Goal: Information Seeking & Learning: Learn about a topic

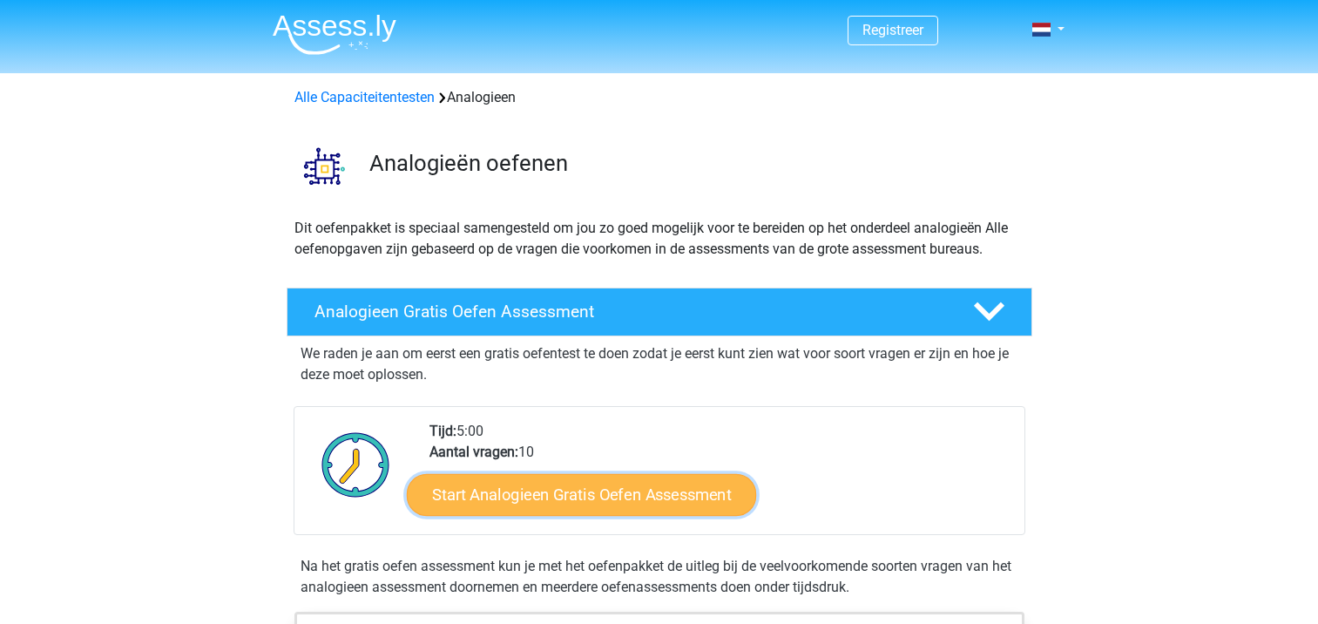
click at [577, 486] on link "Start Analogieen Gratis Oefen Assessment" at bounding box center [581, 494] width 349 height 42
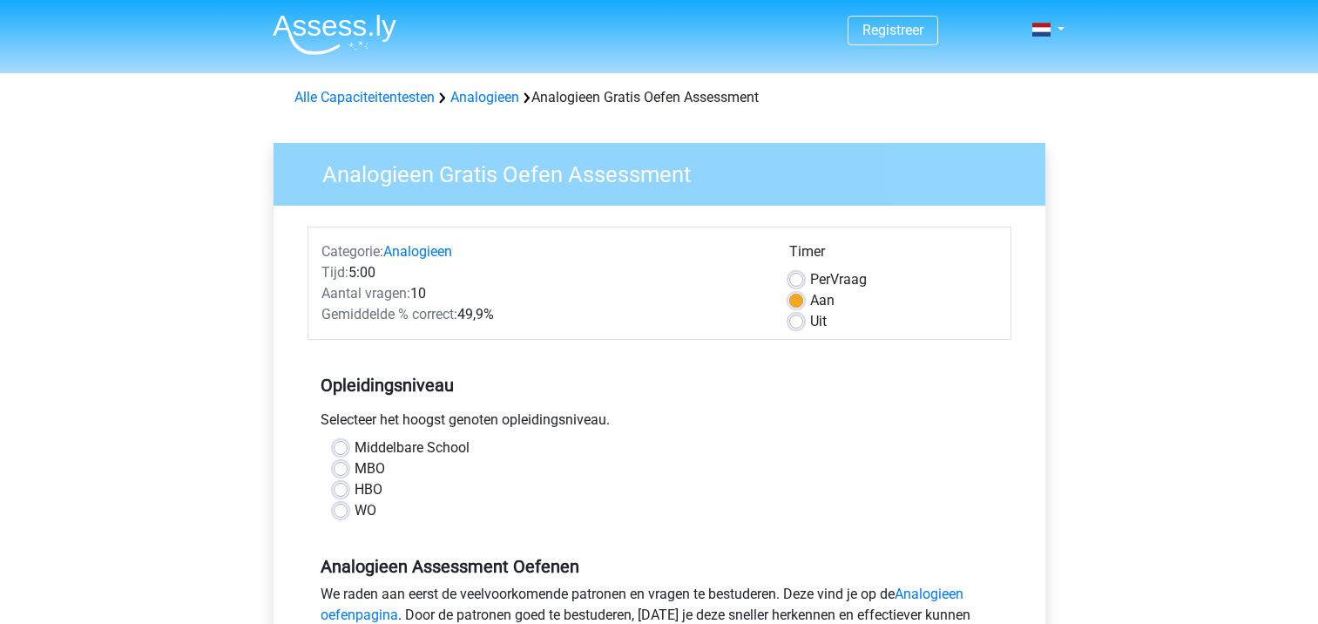
scroll to position [33, 0]
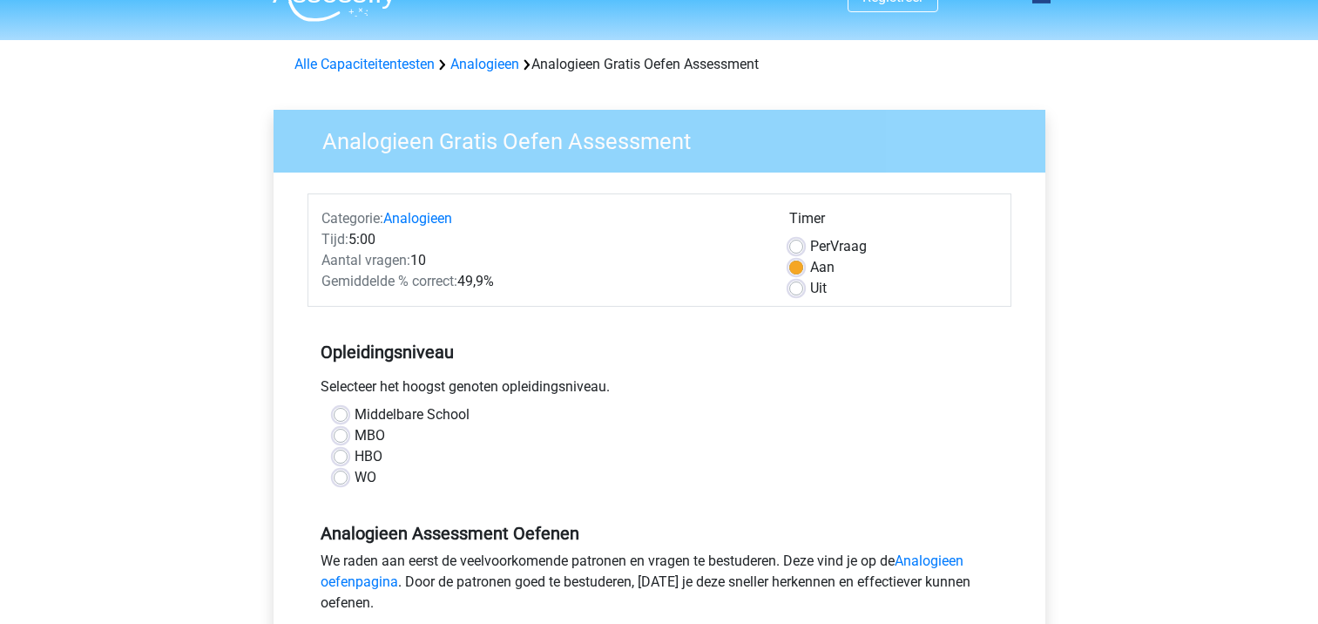
click at [355, 476] on label "WO" at bounding box center [366, 477] width 22 height 21
click at [343, 476] on input "WO" at bounding box center [341, 475] width 14 height 17
radio input "true"
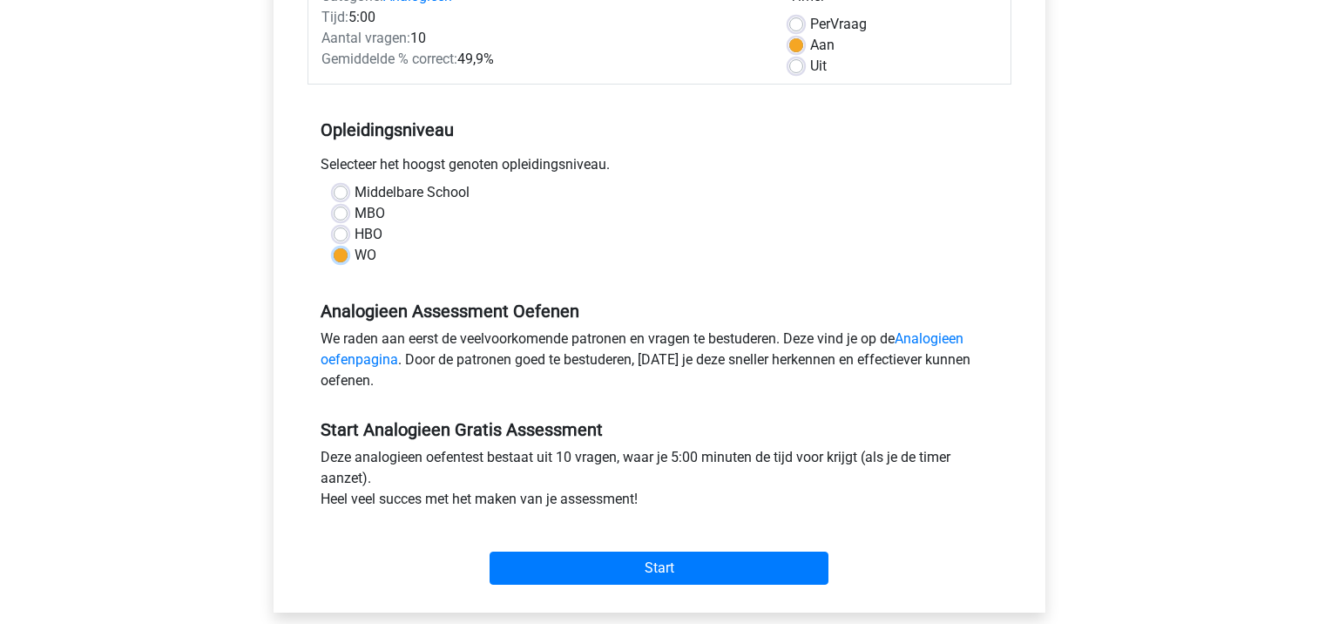
scroll to position [273, 0]
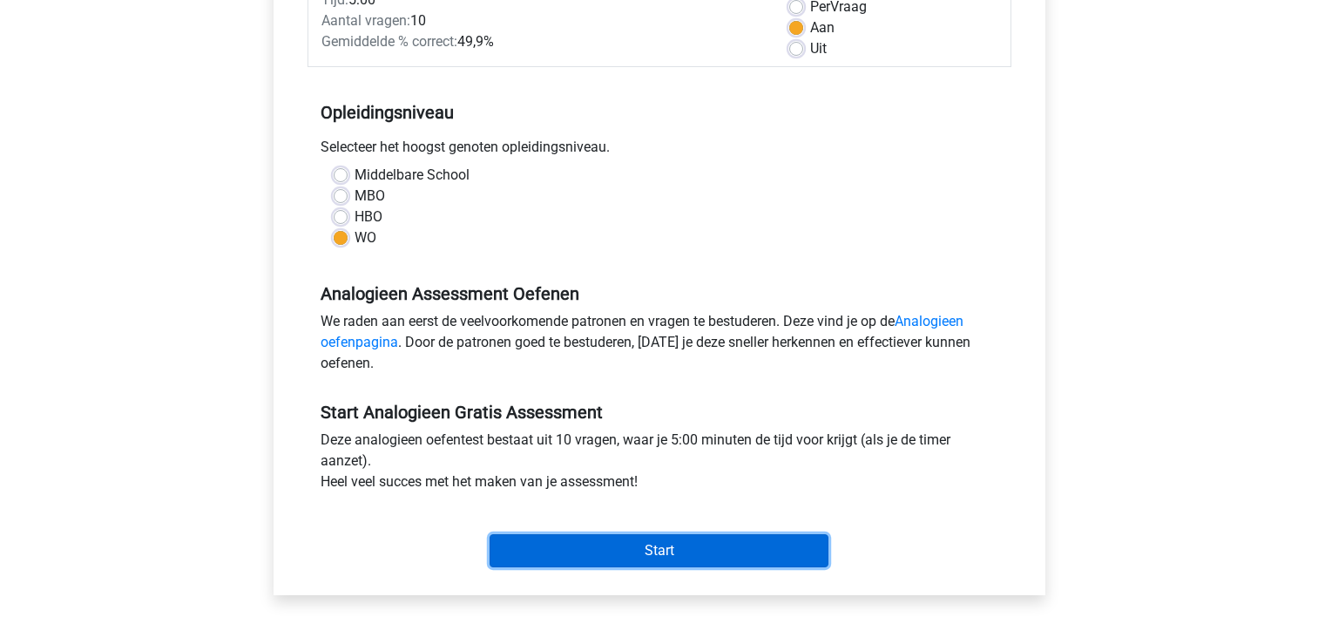
click at [573, 553] on input "Start" at bounding box center [659, 550] width 339 height 33
click at [660, 543] on input "Start" at bounding box center [659, 550] width 339 height 33
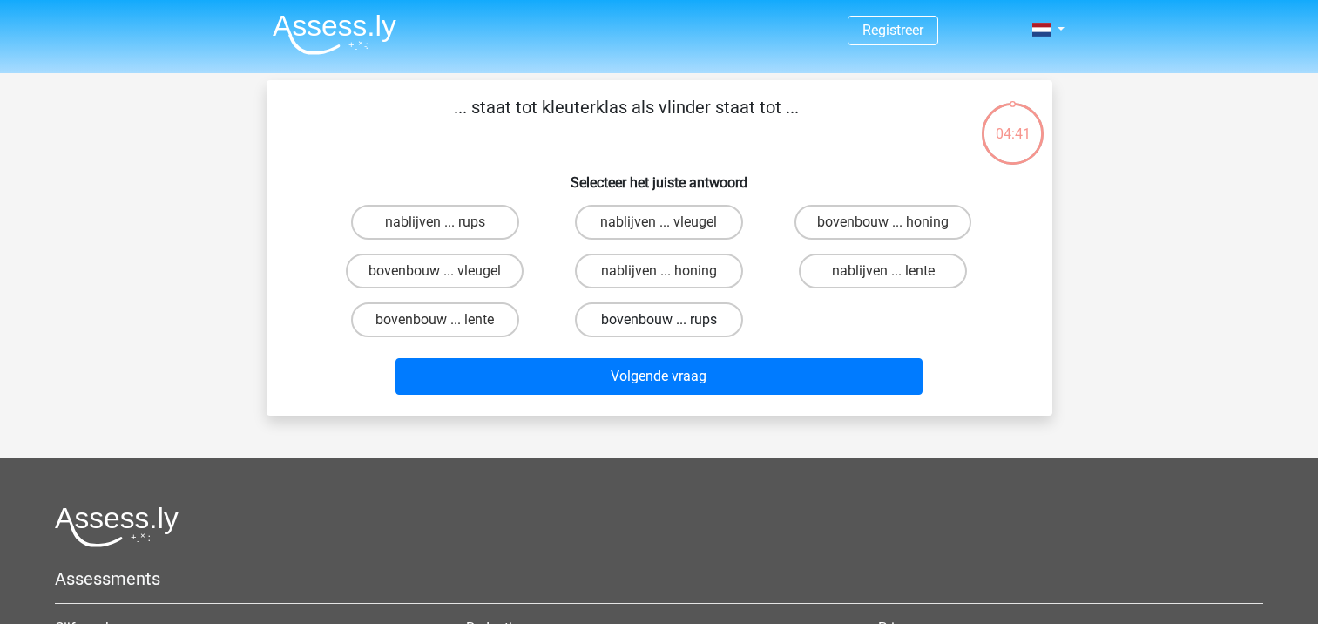
click at [643, 320] on label "bovenbouw ... rups" at bounding box center [659, 319] width 168 height 35
click at [659, 320] on input "bovenbouw ... rups" at bounding box center [664, 325] width 11 height 11
radio input "true"
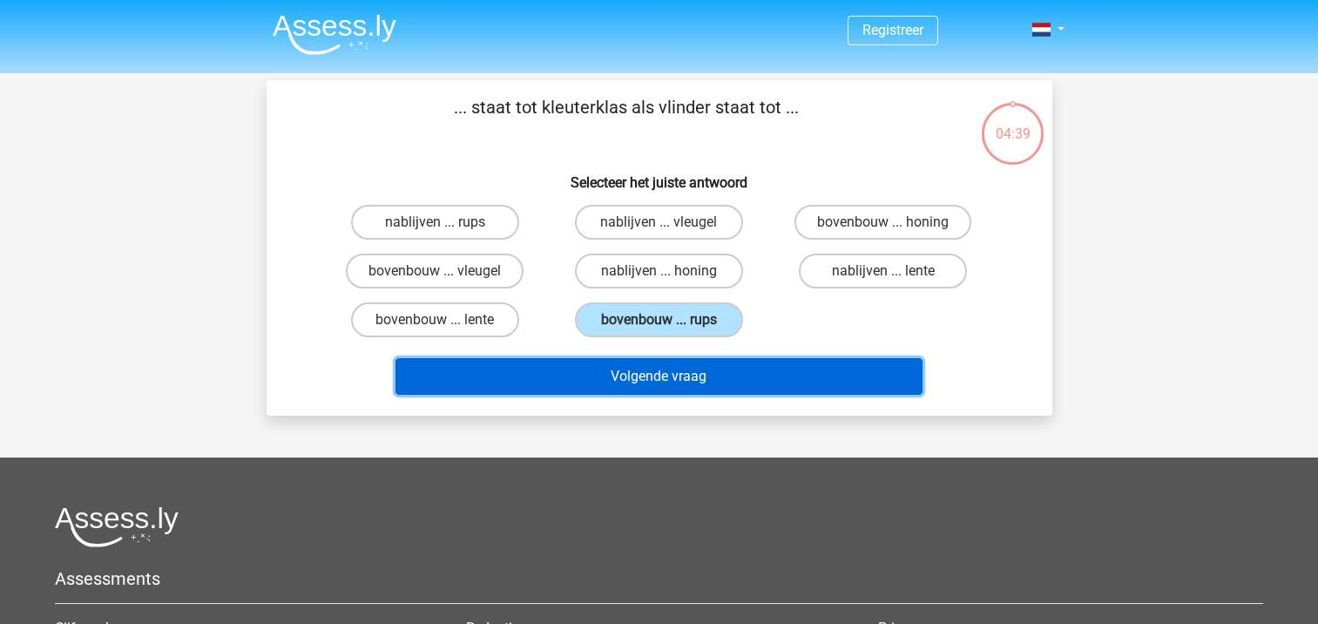
click at [643, 376] on button "Volgende vraag" at bounding box center [659, 376] width 527 height 37
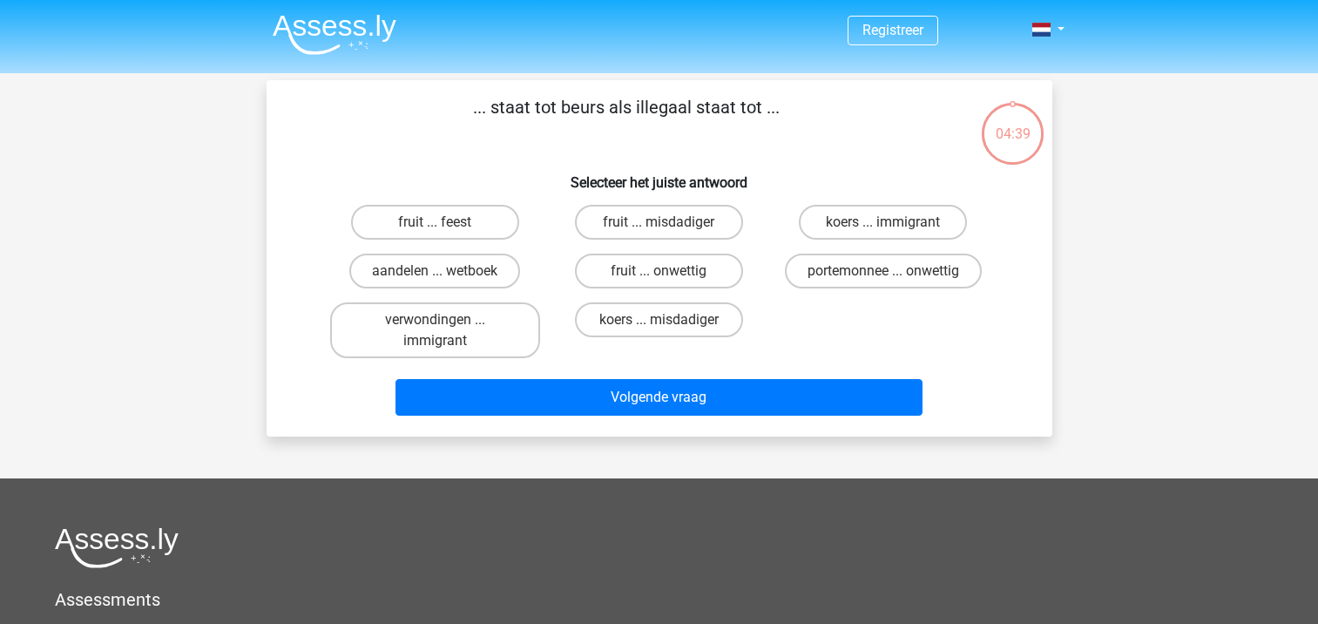
scroll to position [80, 0]
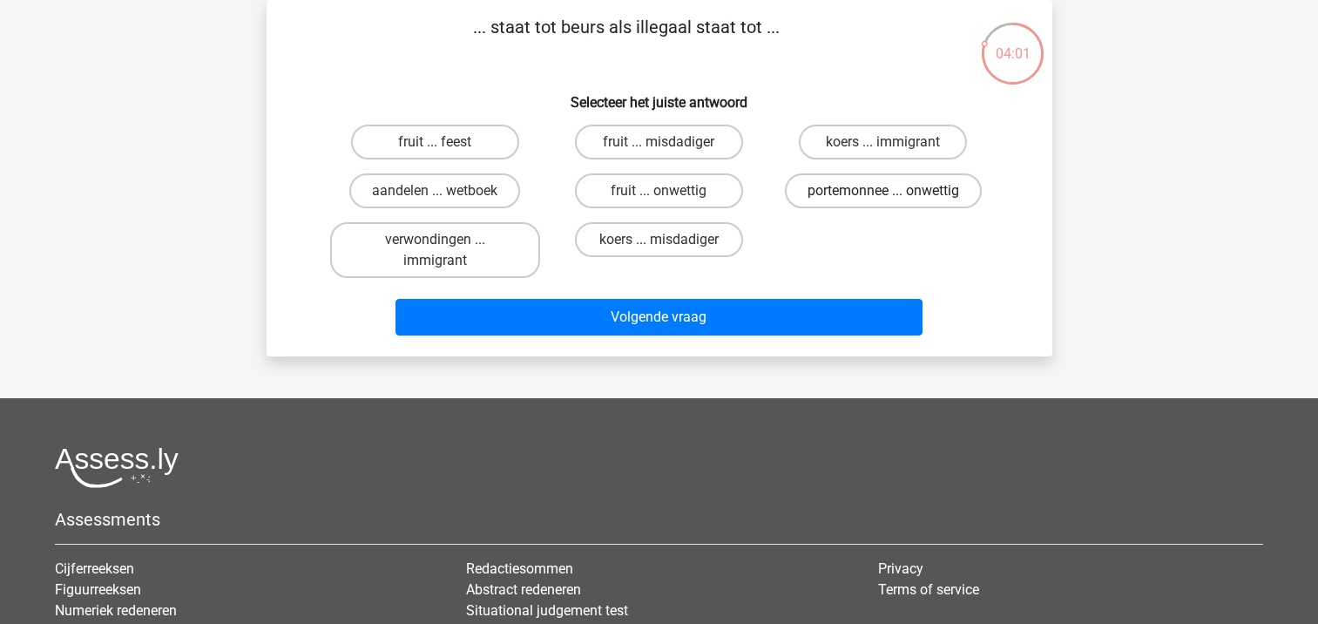
click at [838, 185] on label "portemonnee ... onwettig" at bounding box center [883, 190] width 197 height 35
click at [883, 191] on input "portemonnee ... onwettig" at bounding box center [888, 196] width 11 height 11
radio input "true"
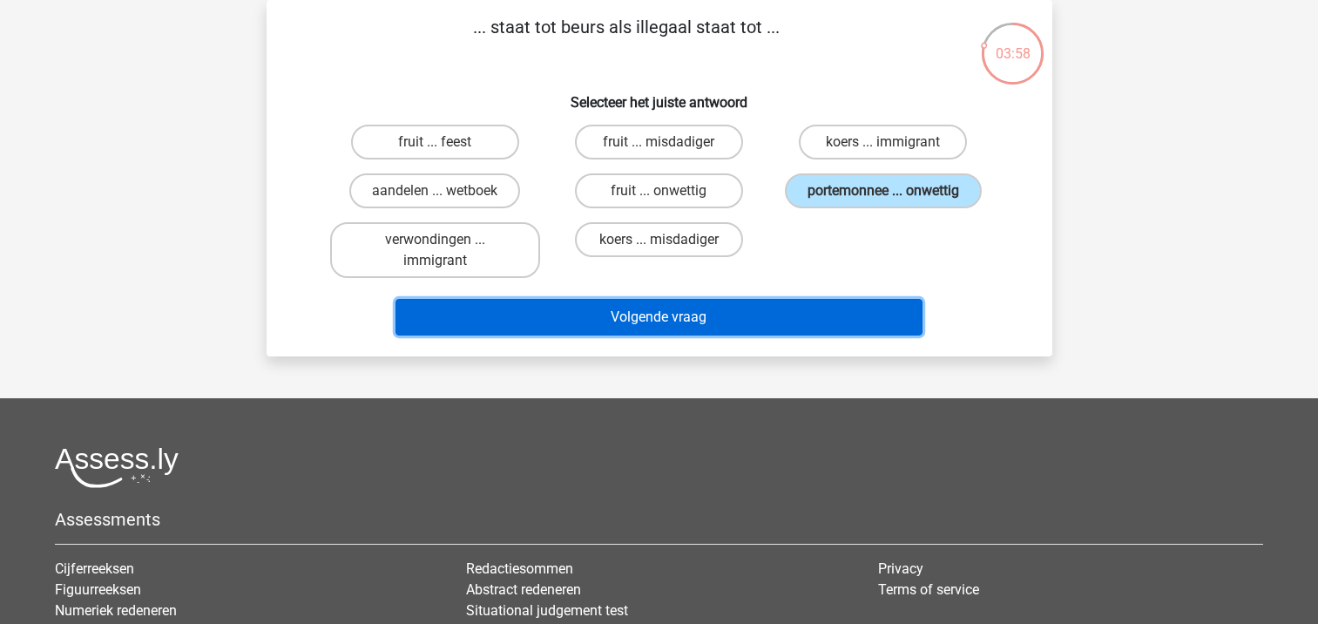
click at [692, 321] on button "Volgende vraag" at bounding box center [659, 317] width 527 height 37
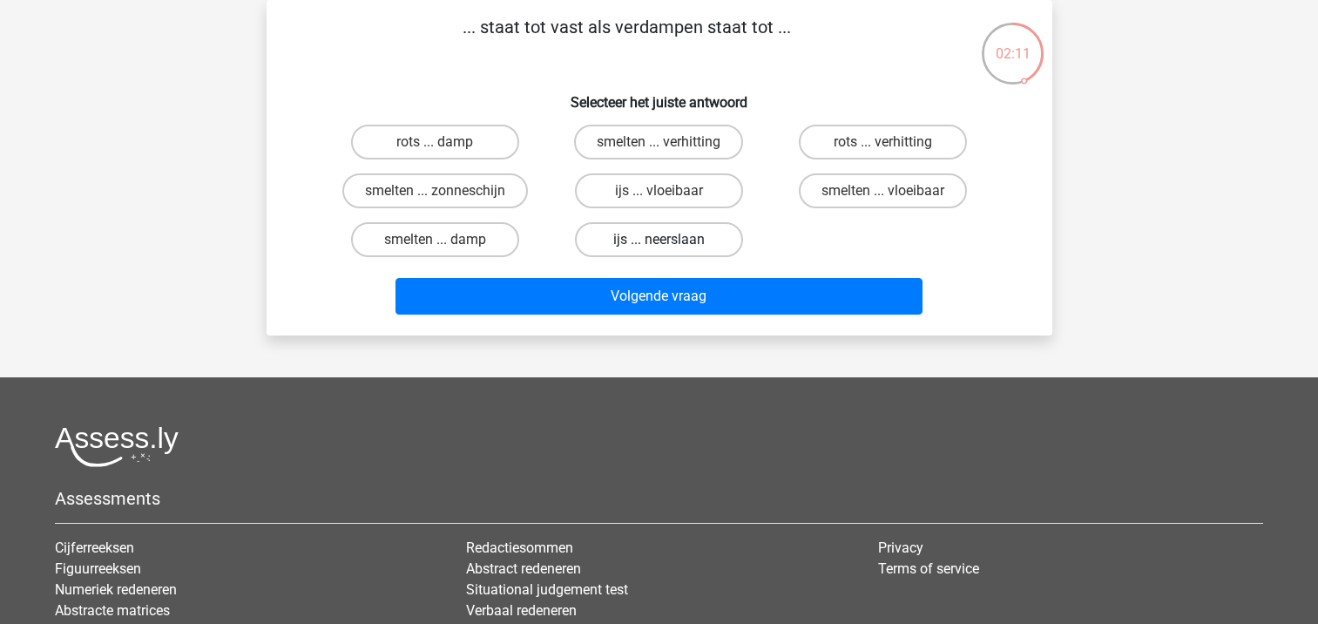
click at [648, 240] on label "ijs ... neerslaan" at bounding box center [659, 239] width 168 height 35
click at [659, 240] on input "ijs ... neerslaan" at bounding box center [664, 245] width 11 height 11
radio input "true"
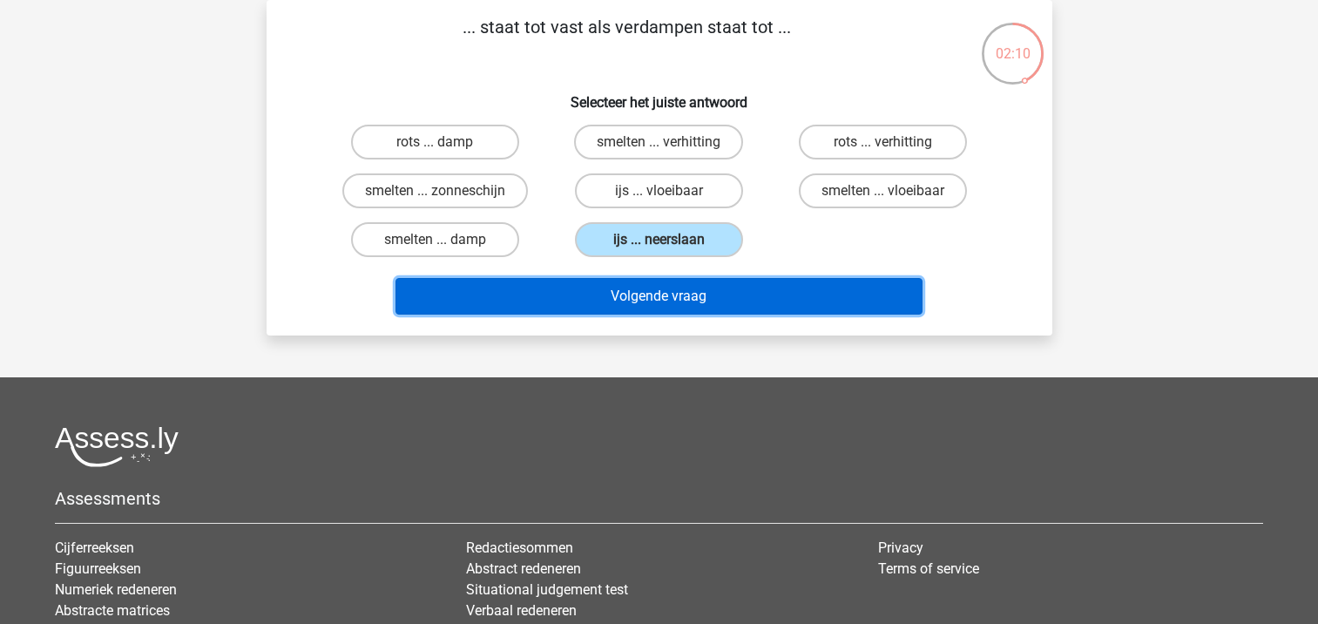
click at [642, 299] on button "Volgende vraag" at bounding box center [659, 296] width 527 height 37
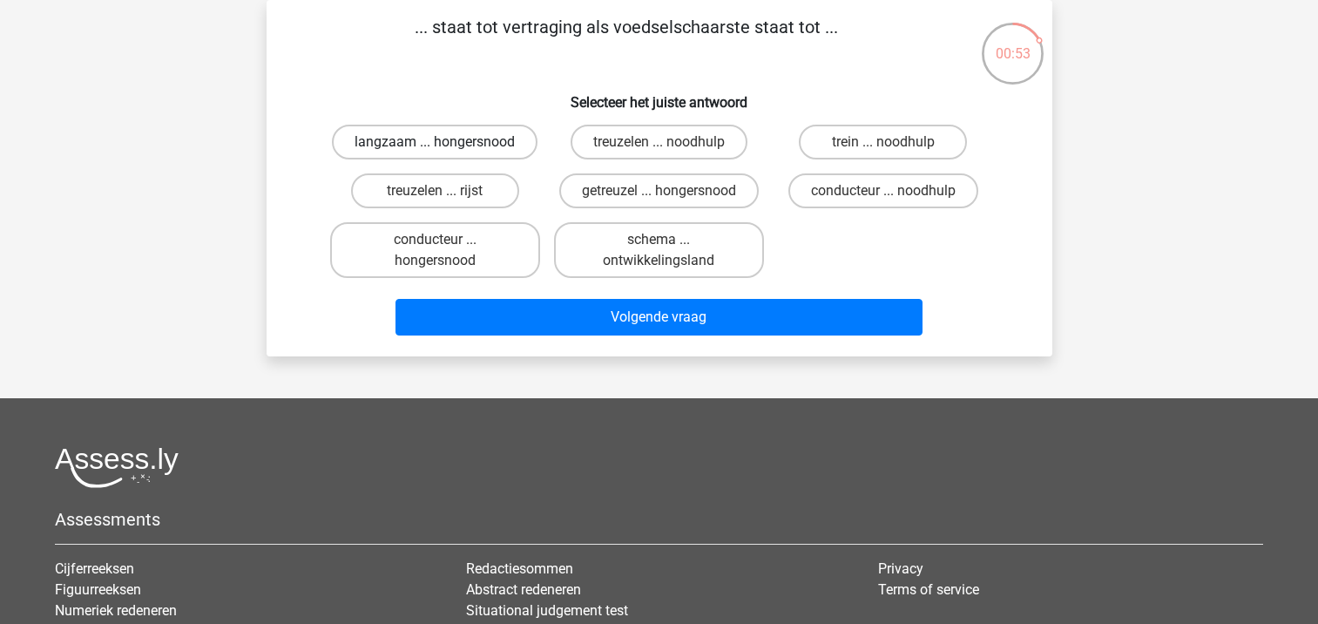
click at [457, 144] on label "langzaam ... hongersnood" at bounding box center [435, 142] width 206 height 35
click at [446, 144] on input "langzaam ... hongersnood" at bounding box center [440, 147] width 11 height 11
radio input "true"
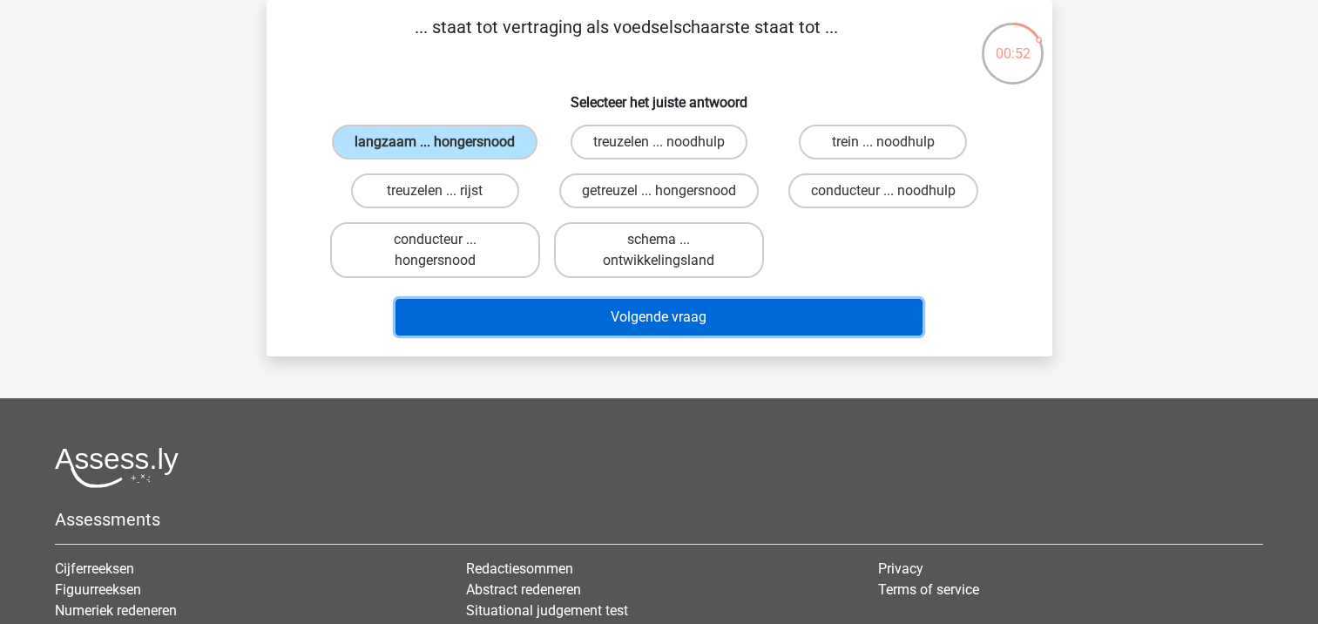
click at [525, 311] on button "Volgende vraag" at bounding box center [659, 317] width 527 height 37
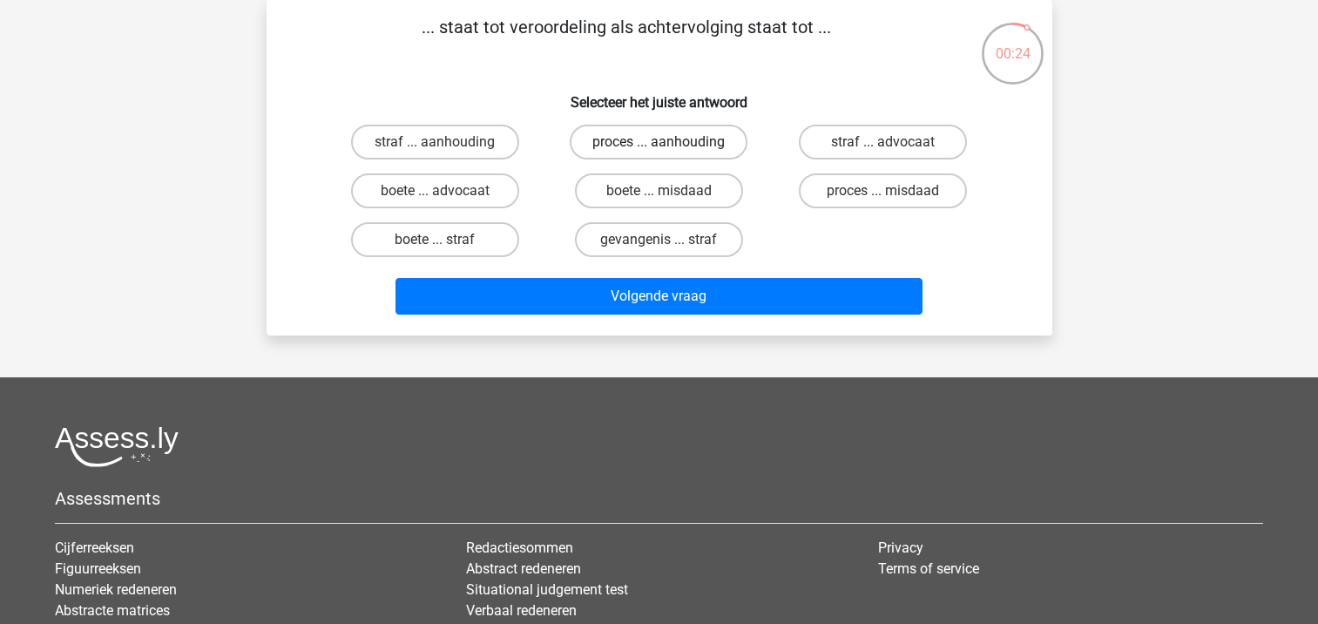
click at [633, 144] on label "proces ... aanhouding" at bounding box center [659, 142] width 178 height 35
click at [659, 144] on input "proces ... aanhouding" at bounding box center [664, 147] width 11 height 11
radio input "true"
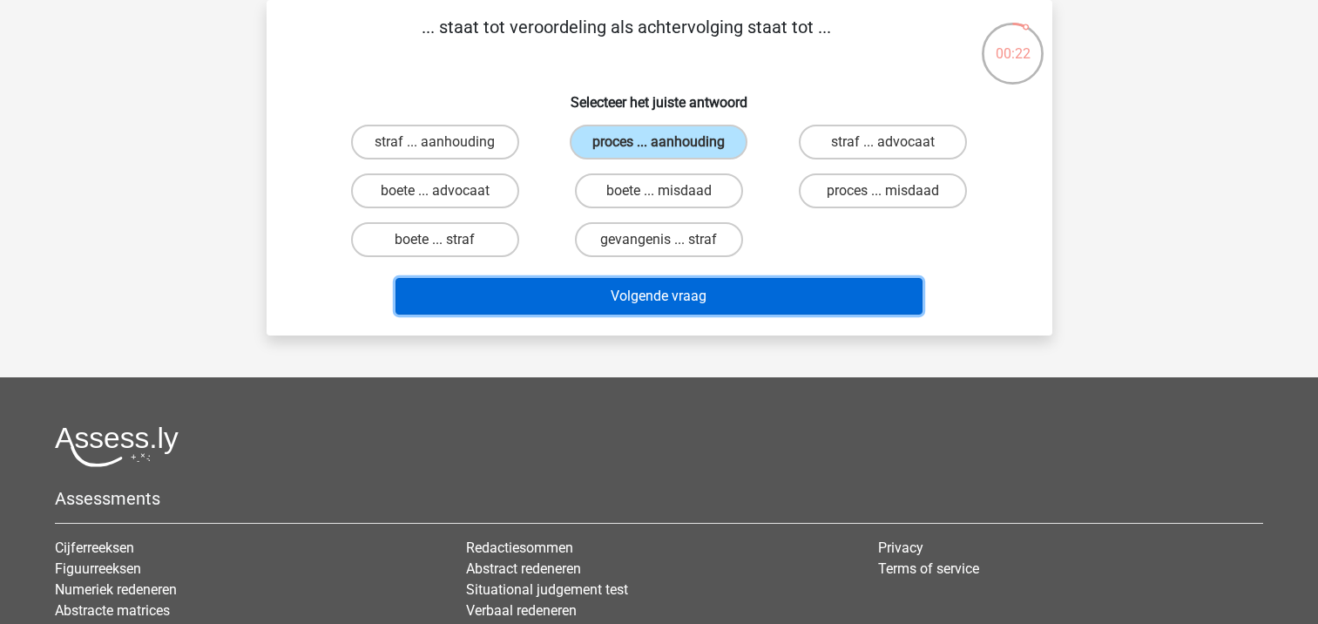
click at [592, 285] on button "Volgende vraag" at bounding box center [659, 296] width 527 height 37
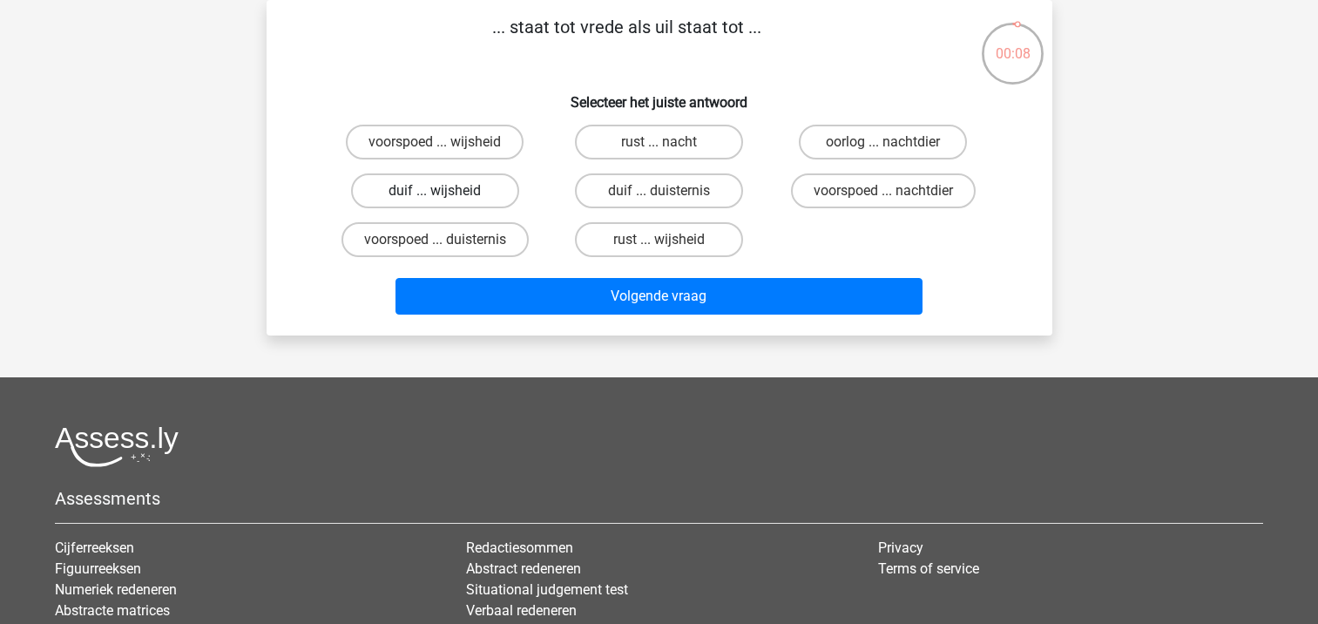
click at [486, 197] on label "duif ... wijsheid" at bounding box center [435, 190] width 168 height 35
click at [446, 197] on input "duif ... wijsheid" at bounding box center [440, 196] width 11 height 11
radio input "true"
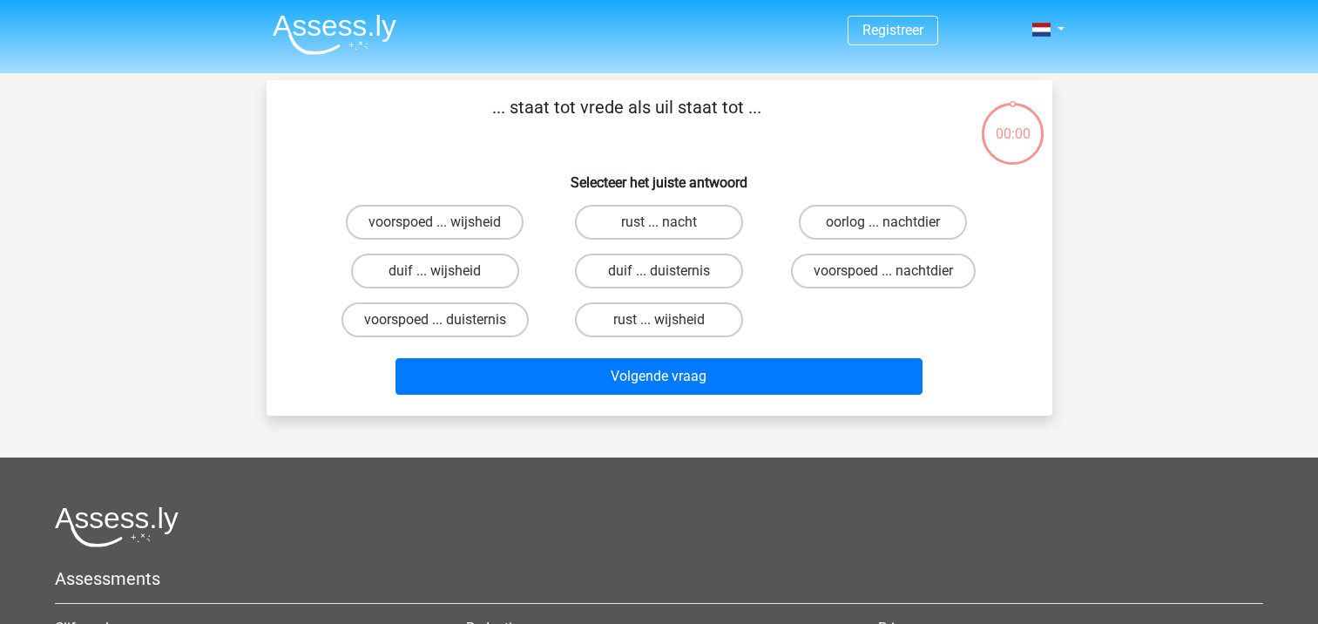
scroll to position [80, 0]
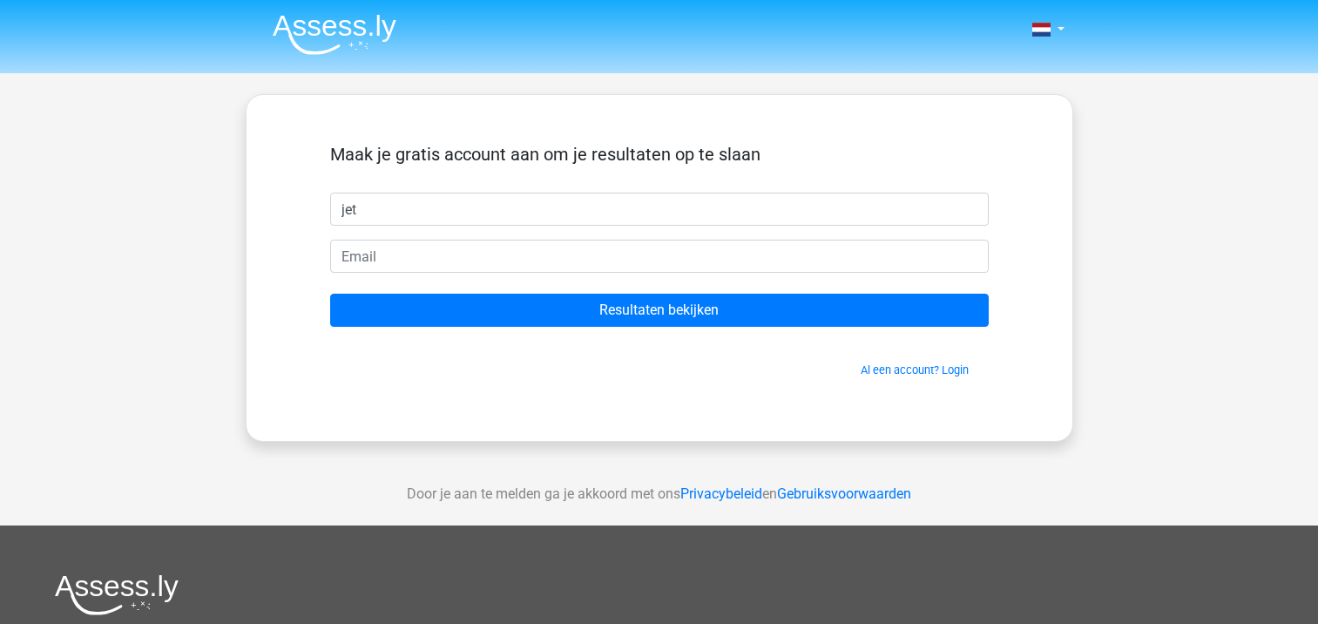
type input "jet"
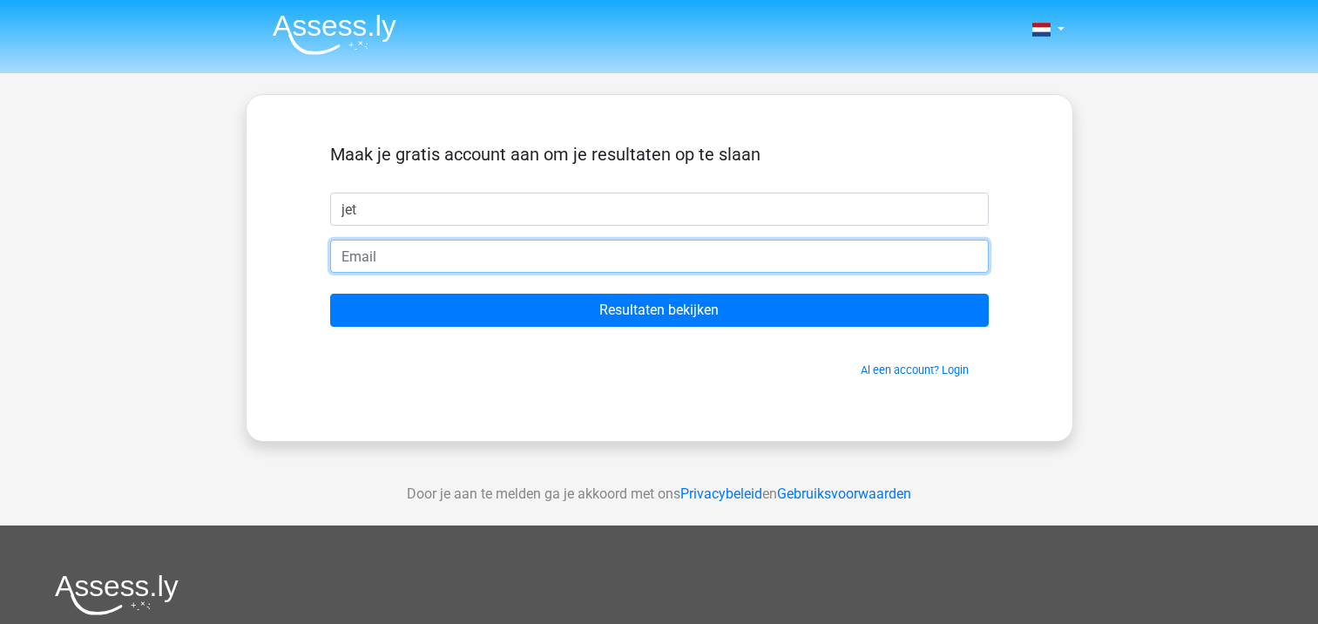
click at [483, 256] on input "email" at bounding box center [659, 256] width 659 height 33
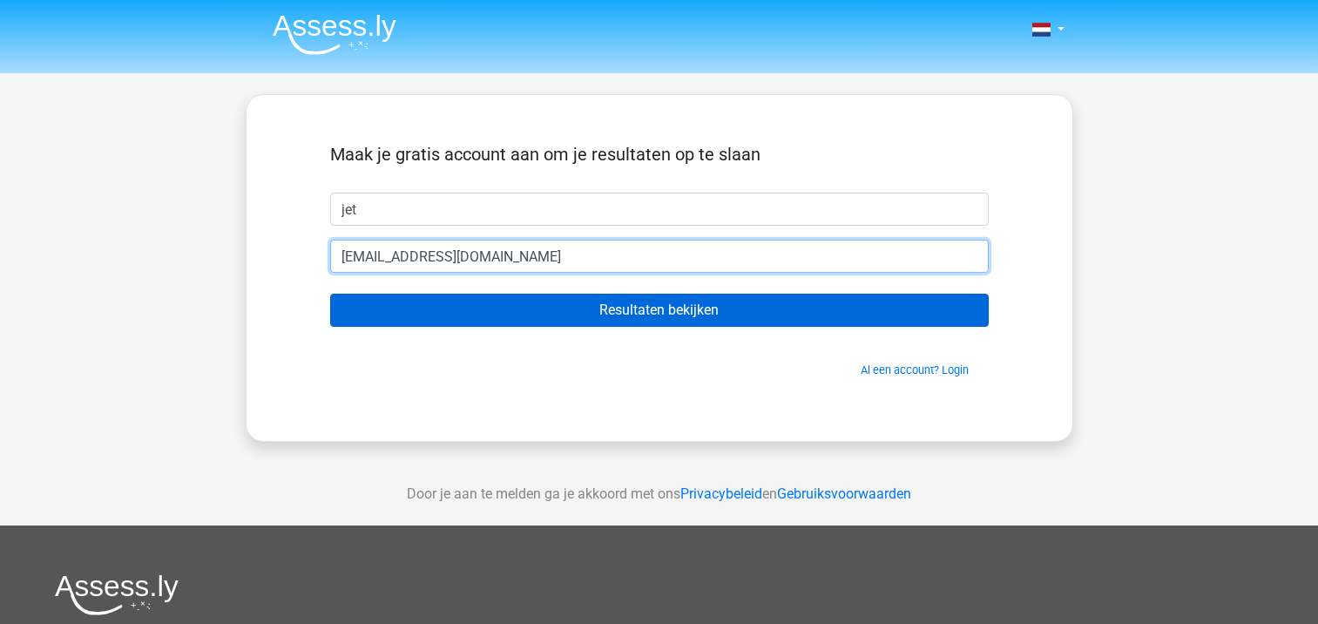
type input "[PERSON_NAME][EMAIL_ADDRESS][DOMAIN_NAME]"
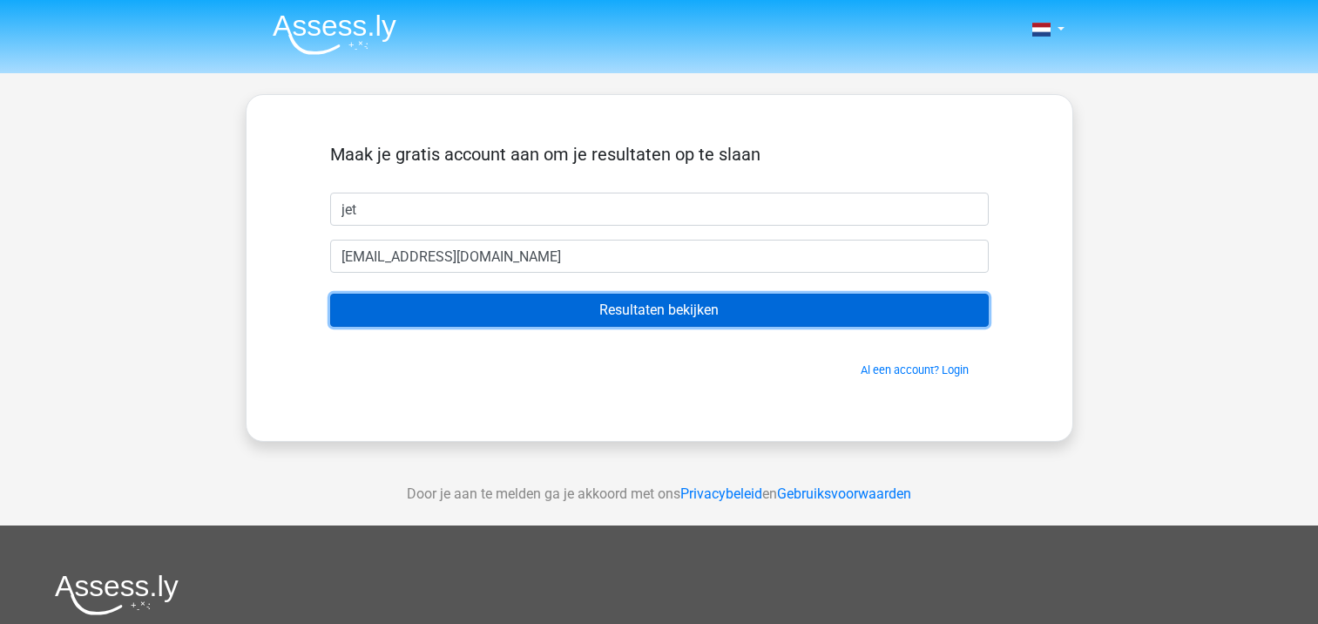
click at [495, 313] on input "Resultaten bekijken" at bounding box center [659, 310] width 659 height 33
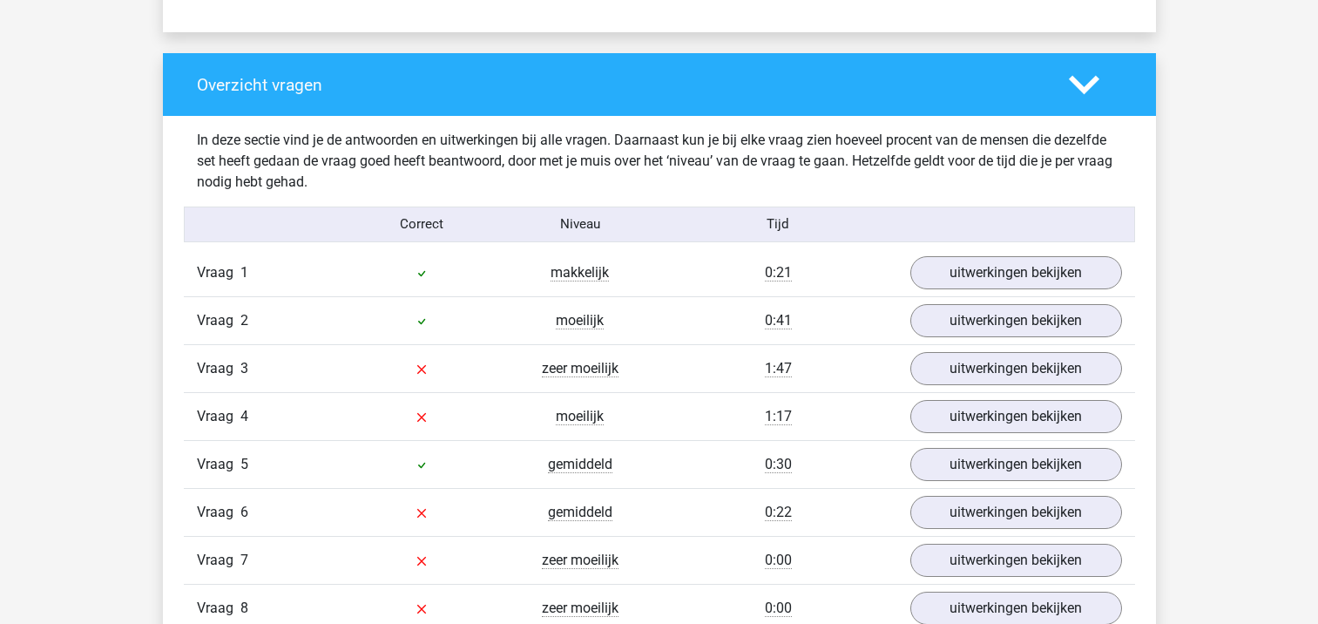
scroll to position [1253, 0]
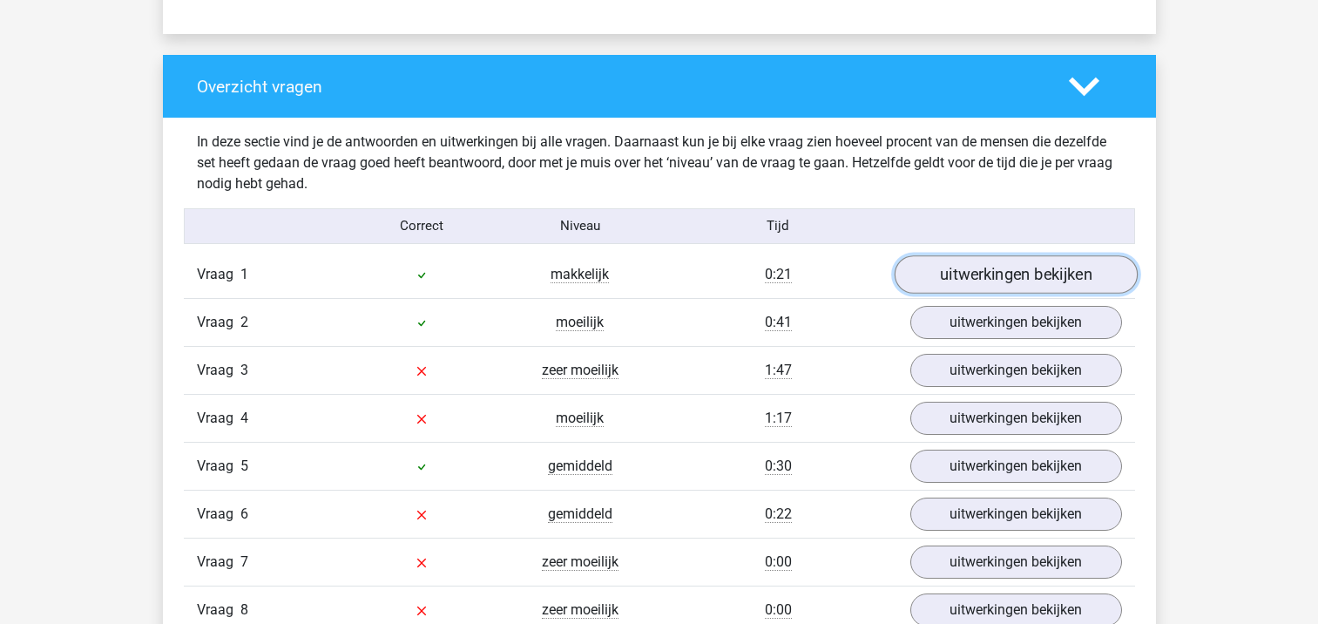
click at [977, 287] on link "uitwerkingen bekijken" at bounding box center [1015, 274] width 243 height 38
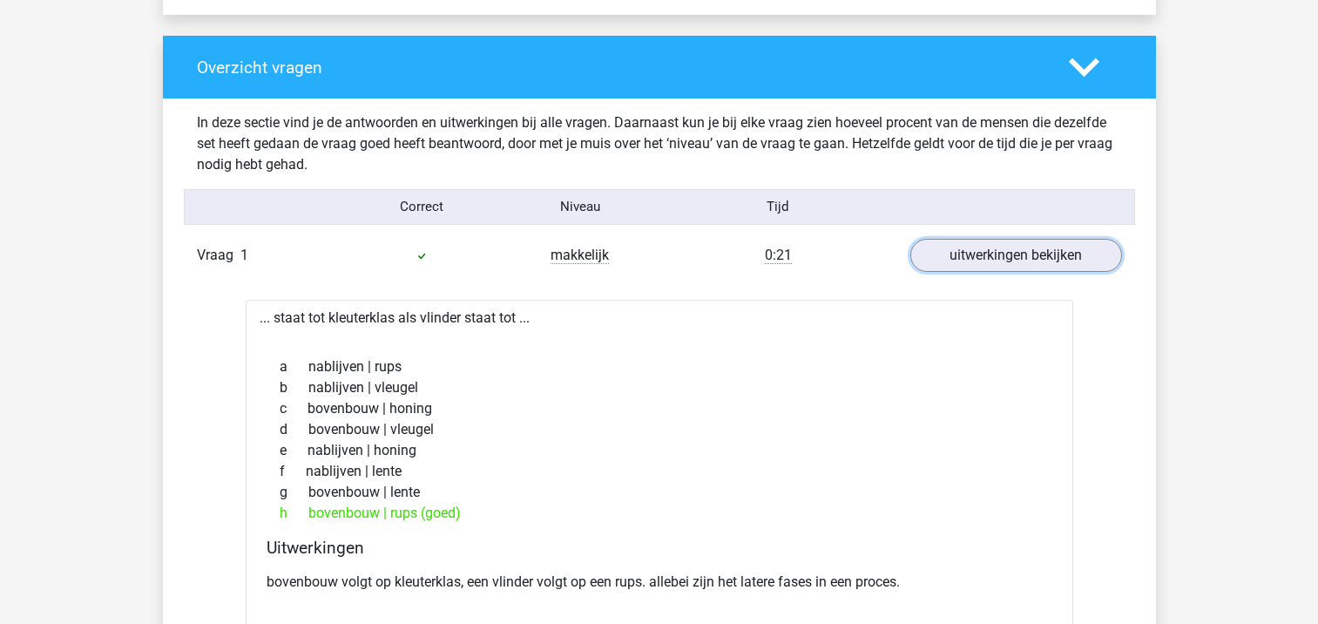
scroll to position [1269, 0]
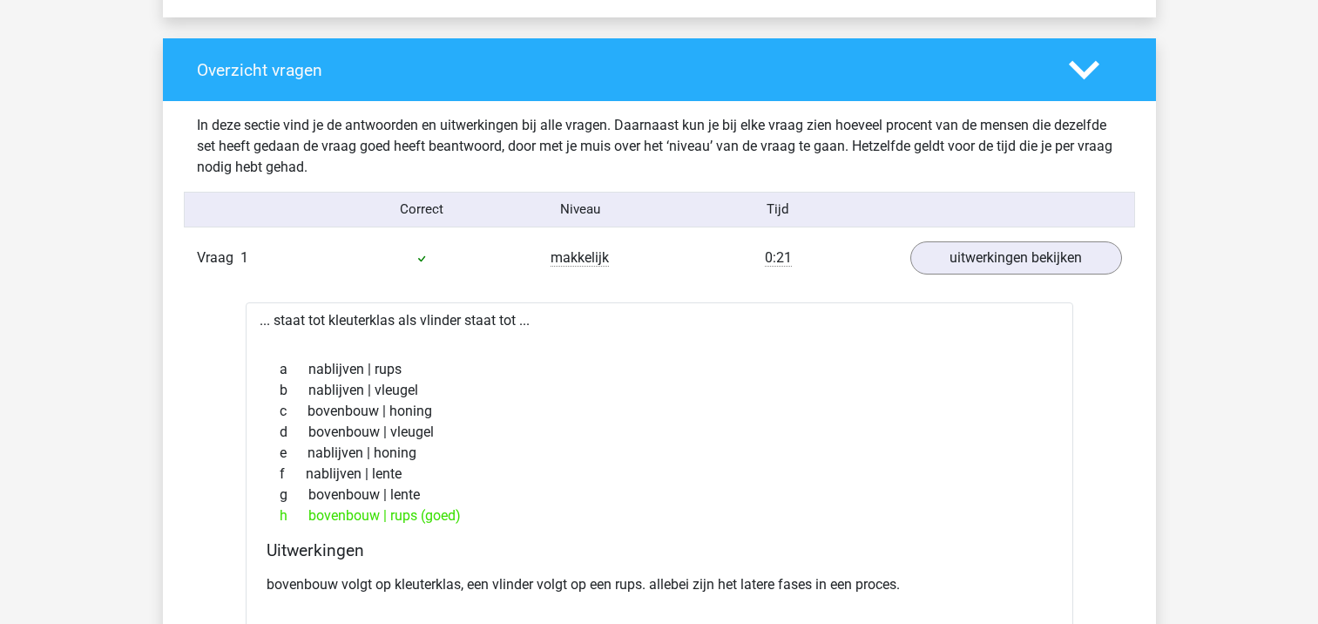
click at [1089, 71] on polygon at bounding box center [1084, 69] width 30 height 19
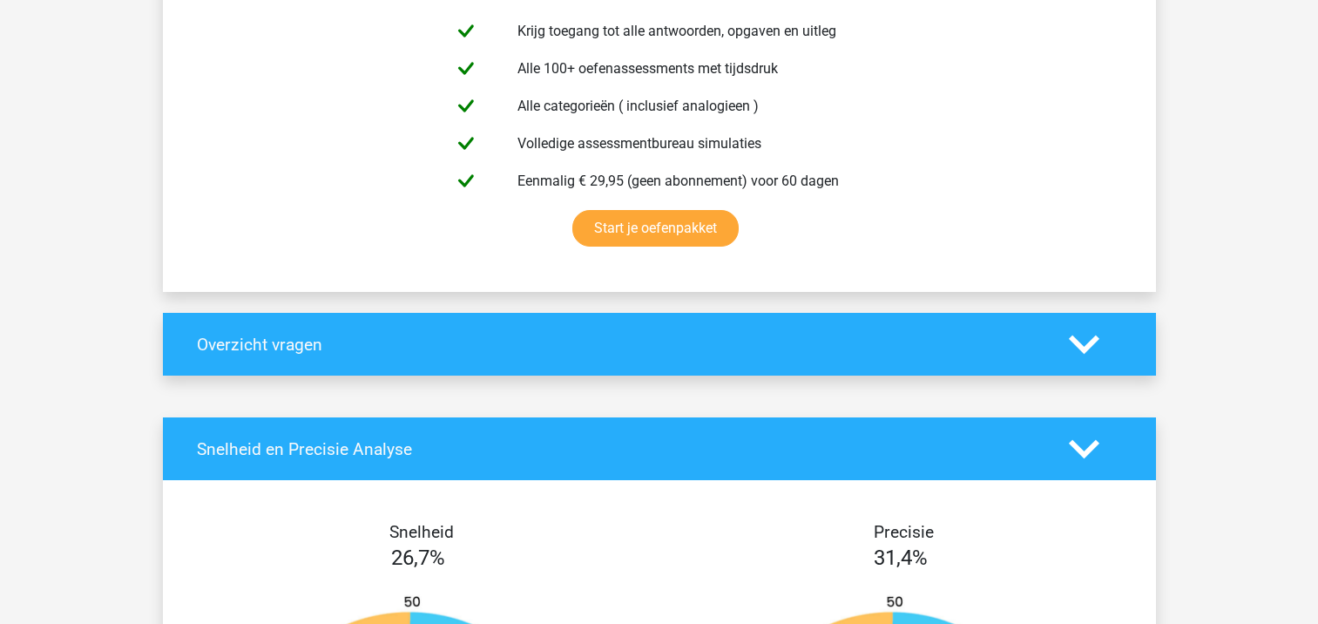
scroll to position [969, 0]
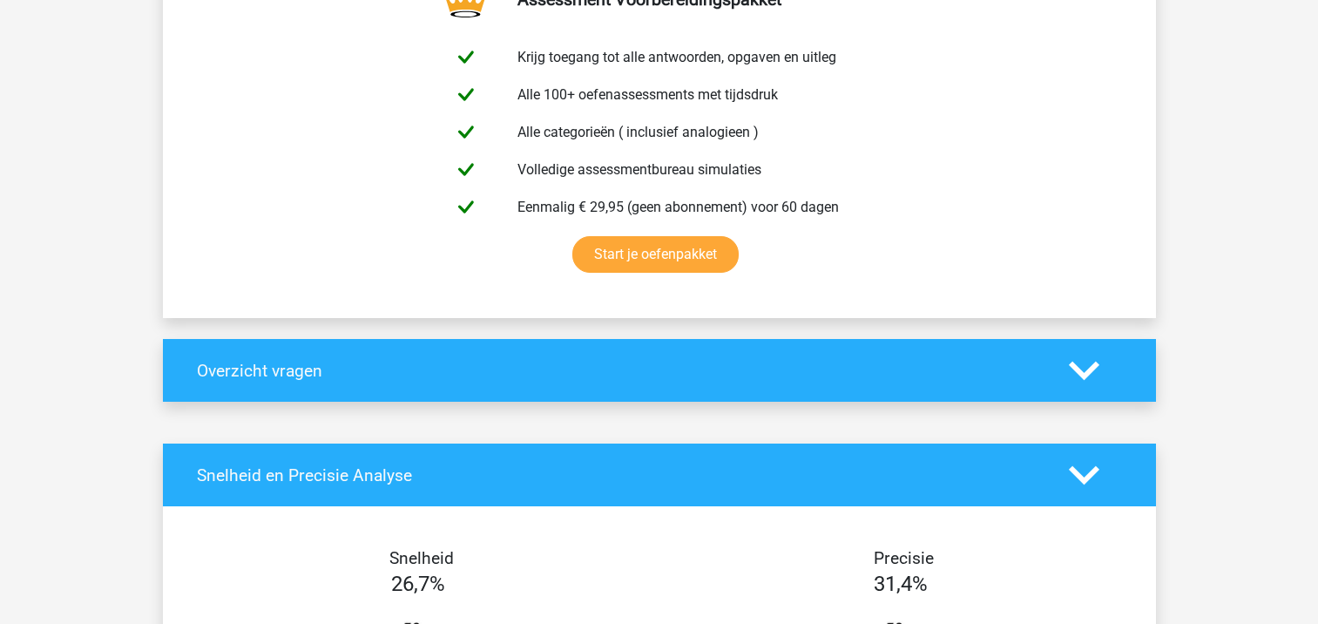
click at [1085, 370] on icon at bounding box center [1084, 370] width 30 height 30
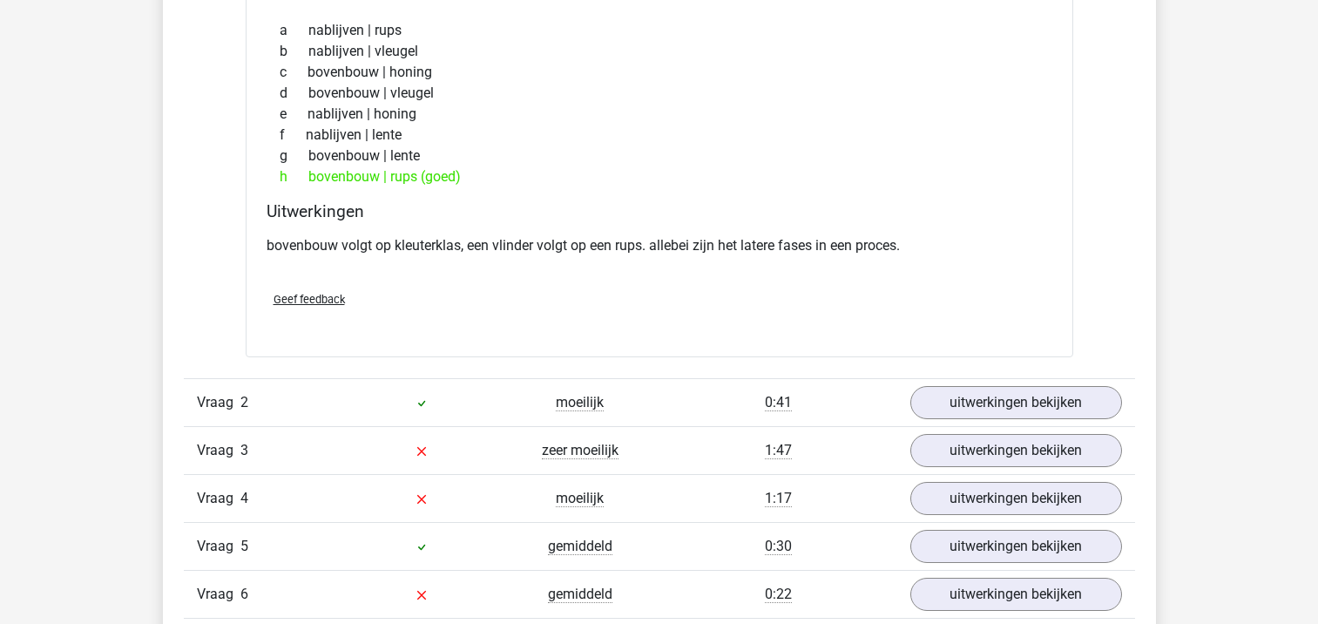
scroll to position [1607, 0]
click at [988, 402] on link "uitwerkingen bekijken" at bounding box center [1015, 403] width 243 height 38
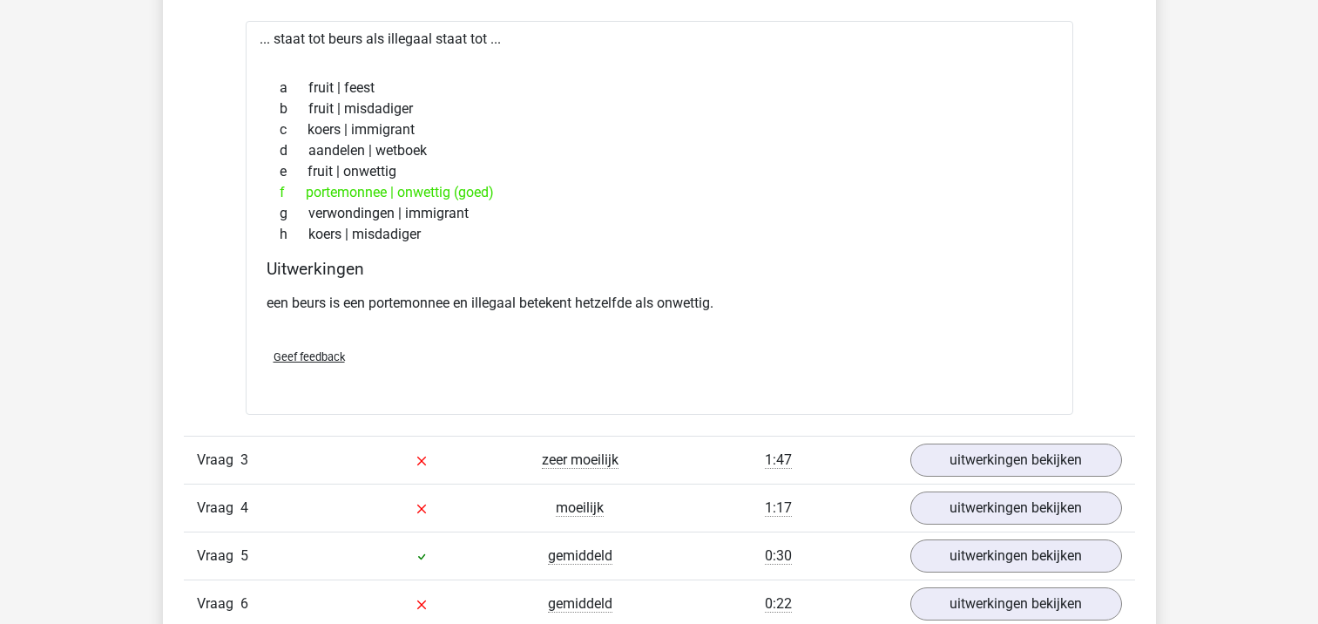
scroll to position [2033, 0]
click at [970, 469] on link "uitwerkingen bekijken" at bounding box center [1015, 461] width 243 height 38
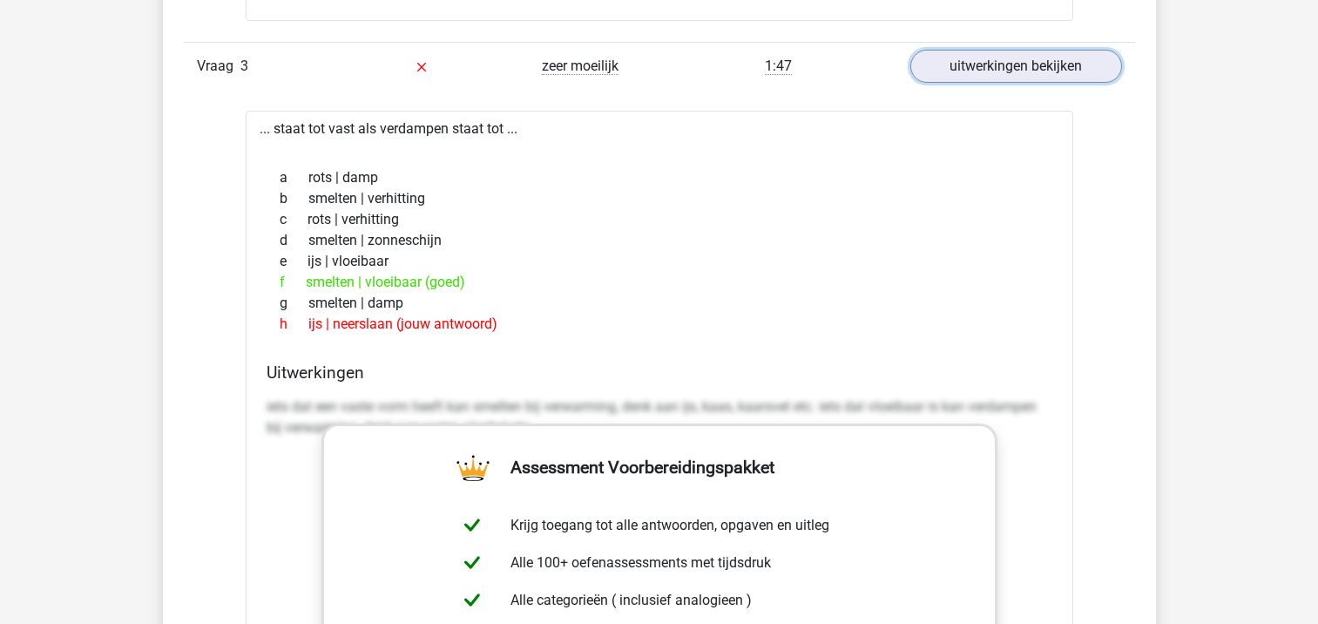
scroll to position [2433, 0]
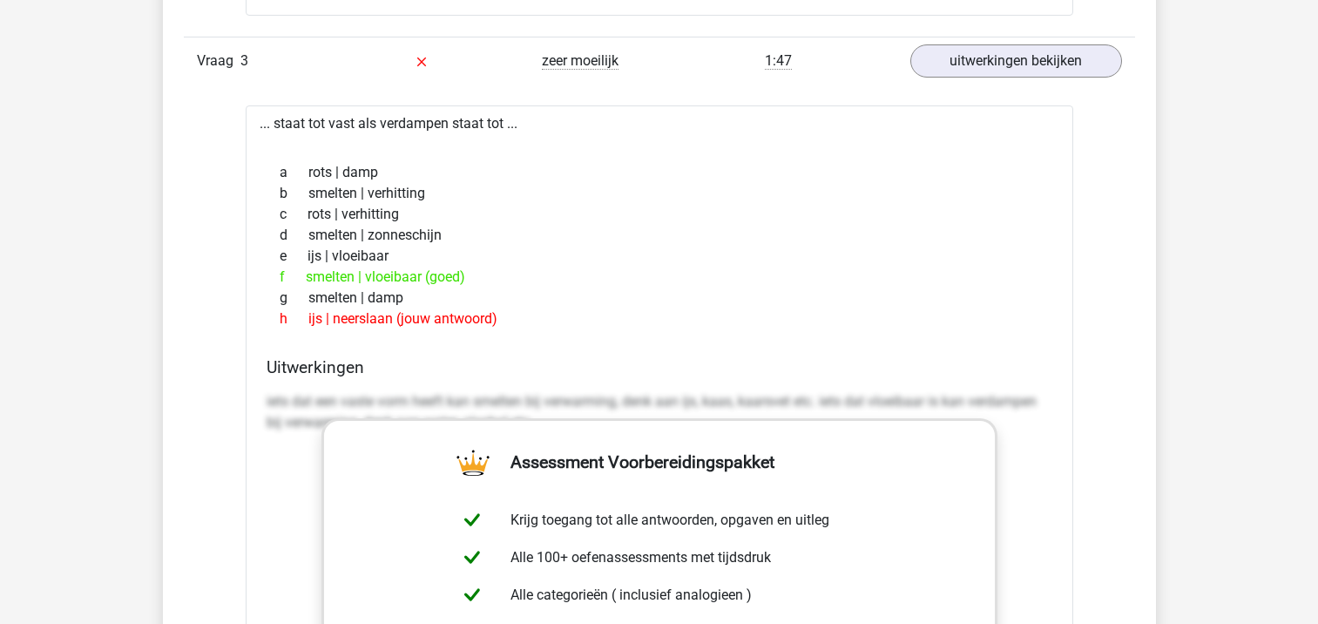
click at [836, 345] on div "... staat tot vast als verdampen staat tot ... a rots | damp b smelten | verhit…" at bounding box center [660, 546] width 828 height 882
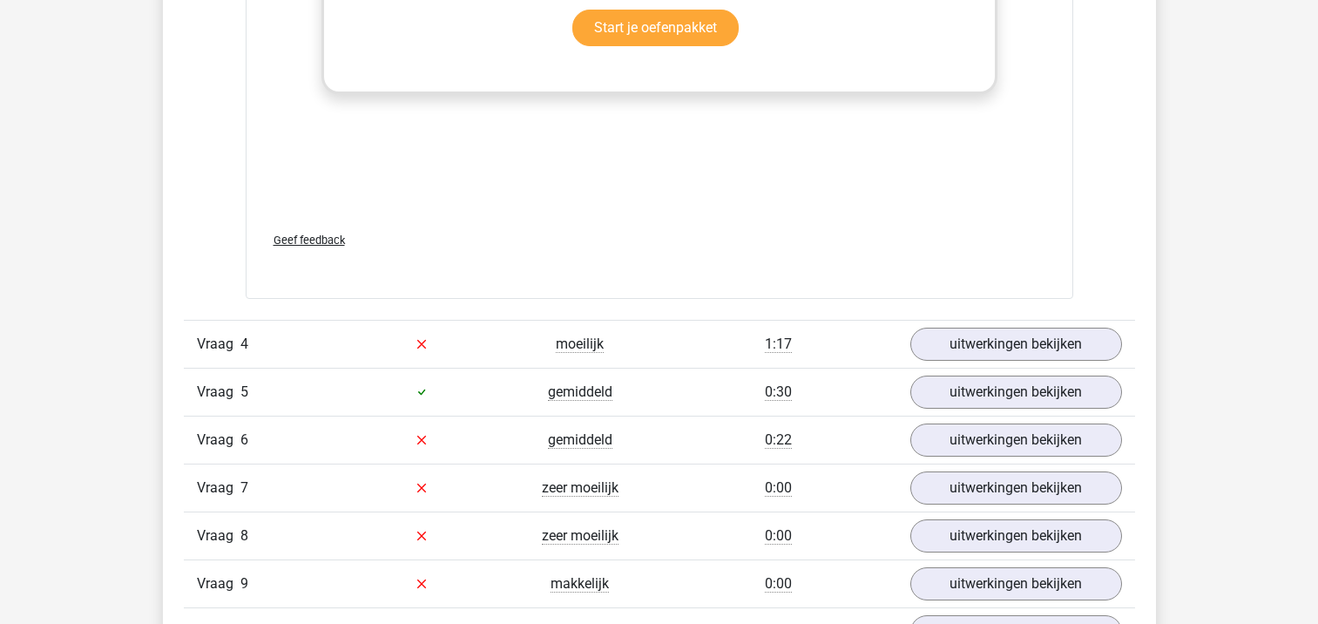
scroll to position [3124, 0]
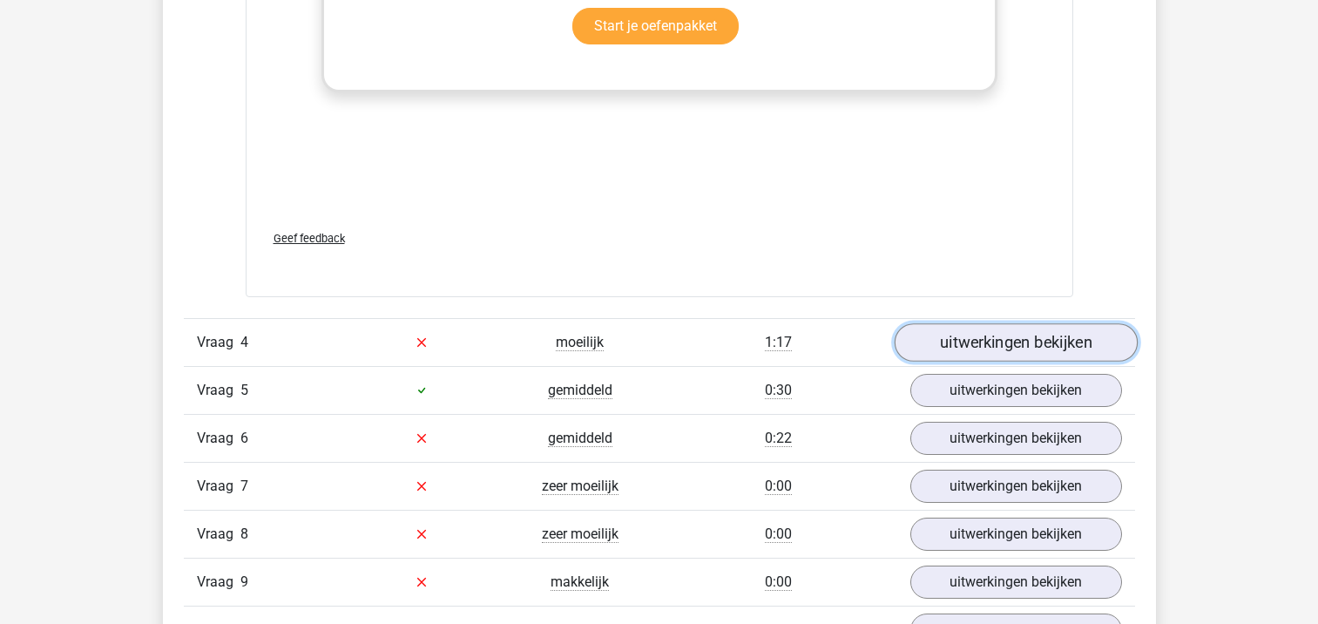
click at [957, 347] on link "uitwerkingen bekijken" at bounding box center [1015, 342] width 243 height 38
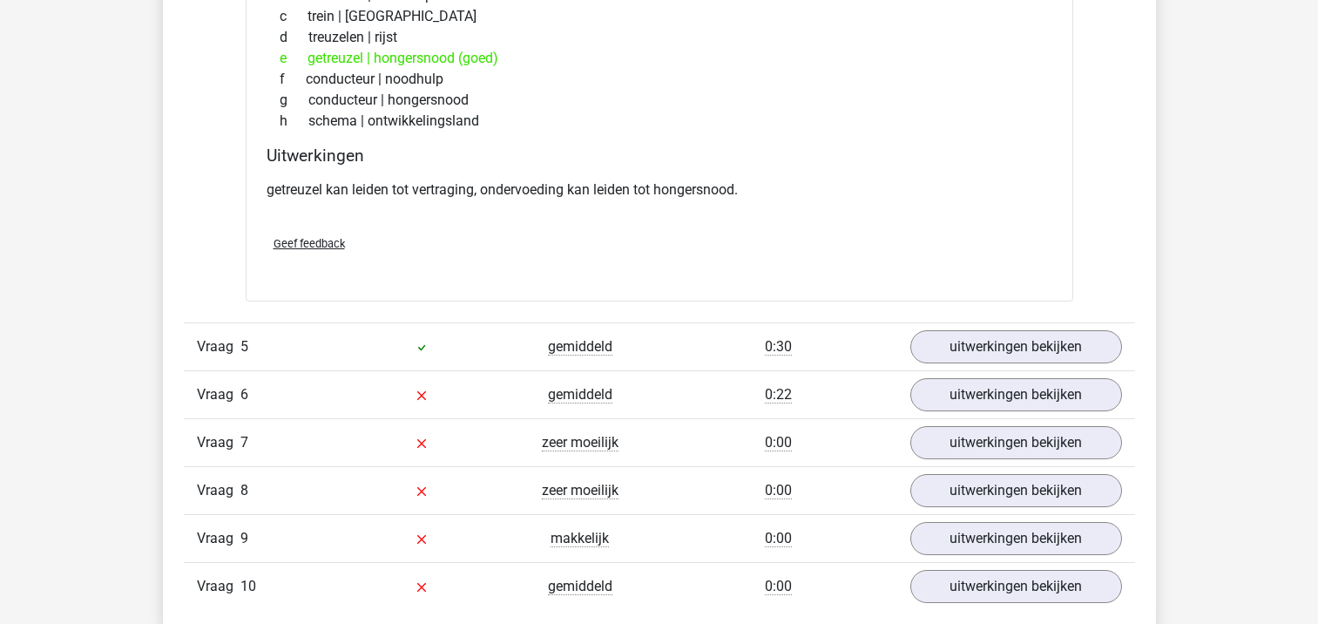
scroll to position [3781, 0]
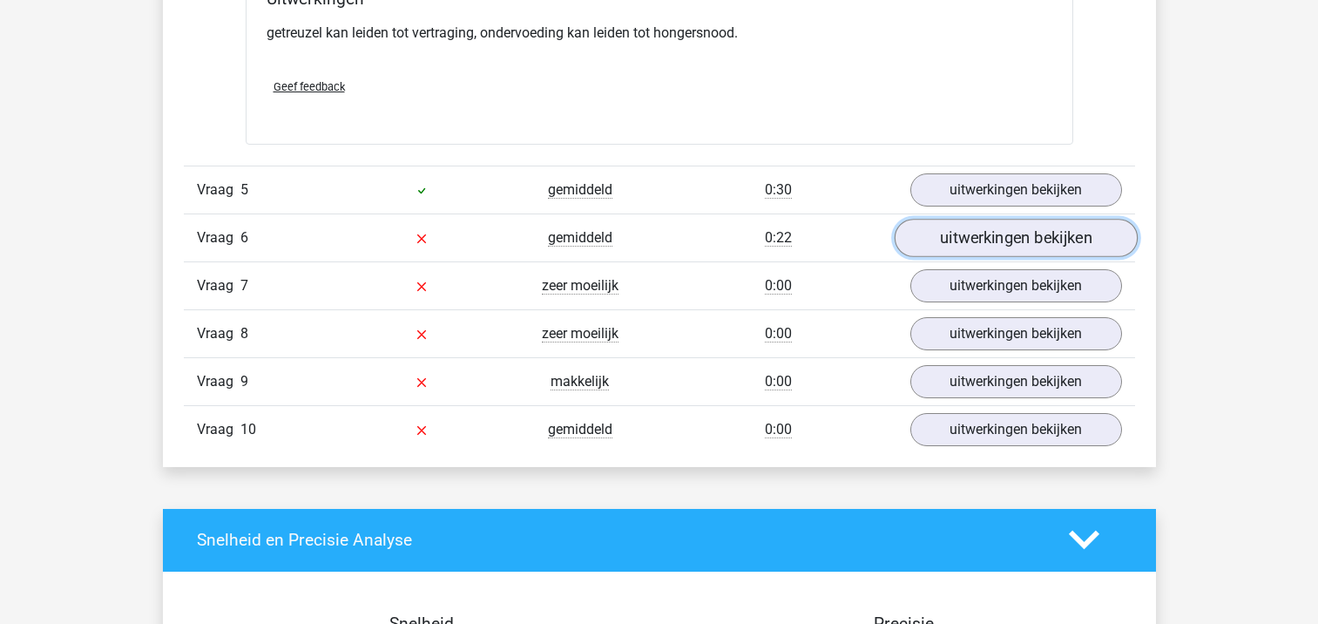
click at [1012, 246] on link "uitwerkingen bekijken" at bounding box center [1015, 238] width 243 height 38
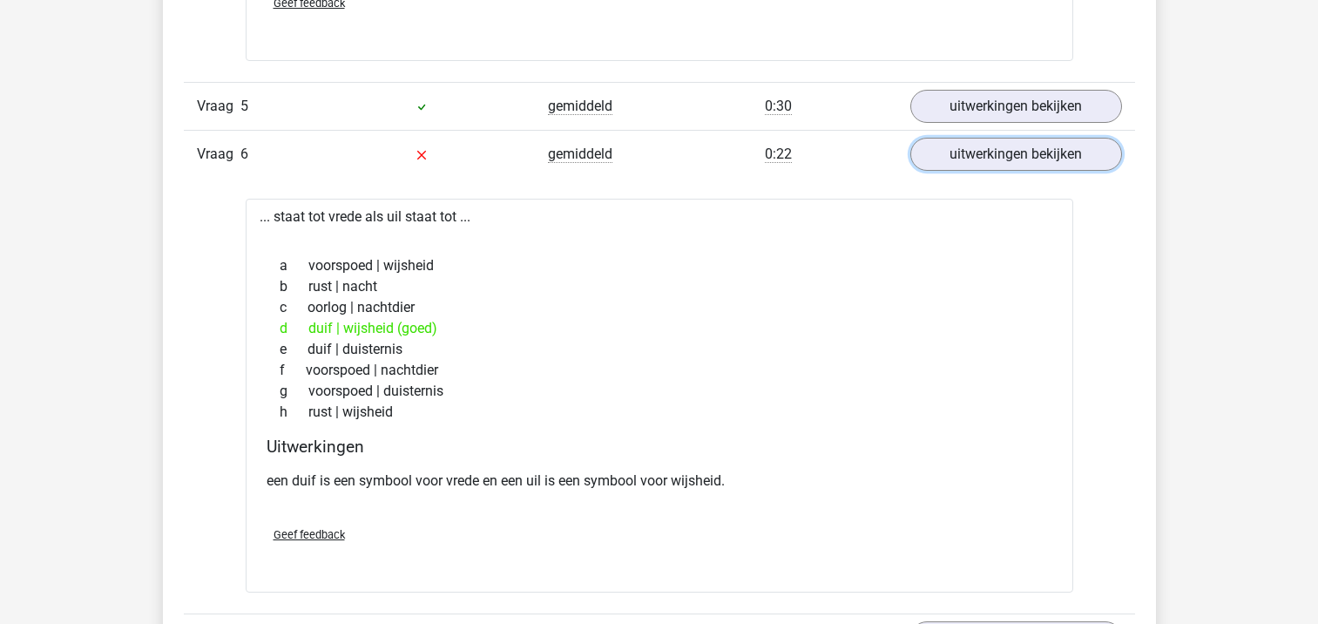
scroll to position [3862, 0]
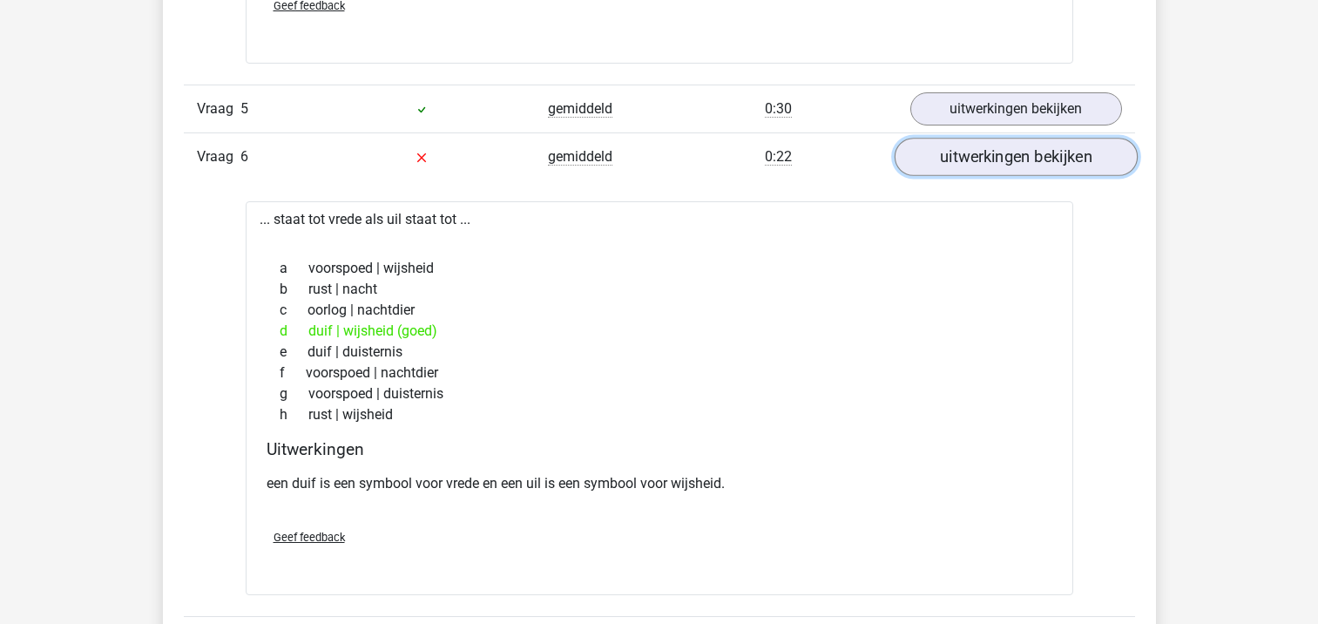
click at [1021, 160] on link "uitwerkingen bekijken" at bounding box center [1015, 157] width 243 height 38
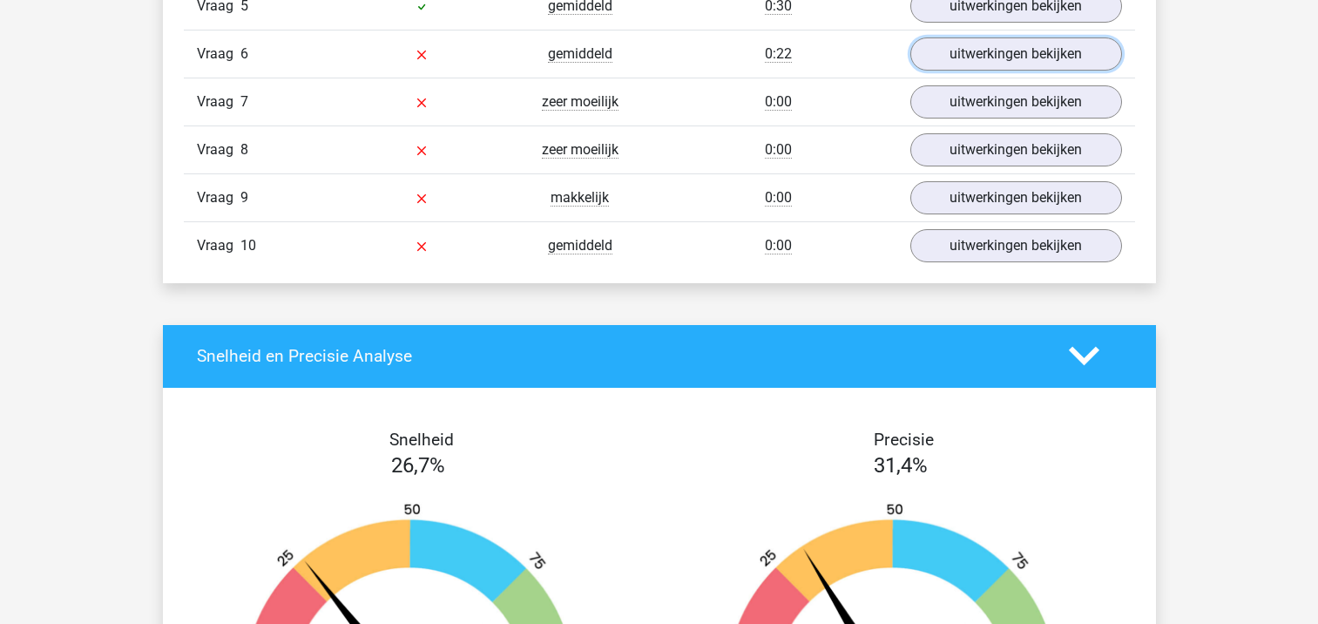
scroll to position [3914, 0]
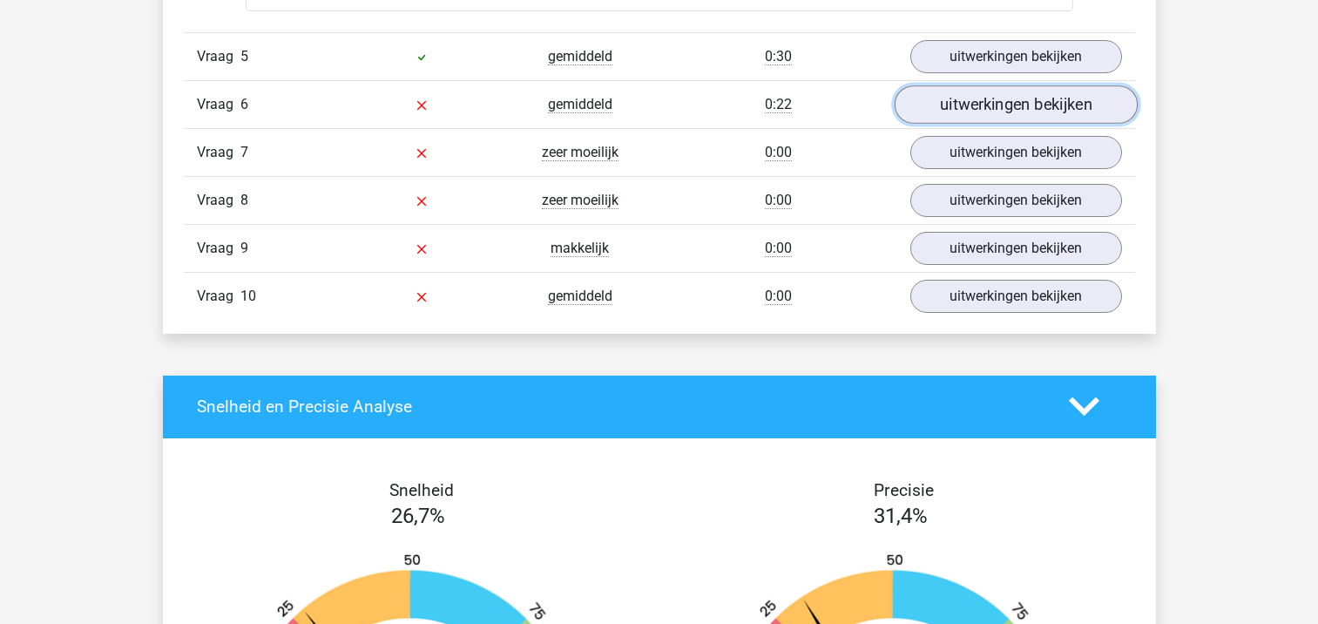
click at [946, 105] on link "uitwerkingen bekijken" at bounding box center [1015, 104] width 243 height 38
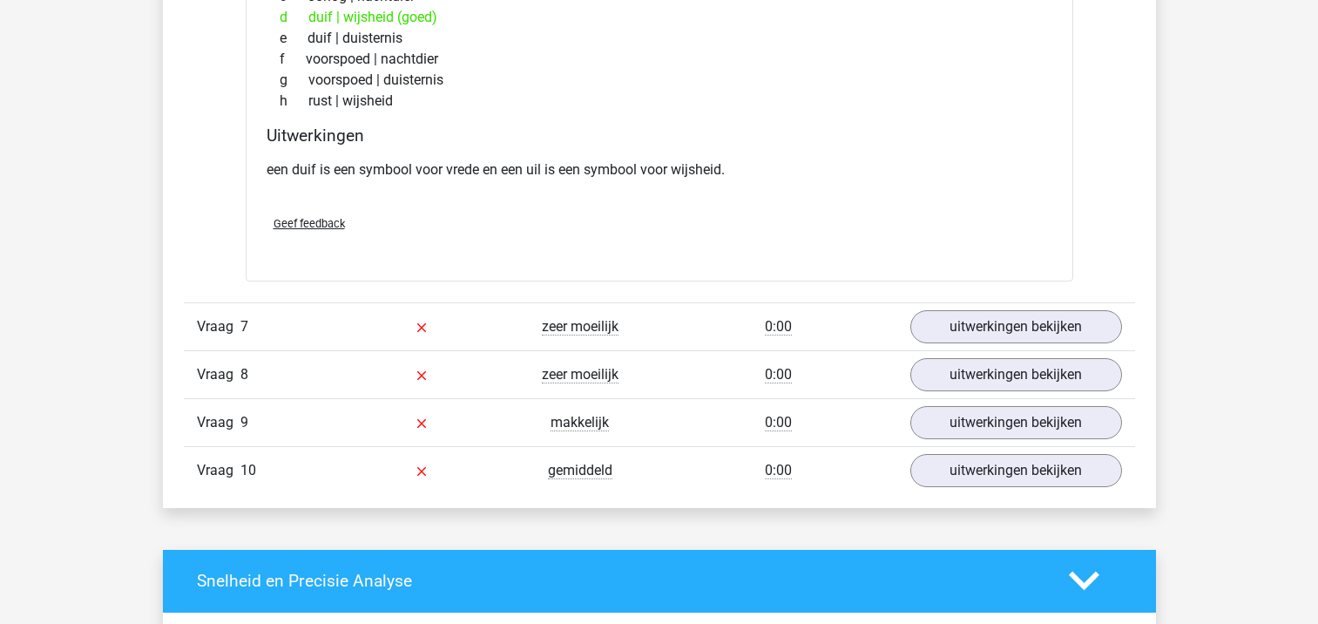
scroll to position [4180, 0]
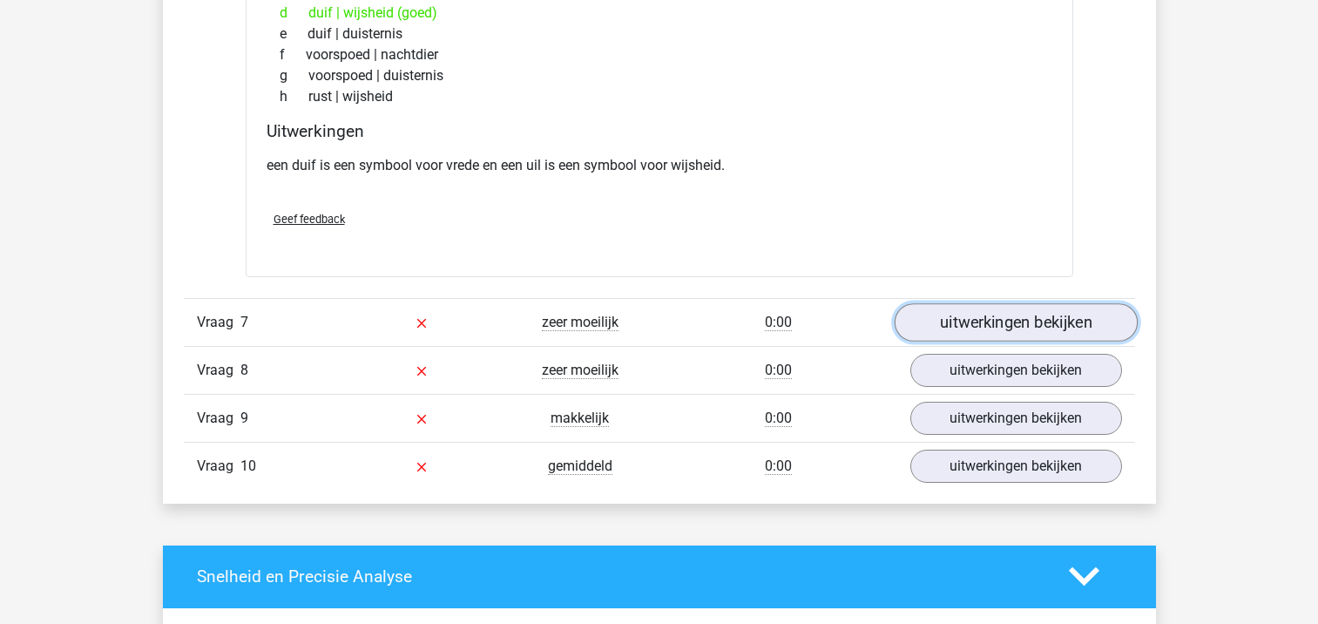
click at [950, 322] on link "uitwerkingen bekijken" at bounding box center [1015, 322] width 243 height 38
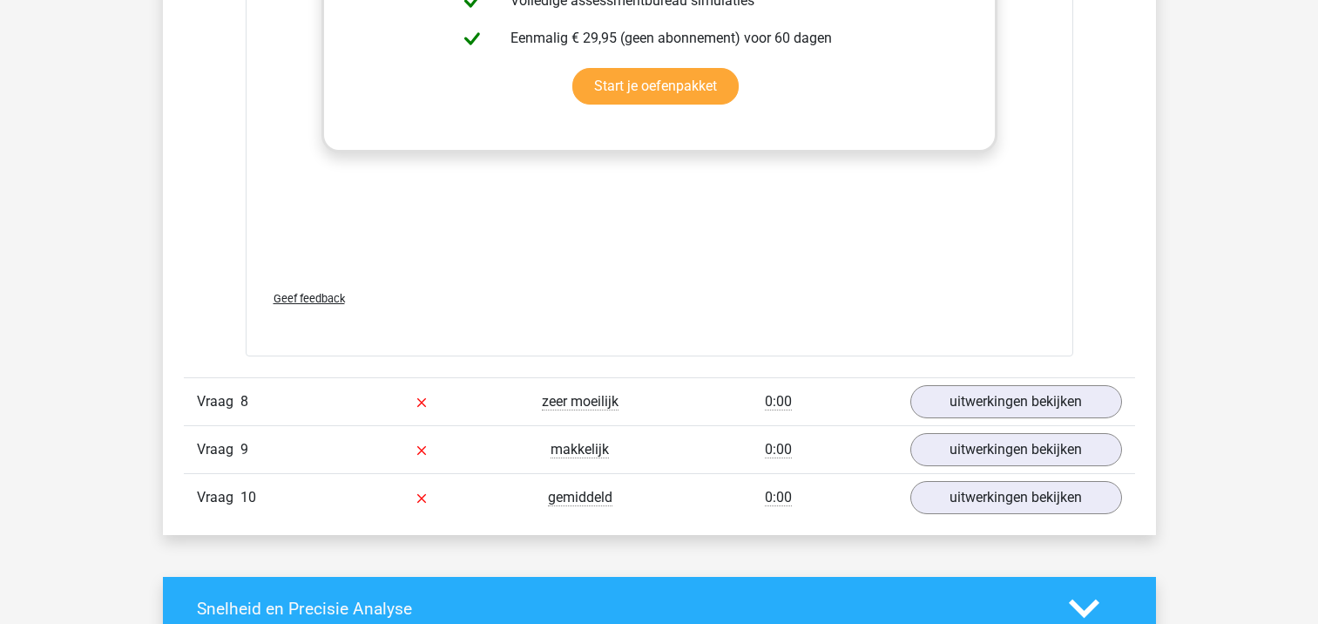
scroll to position [5076, 0]
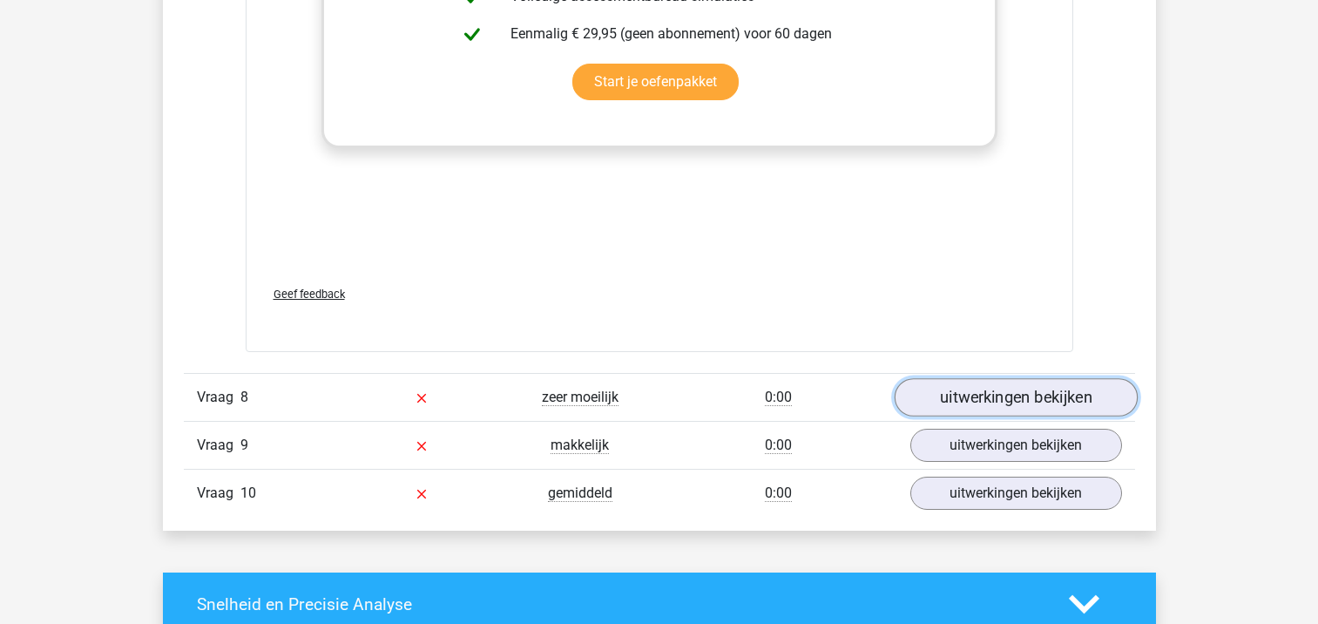
click at [967, 399] on link "uitwerkingen bekijken" at bounding box center [1015, 397] width 243 height 38
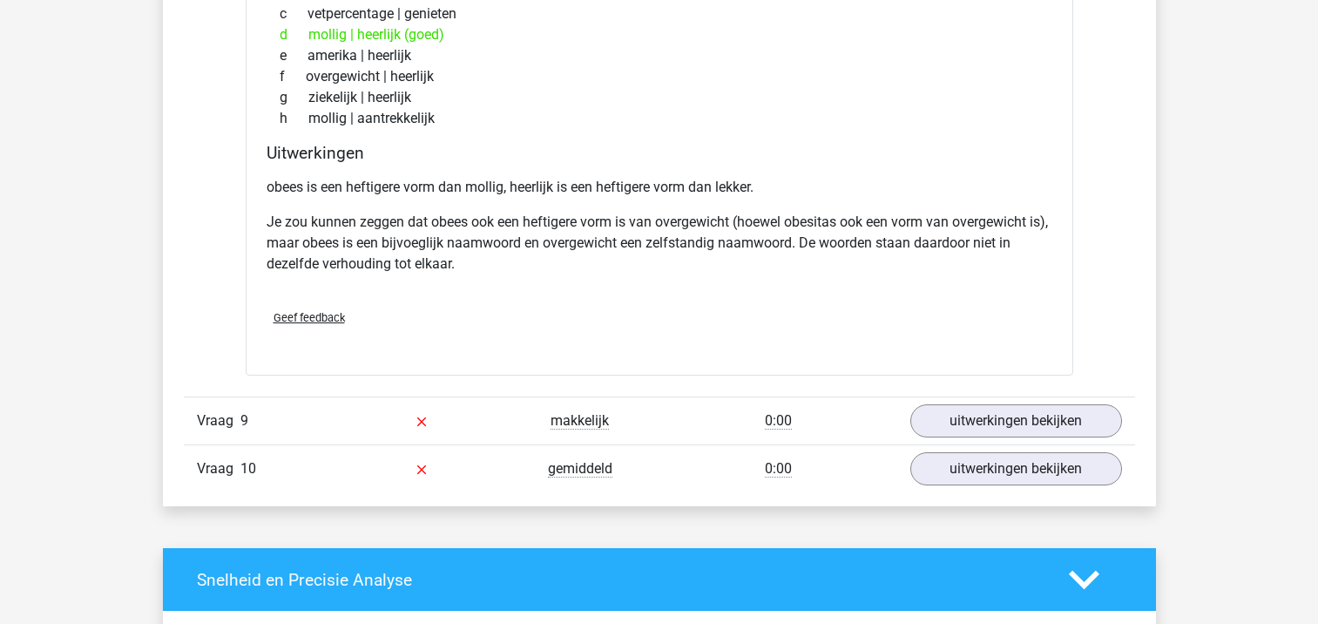
scroll to position [5640, 0]
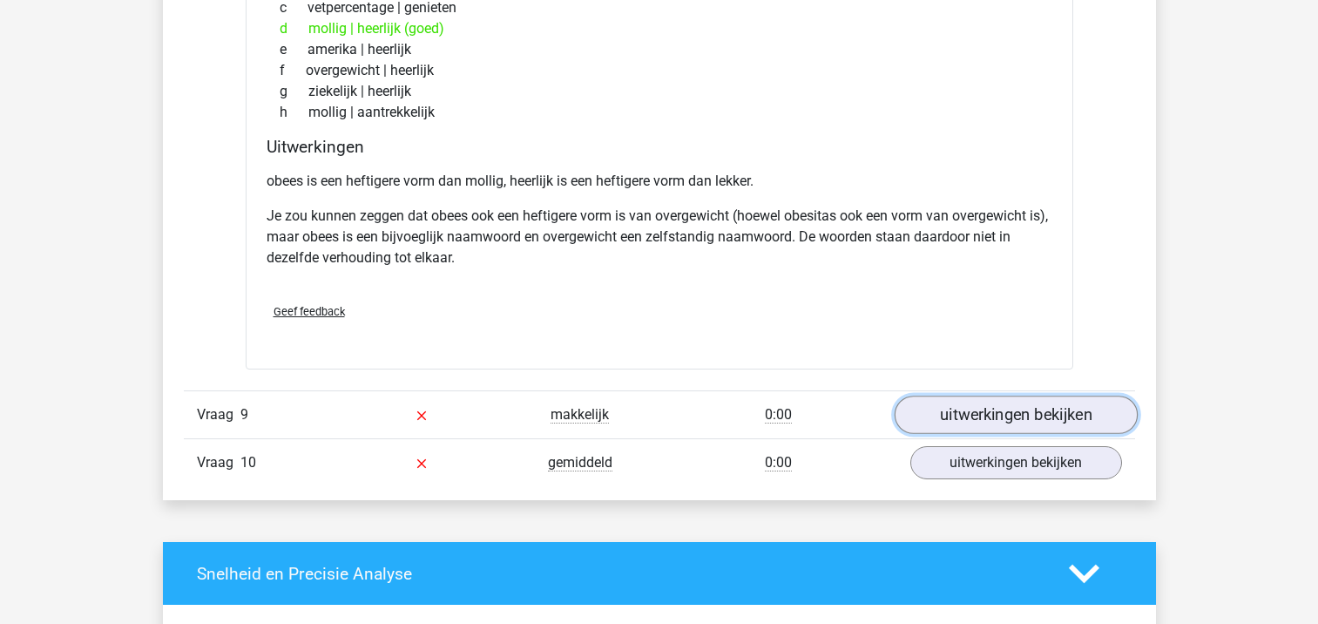
click at [944, 422] on link "uitwerkingen bekijken" at bounding box center [1015, 415] width 243 height 38
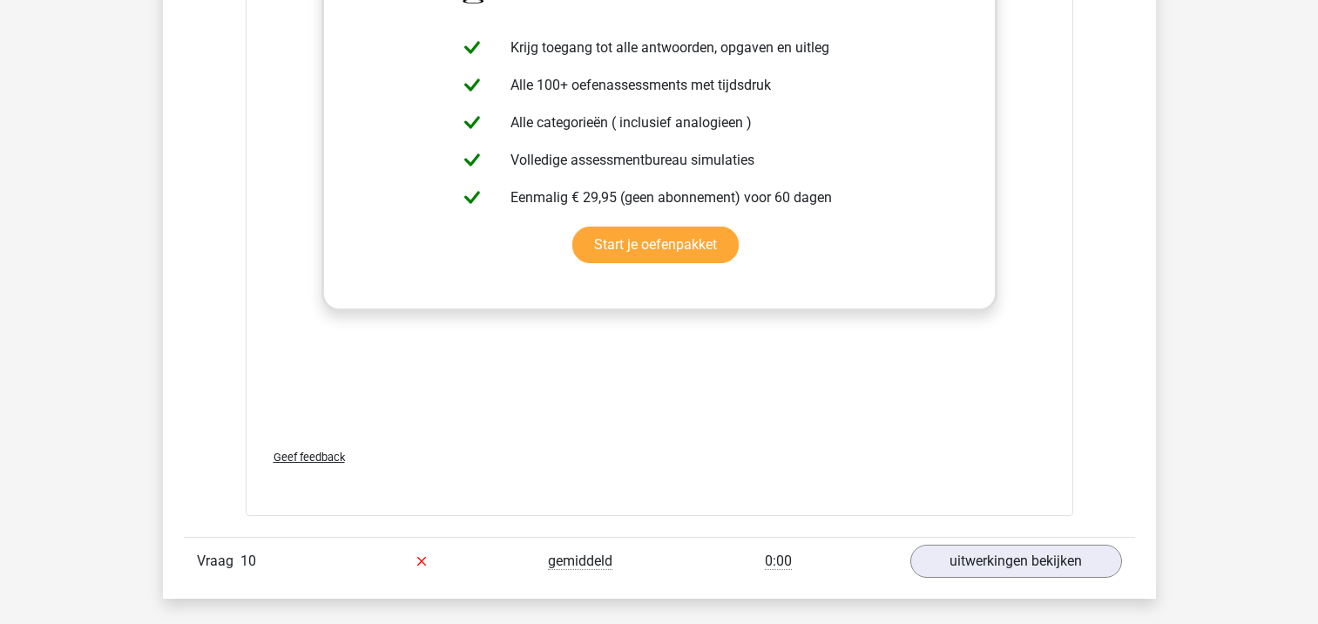
scroll to position [6522, 0]
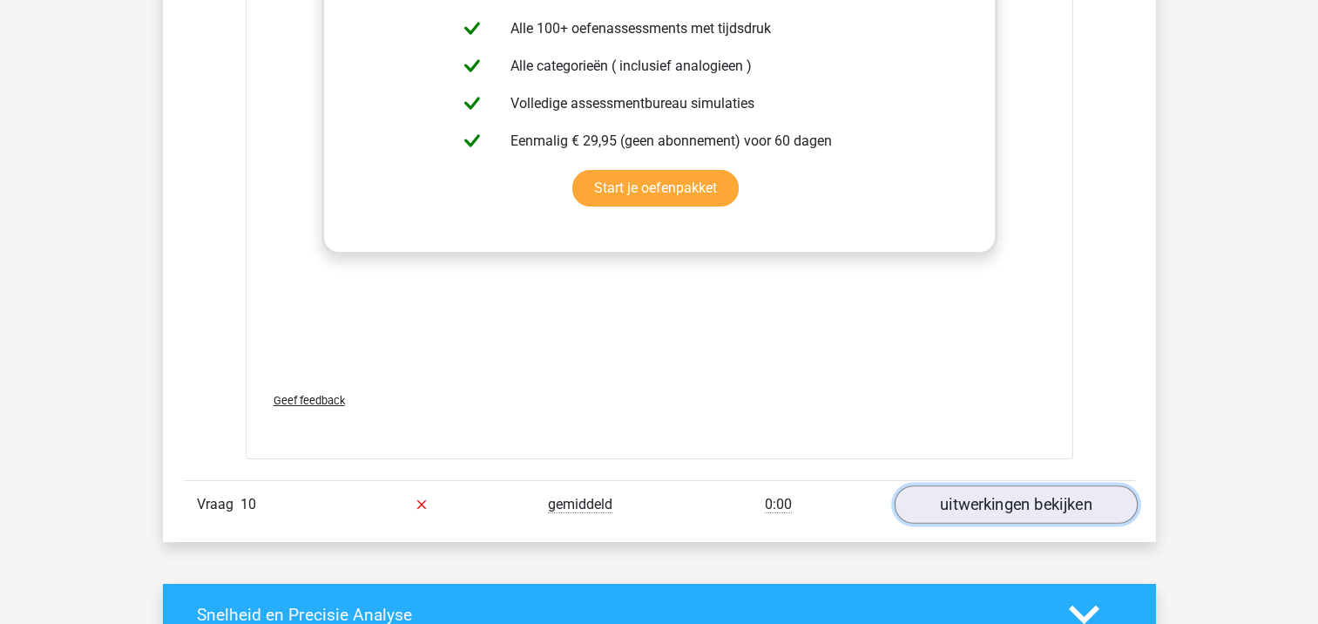
click at [936, 513] on link "uitwerkingen bekijken" at bounding box center [1015, 504] width 243 height 38
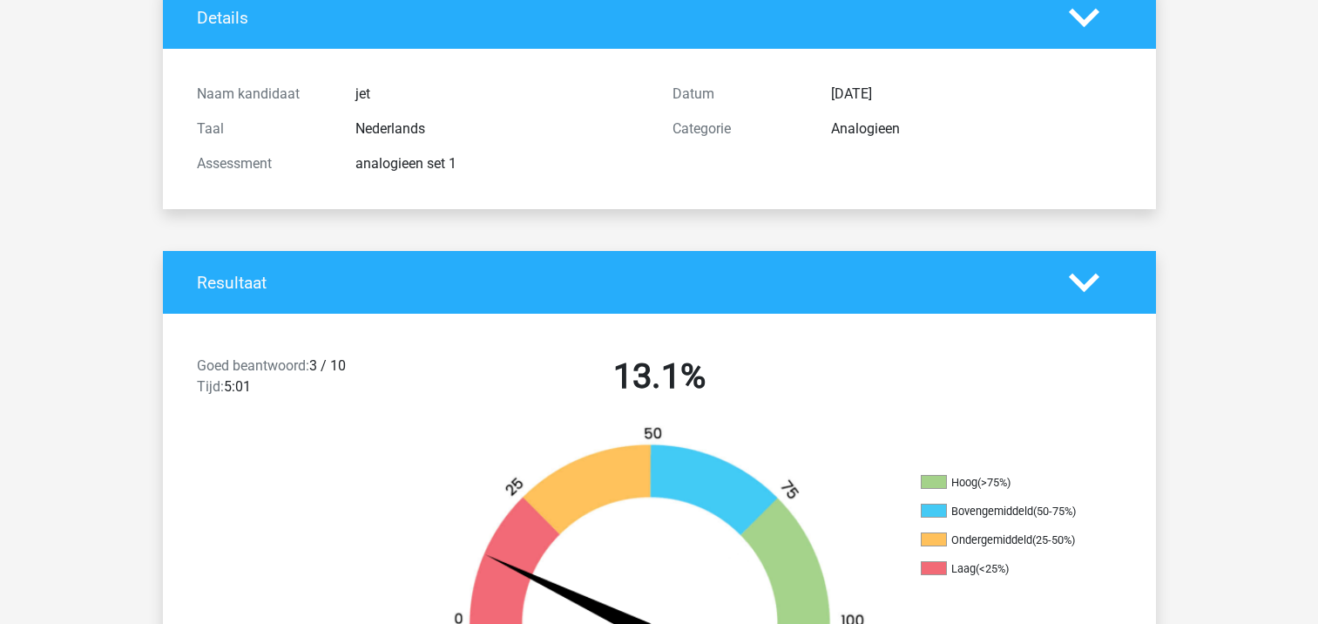
scroll to position [0, 0]
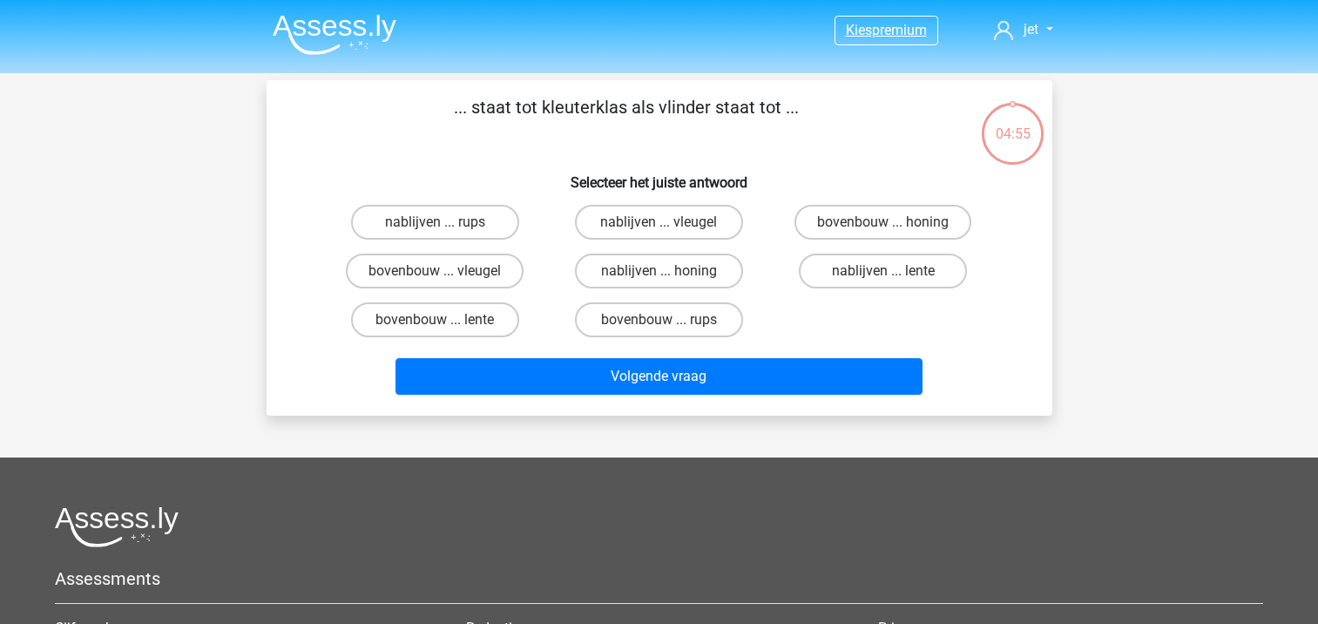
click at [866, 40] on link "Kies premium" at bounding box center [886, 30] width 102 height 24
click at [619, 315] on label "bovenbouw ... rups" at bounding box center [659, 319] width 168 height 35
click at [659, 320] on input "bovenbouw ... rups" at bounding box center [664, 325] width 11 height 11
radio input "true"
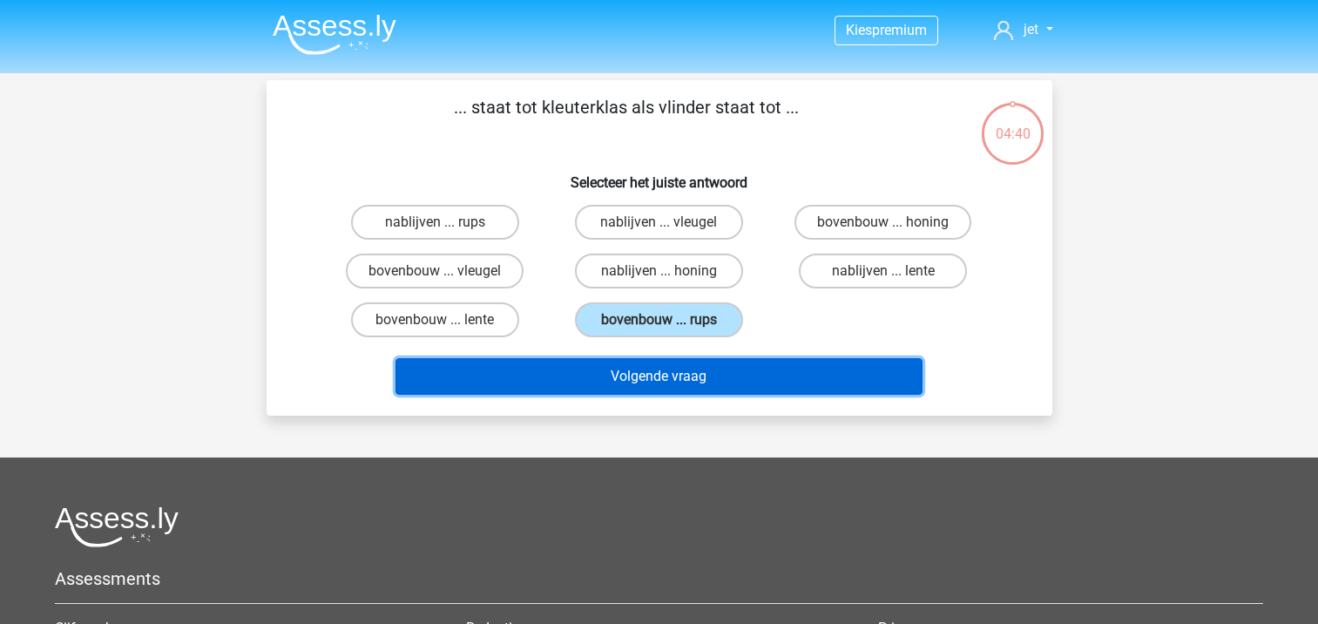
click at [613, 377] on button "Volgende vraag" at bounding box center [659, 376] width 527 height 37
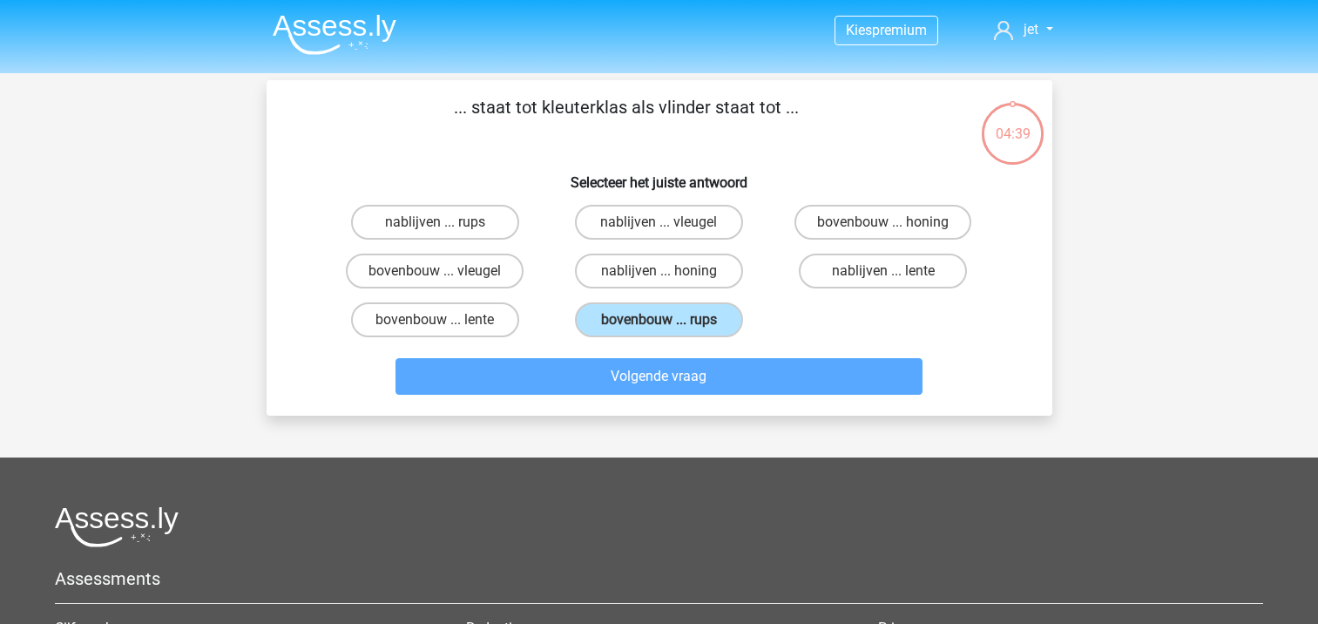
scroll to position [80, 0]
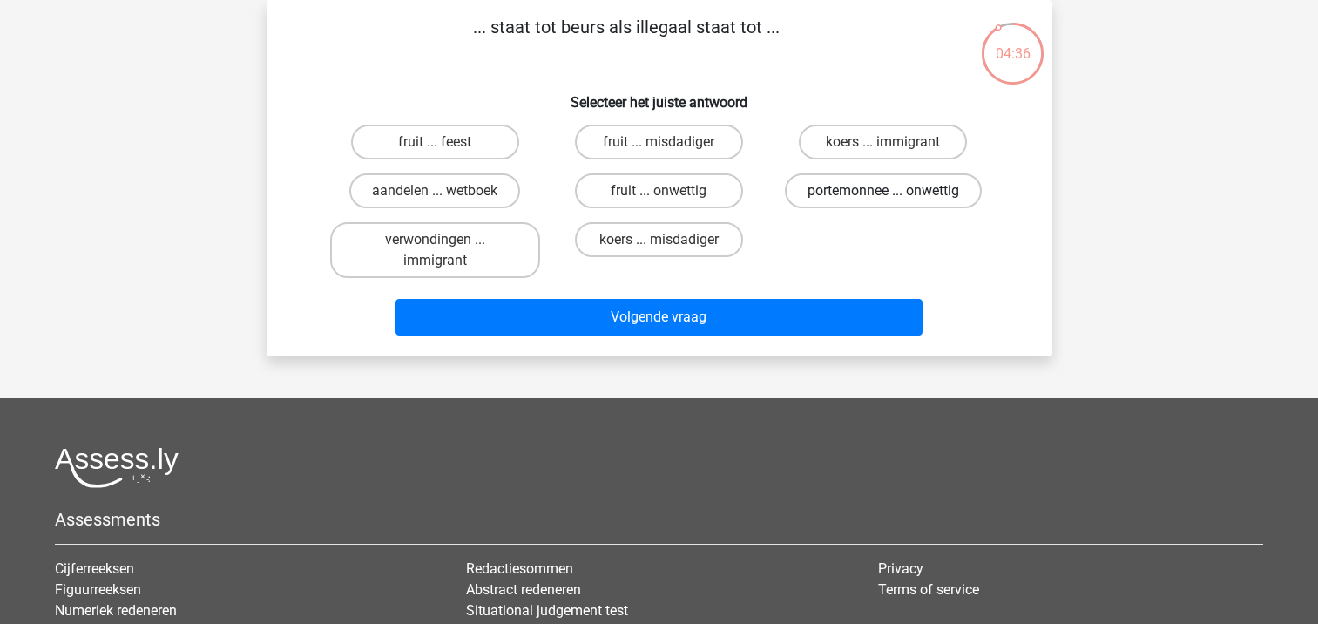
click at [862, 193] on label "portemonnee ... onwettig" at bounding box center [883, 190] width 197 height 35
click at [883, 193] on input "portemonnee ... onwettig" at bounding box center [888, 196] width 11 height 11
radio input "true"
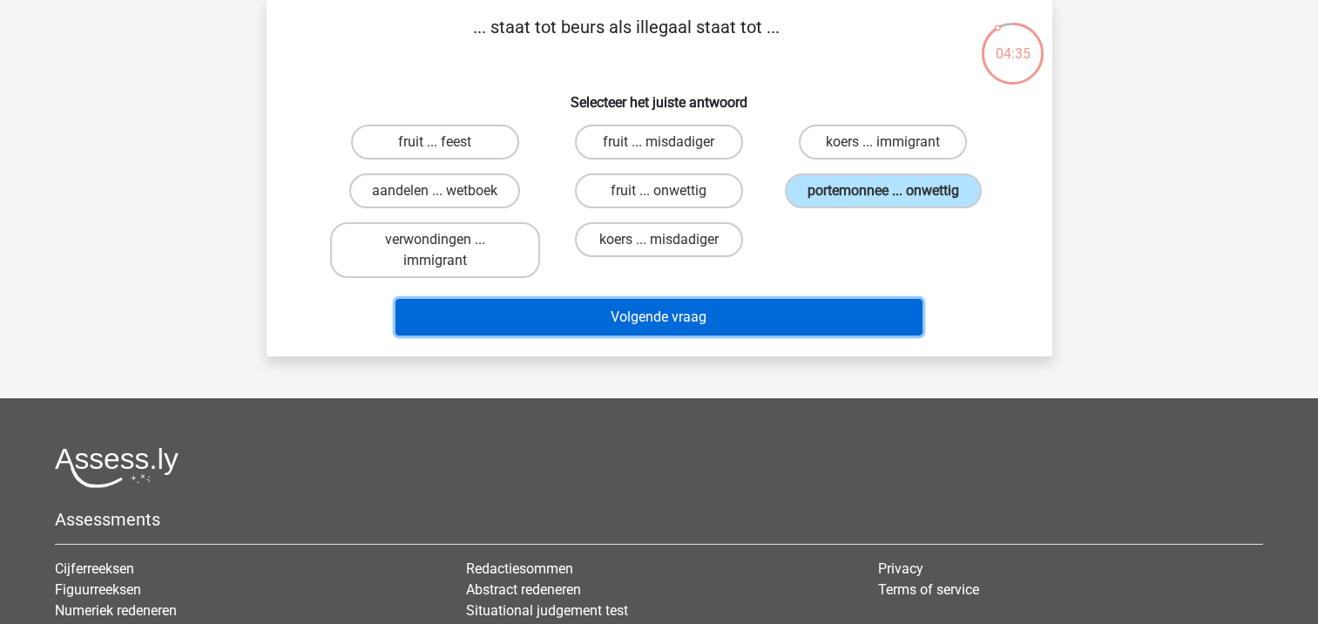
click at [788, 307] on button "Volgende vraag" at bounding box center [659, 317] width 527 height 37
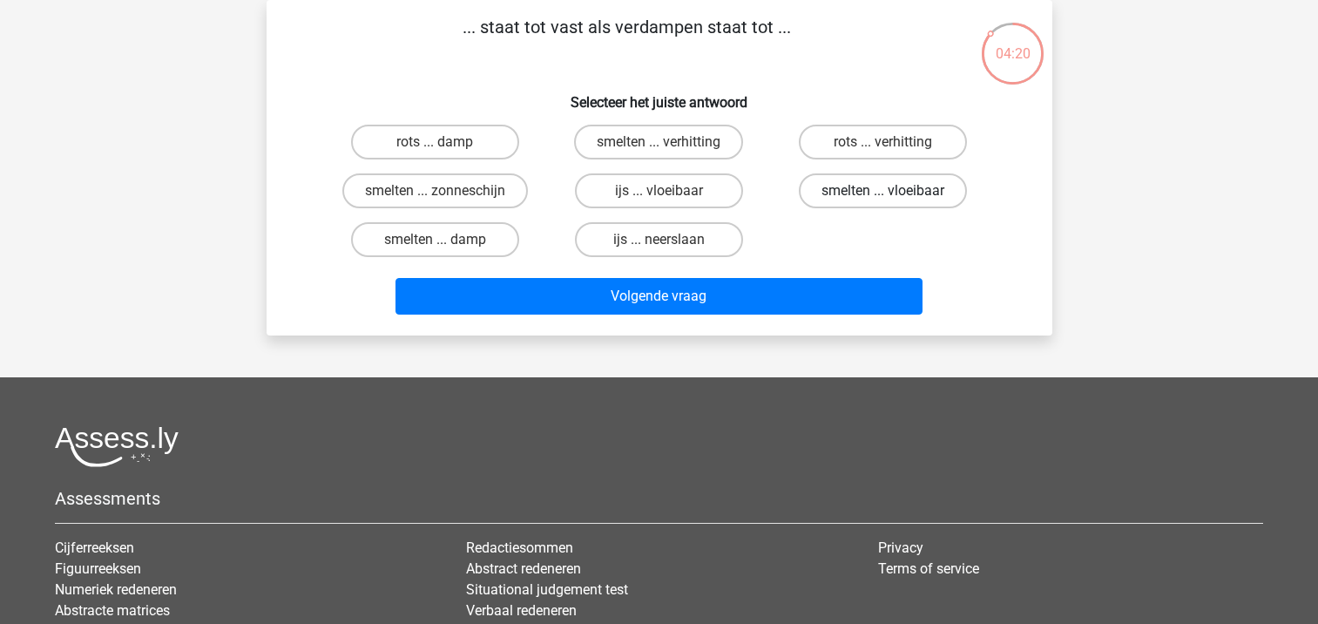
click at [822, 186] on label "smelten ... vloeibaar" at bounding box center [883, 190] width 168 height 35
click at [883, 191] on input "smelten ... vloeibaar" at bounding box center [888, 196] width 11 height 11
radio input "true"
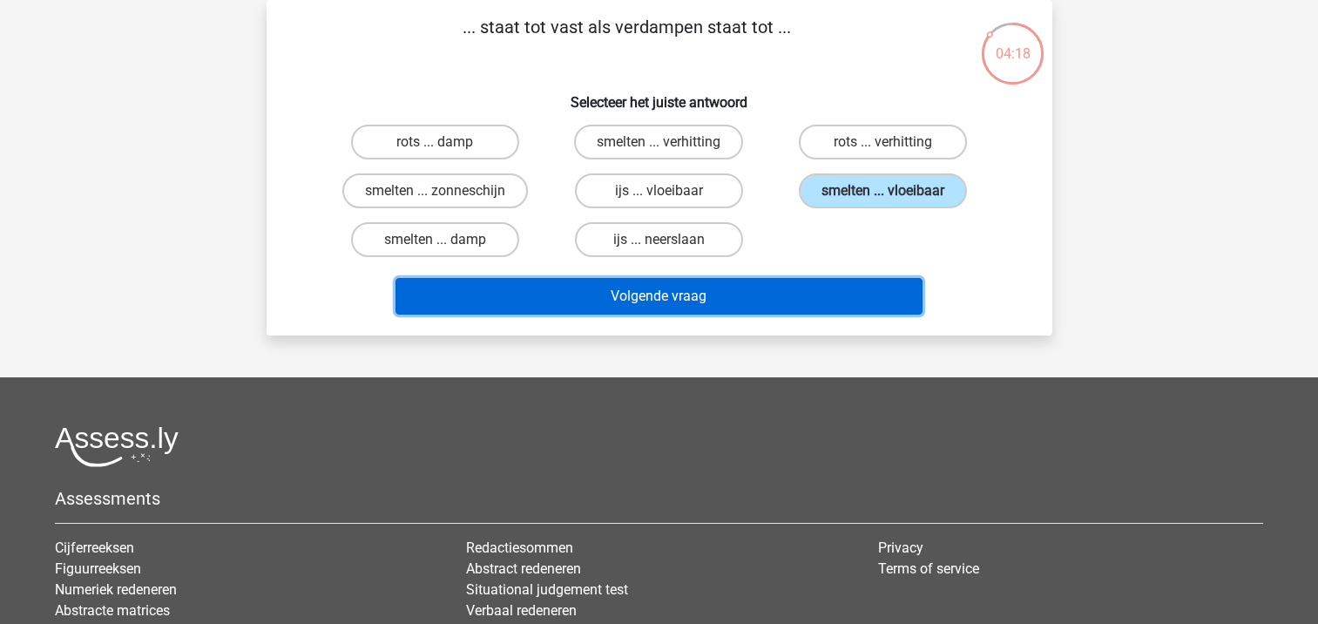
click at [724, 297] on button "Volgende vraag" at bounding box center [659, 296] width 527 height 37
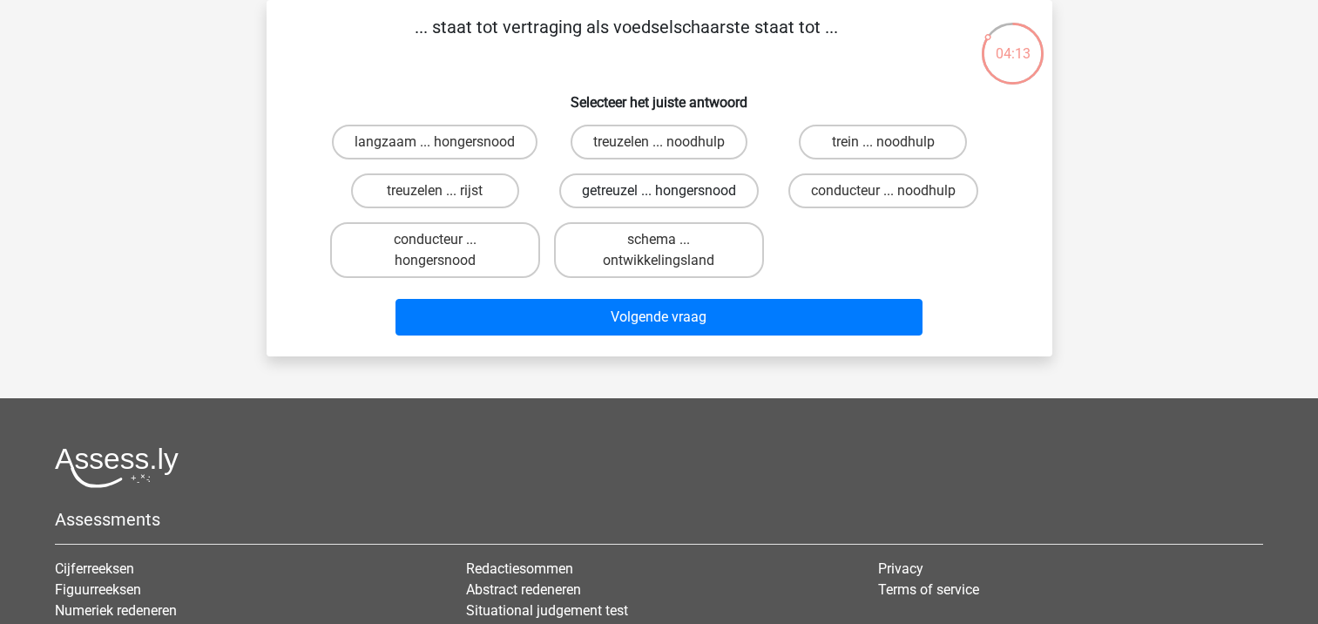
click at [672, 196] on label "getreuzel ... hongersnood" at bounding box center [658, 190] width 199 height 35
click at [670, 196] on input "getreuzel ... hongersnood" at bounding box center [664, 196] width 11 height 11
radio input "true"
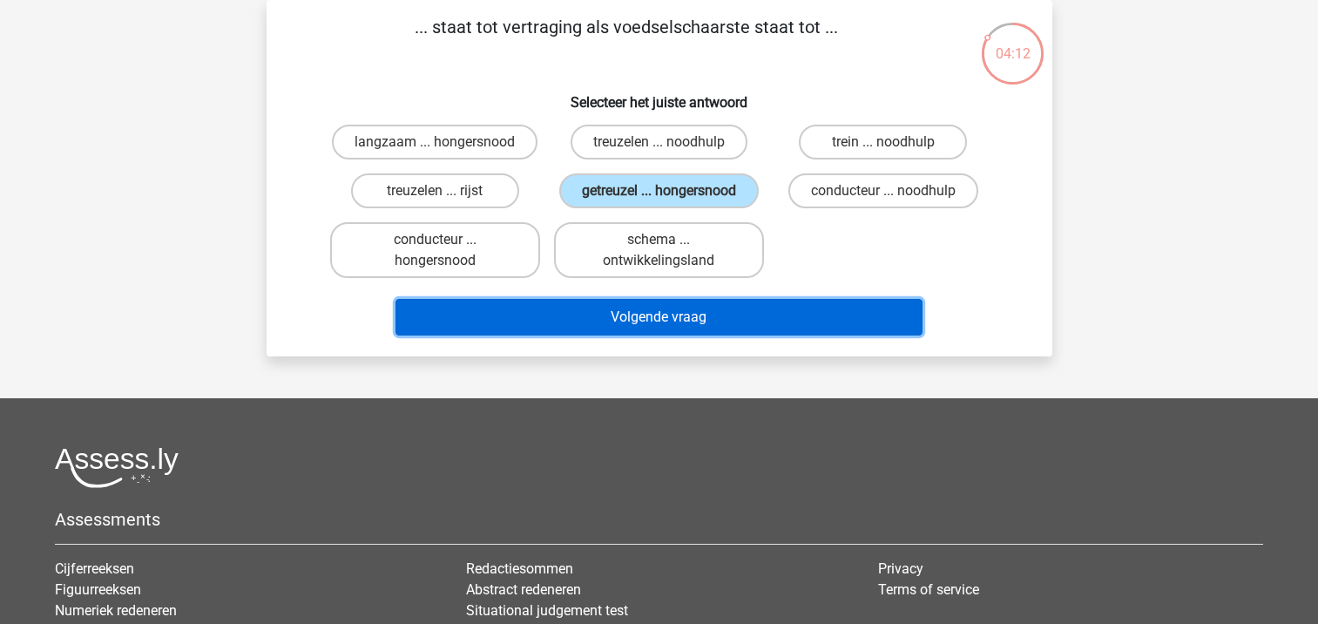
click at [667, 317] on button "Volgende vraag" at bounding box center [659, 317] width 527 height 37
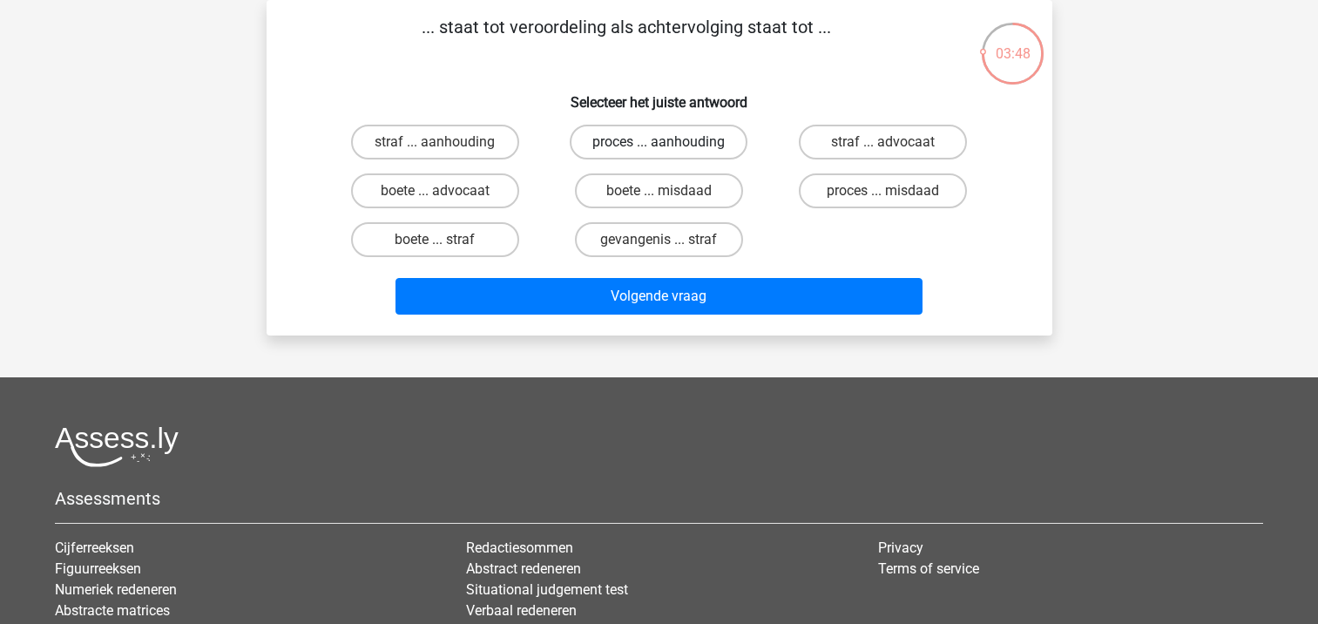
click at [692, 151] on label "proces ... aanhouding" at bounding box center [659, 142] width 178 height 35
click at [670, 151] on input "proces ... aanhouding" at bounding box center [664, 147] width 11 height 11
radio input "true"
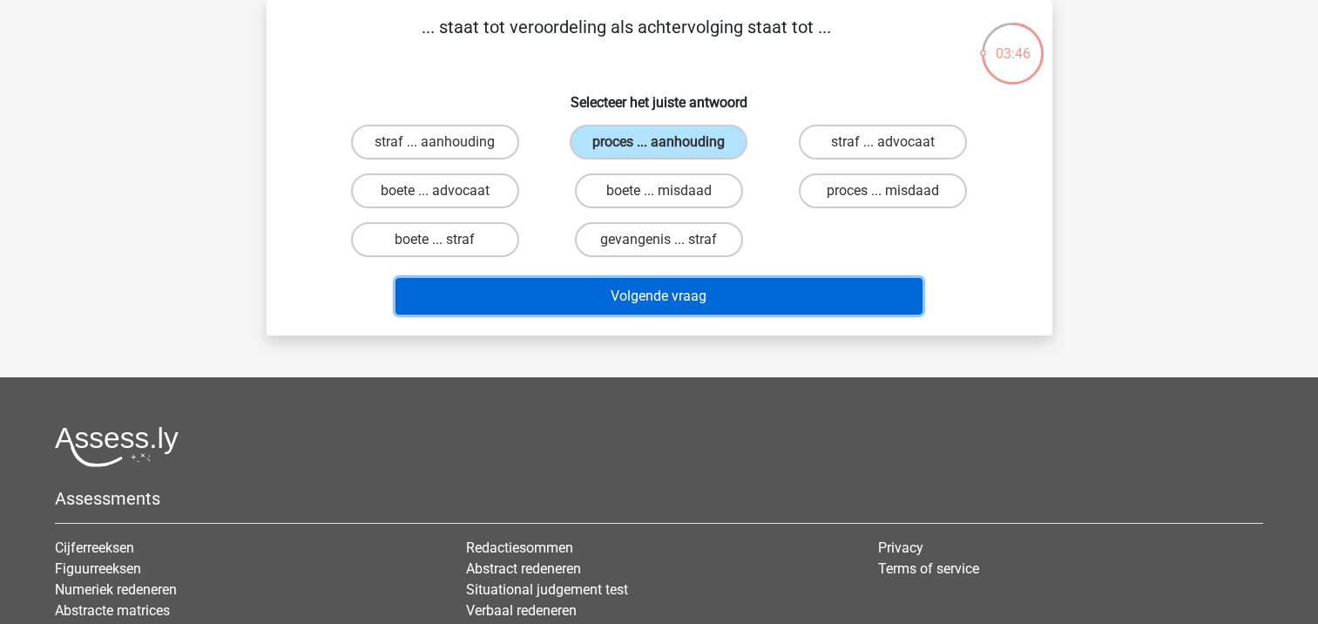
click at [650, 294] on button "Volgende vraag" at bounding box center [659, 296] width 527 height 37
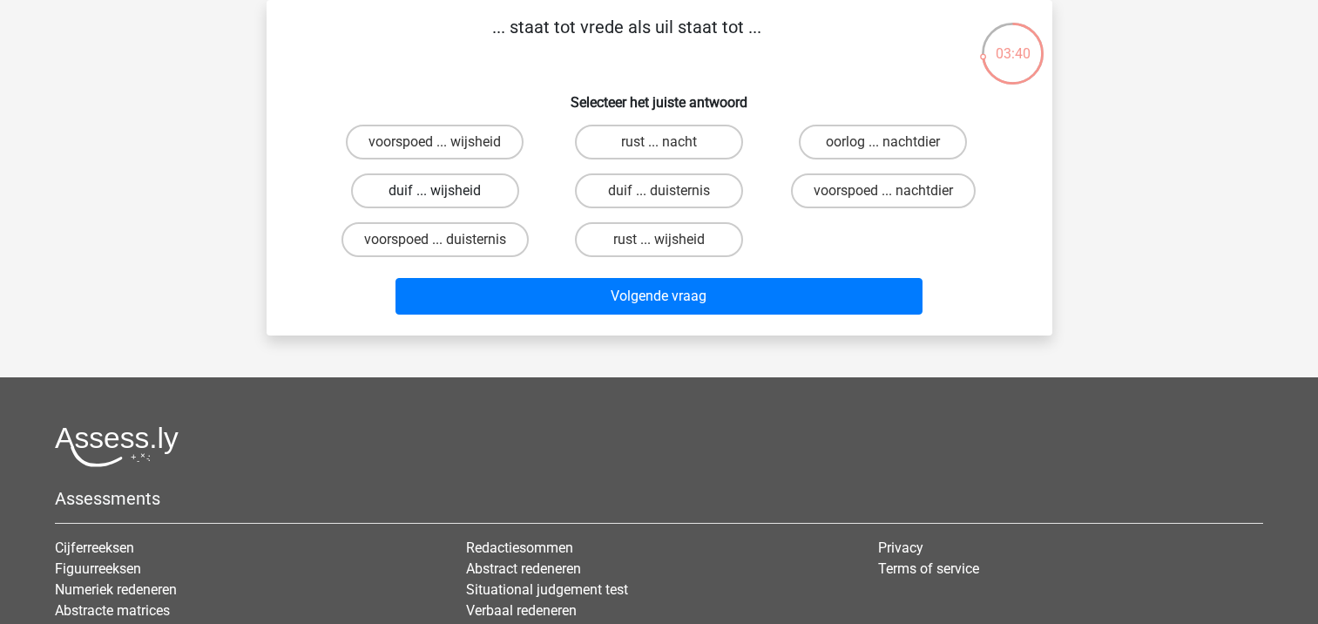
click at [487, 193] on label "duif ... wijsheid" at bounding box center [435, 190] width 168 height 35
click at [446, 193] on input "duif ... wijsheid" at bounding box center [440, 196] width 11 height 11
radio input "true"
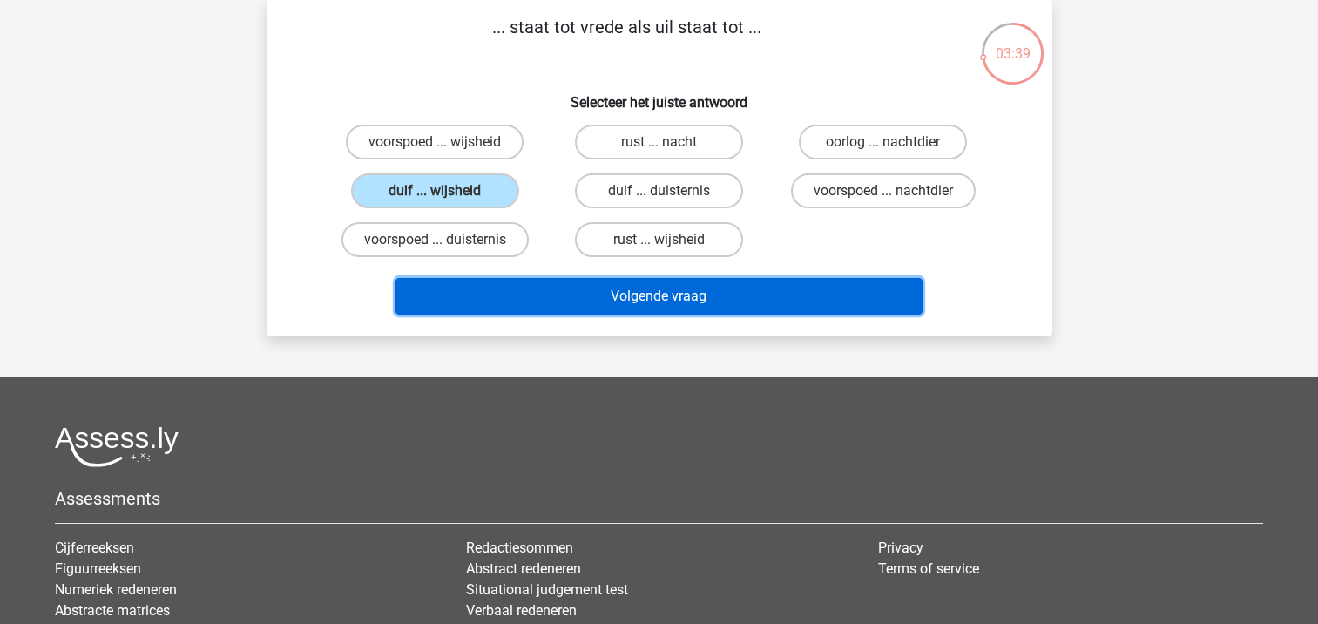
click at [538, 289] on button "Volgende vraag" at bounding box center [659, 296] width 527 height 37
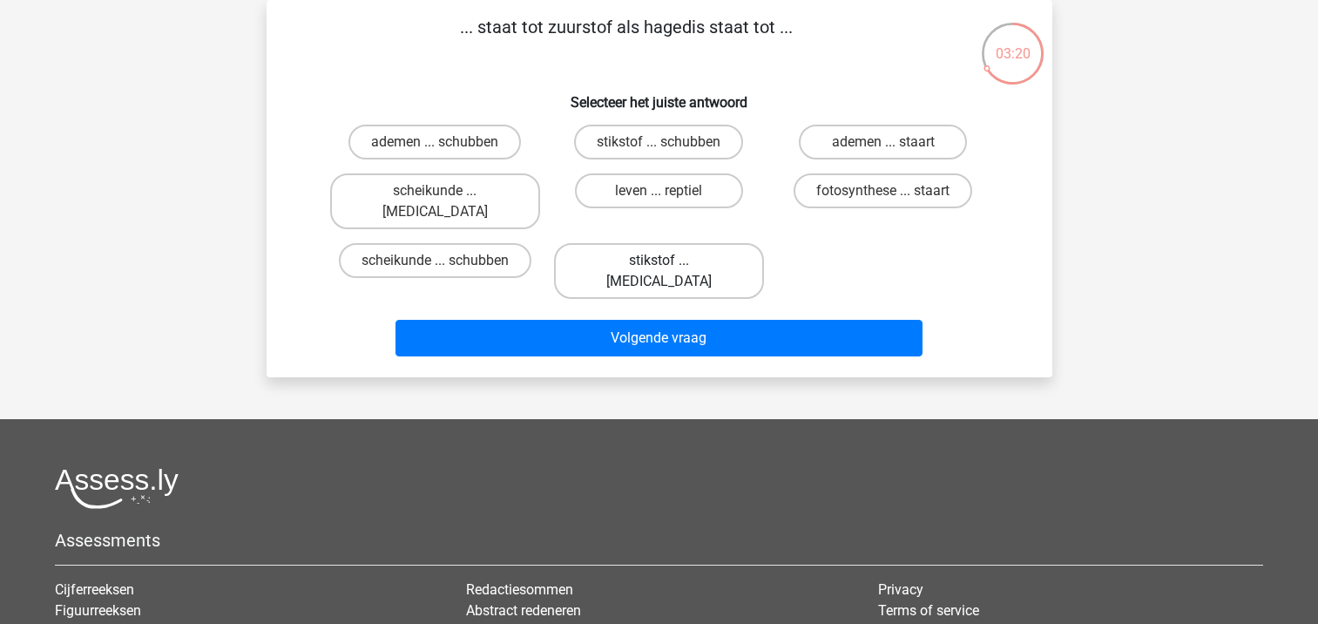
click at [652, 246] on label "stikstof ... krokodil" at bounding box center [659, 271] width 210 height 56
click at [659, 260] on input "stikstof ... krokodil" at bounding box center [664, 265] width 11 height 11
radio input "true"
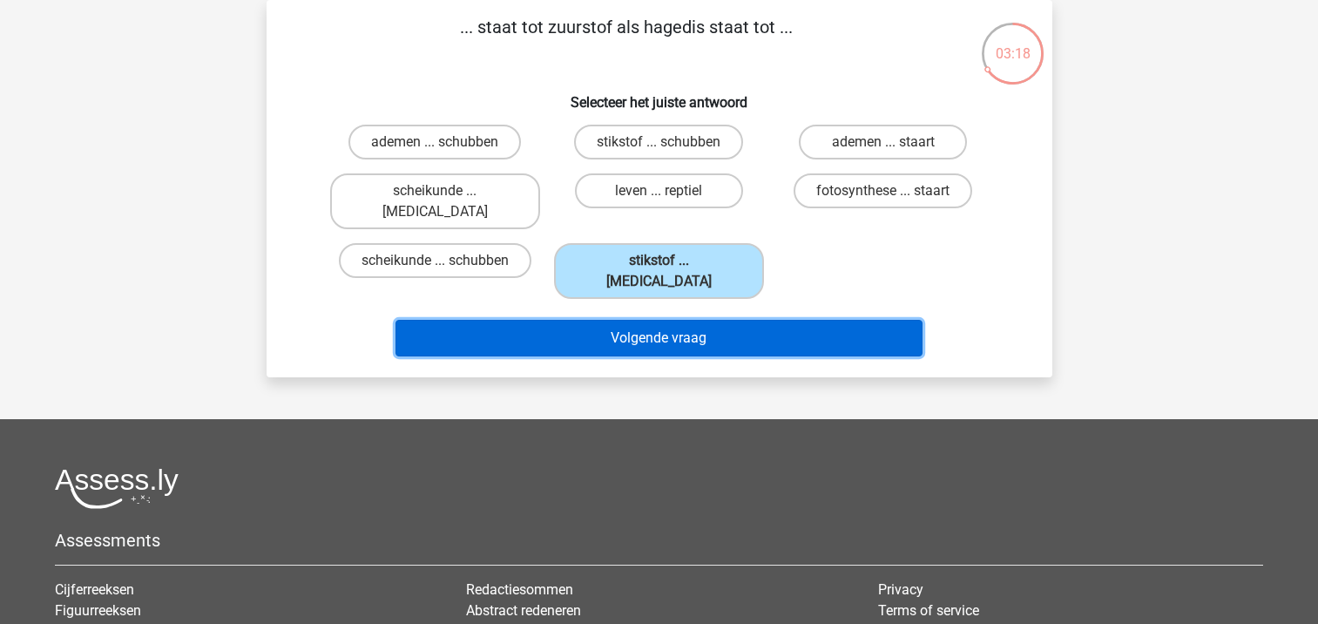
click at [650, 320] on button "Volgende vraag" at bounding box center [659, 338] width 527 height 37
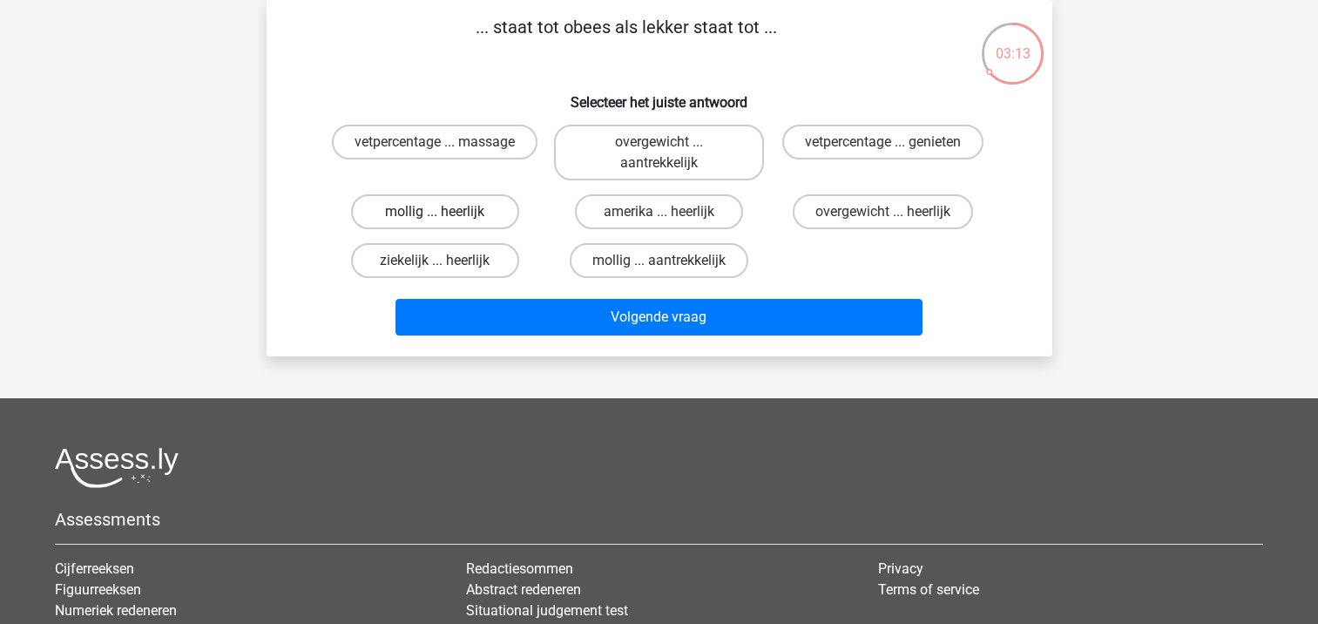
click at [470, 220] on label "mollig ... heerlijk" at bounding box center [435, 211] width 168 height 35
click at [446, 220] on input "mollig ... heerlijk" at bounding box center [440, 217] width 11 height 11
radio input "true"
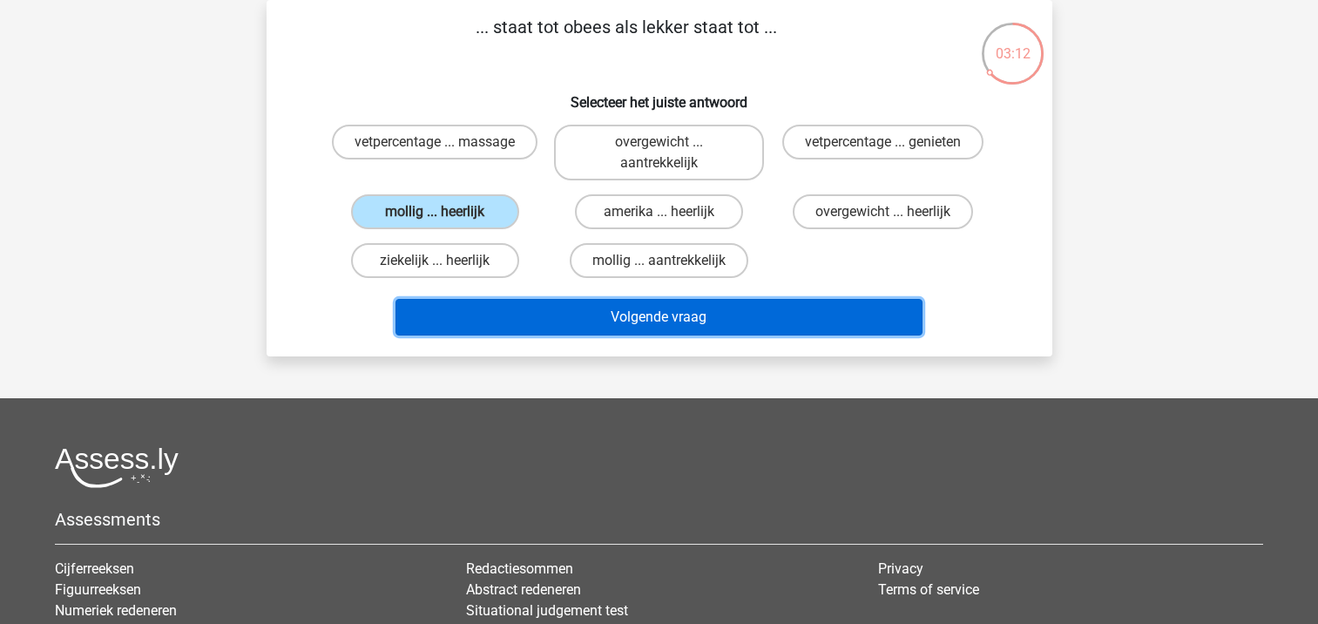
click at [477, 310] on button "Volgende vraag" at bounding box center [659, 317] width 527 height 37
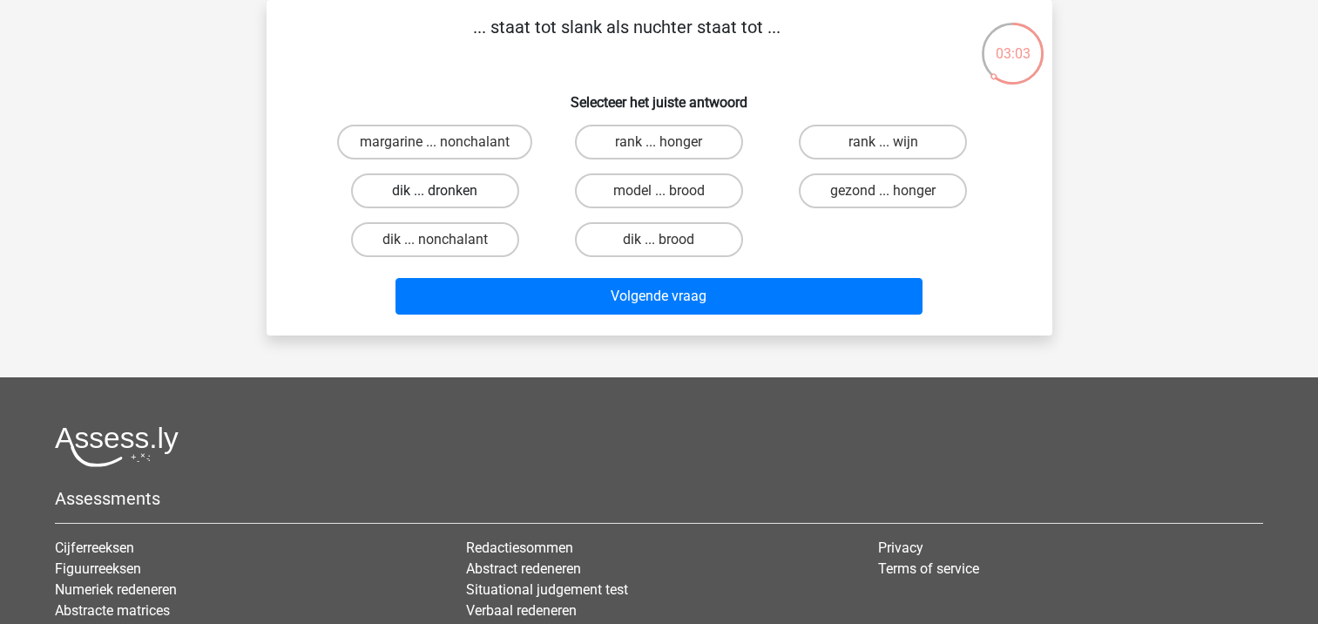
click at [474, 190] on label "dik ... dronken" at bounding box center [435, 190] width 168 height 35
click at [446, 191] on input "dik ... dronken" at bounding box center [440, 196] width 11 height 11
radio input "true"
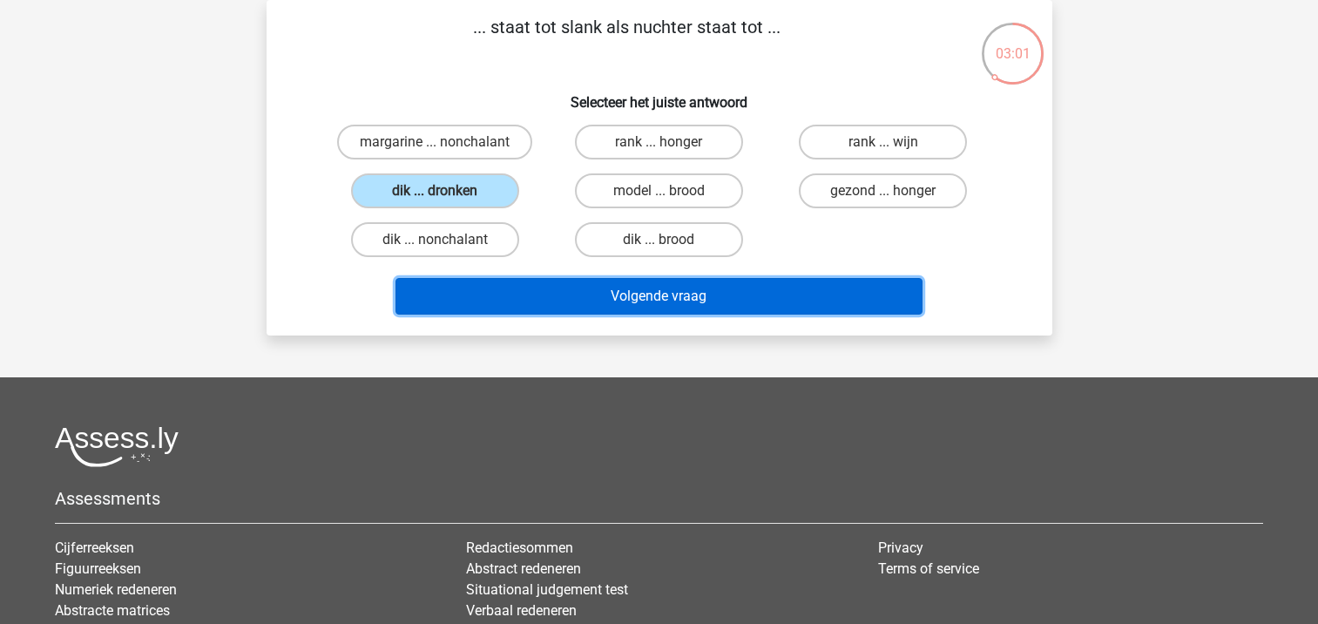
click at [498, 292] on button "Volgende vraag" at bounding box center [659, 296] width 527 height 37
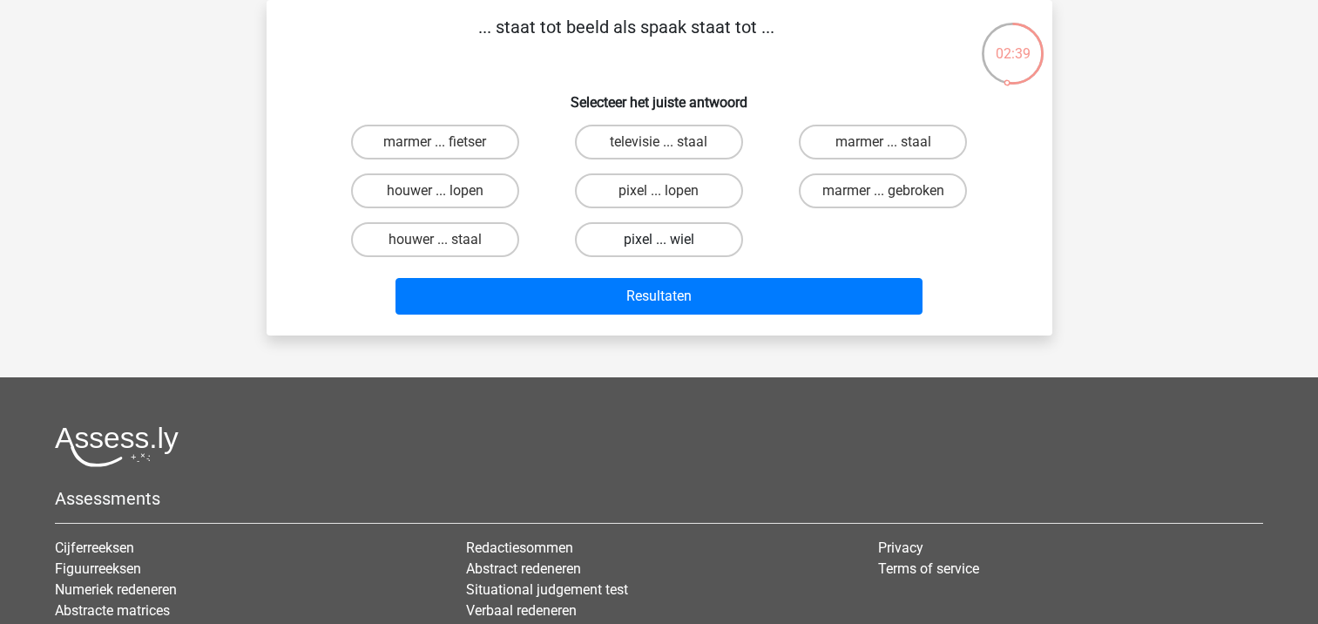
click at [652, 236] on label "pixel ... wiel" at bounding box center [659, 239] width 168 height 35
click at [659, 240] on input "pixel ... wiel" at bounding box center [664, 245] width 11 height 11
radio input "true"
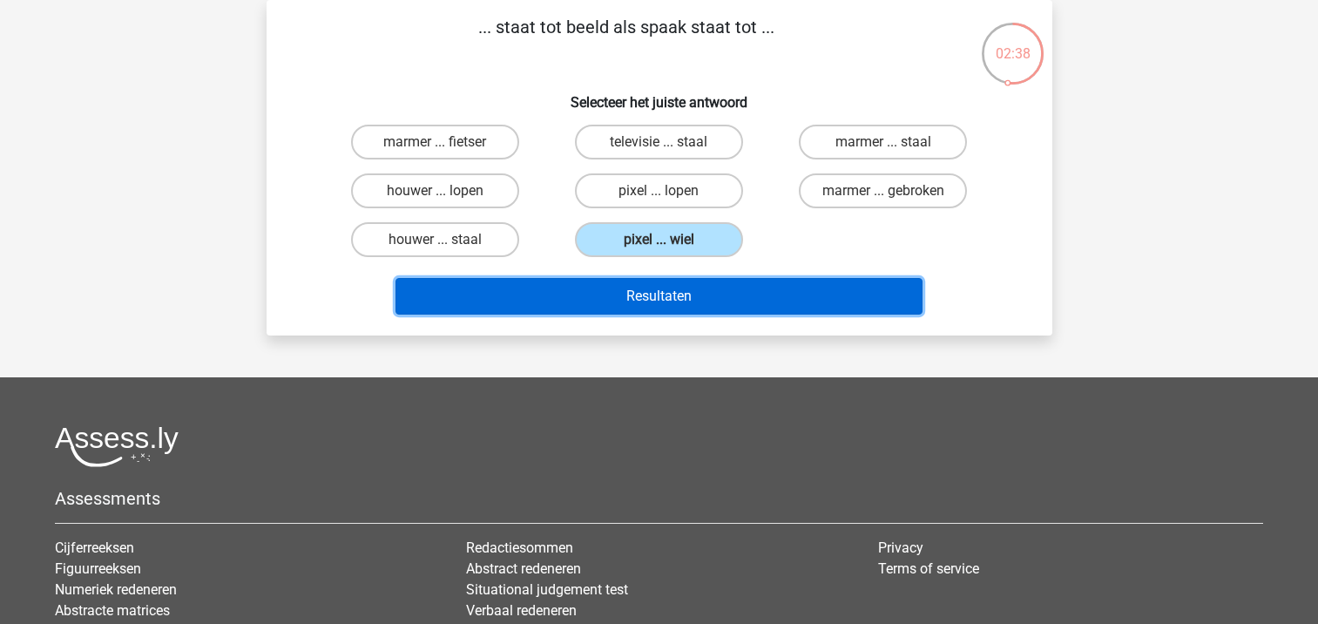
click at [647, 299] on button "Resultaten" at bounding box center [659, 296] width 527 height 37
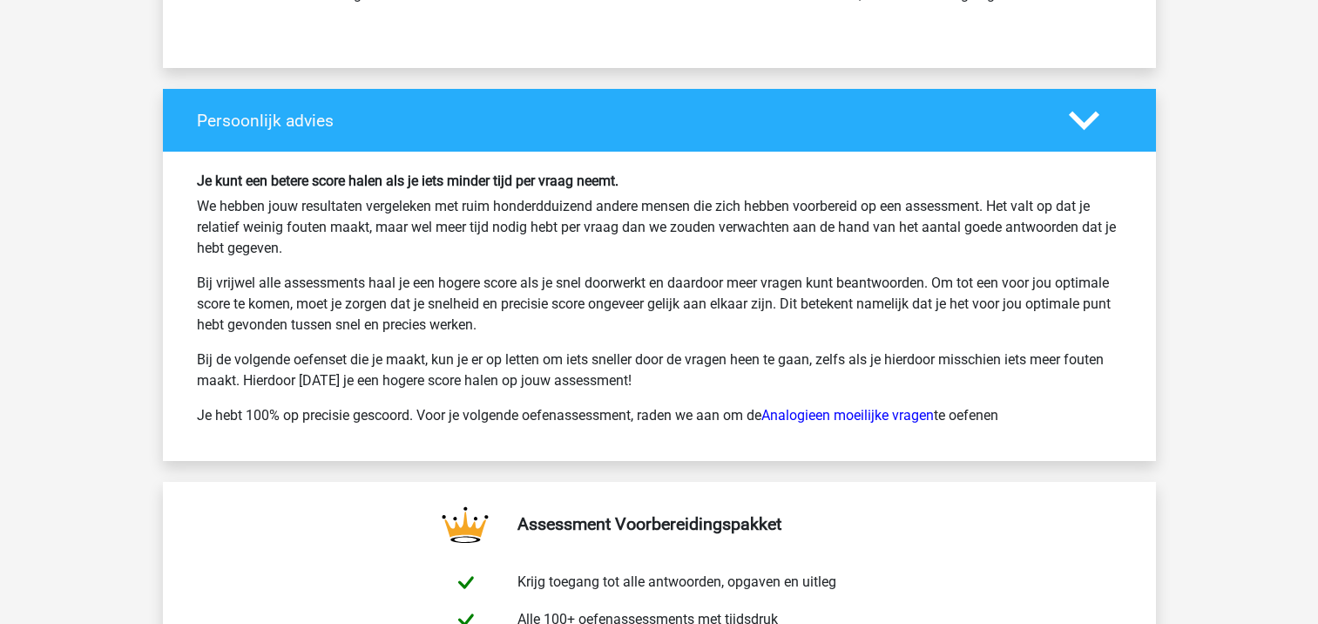
scroll to position [2537, 0]
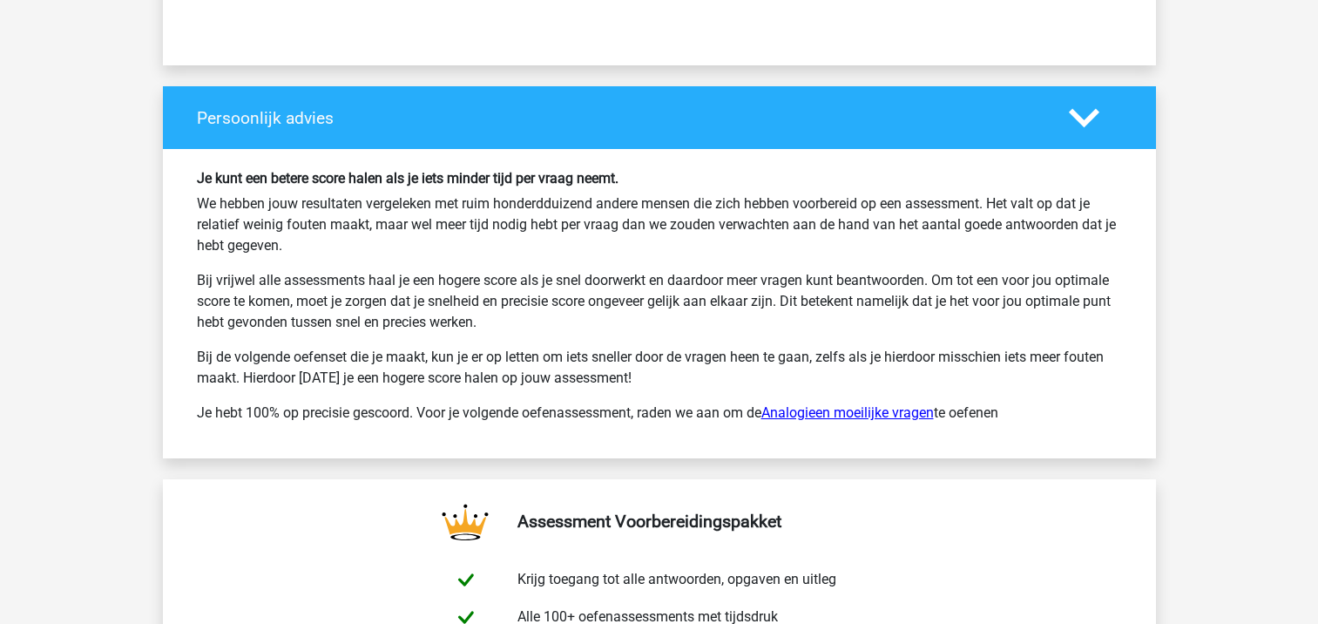
click at [813, 409] on link "Analogieen moeilijke vragen" at bounding box center [847, 412] width 172 height 17
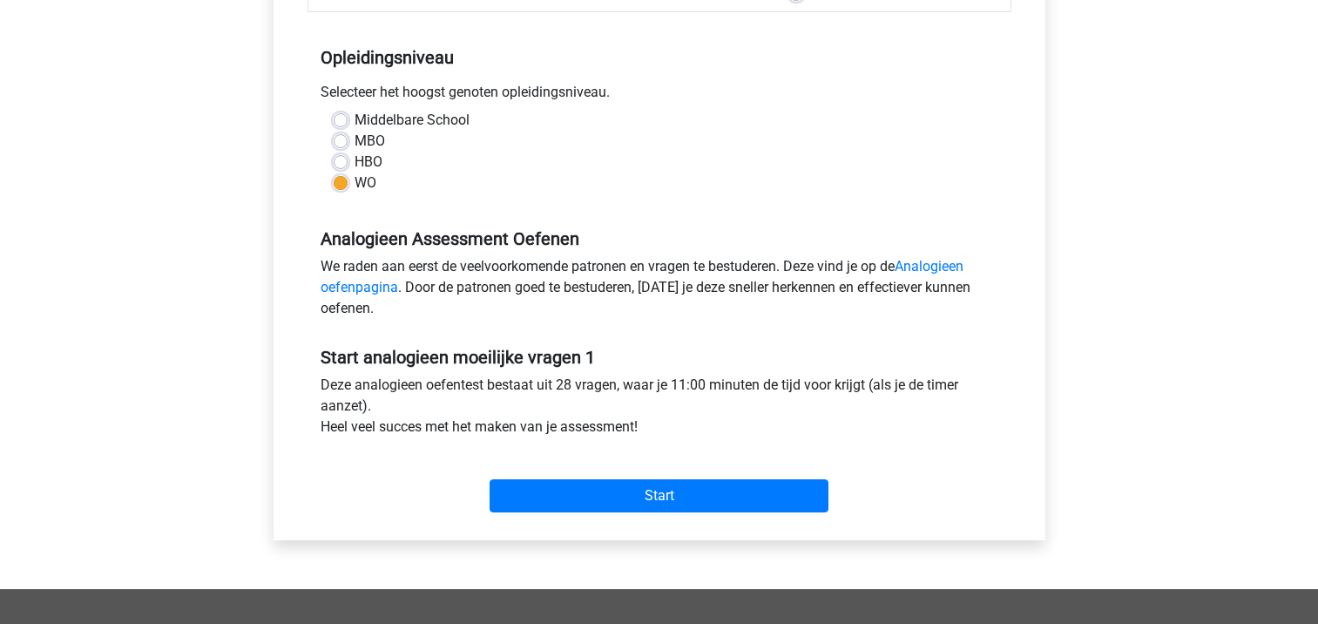
scroll to position [345, 0]
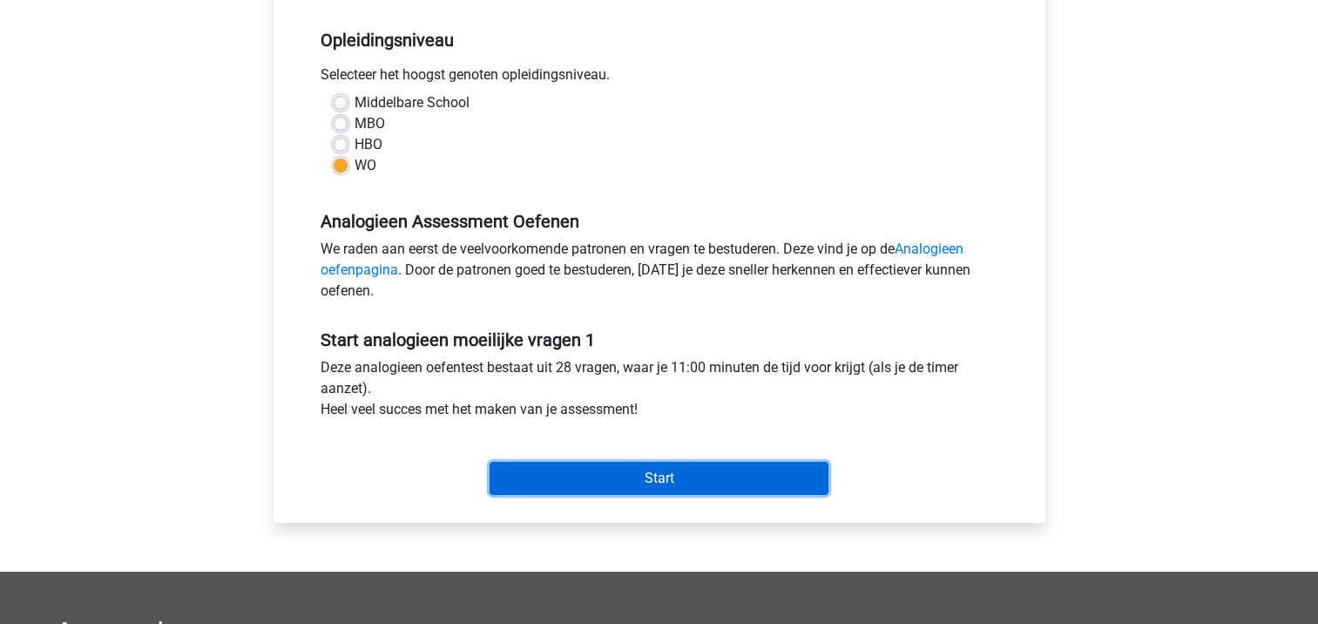
click at [699, 484] on input "Start" at bounding box center [659, 478] width 339 height 33
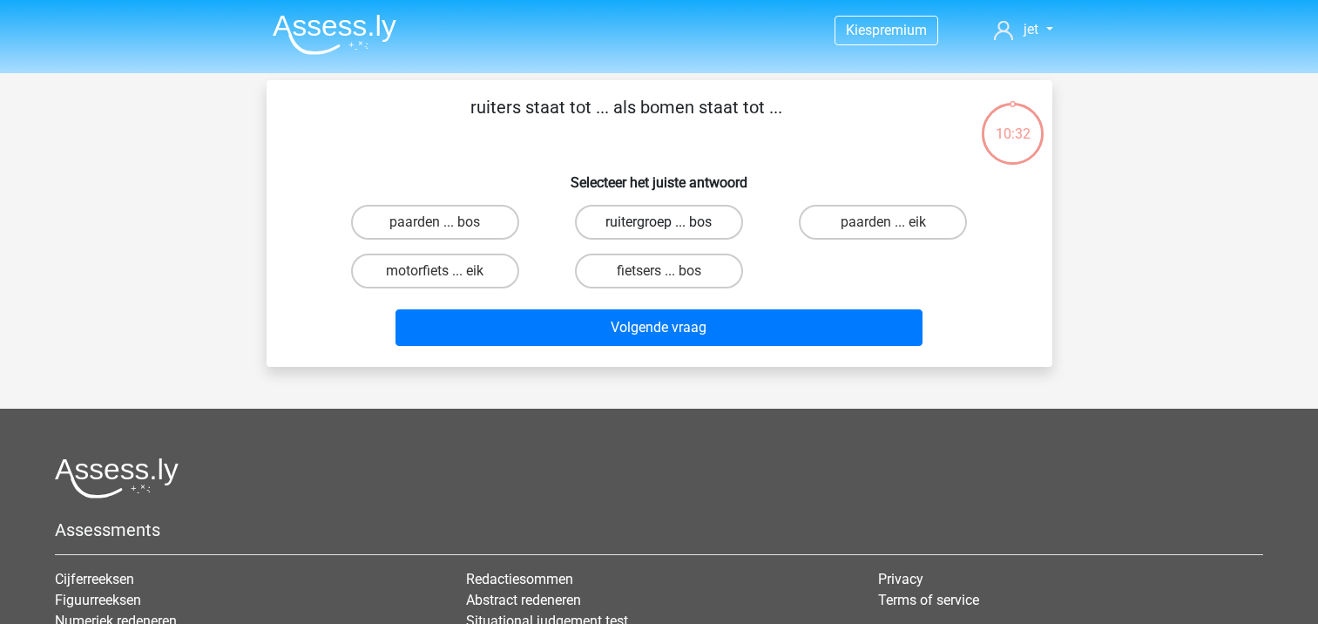
click at [632, 228] on label "ruitergroep ... bos" at bounding box center [659, 222] width 168 height 35
click at [659, 228] on input "ruitergroep ... bos" at bounding box center [664, 227] width 11 height 11
radio input "true"
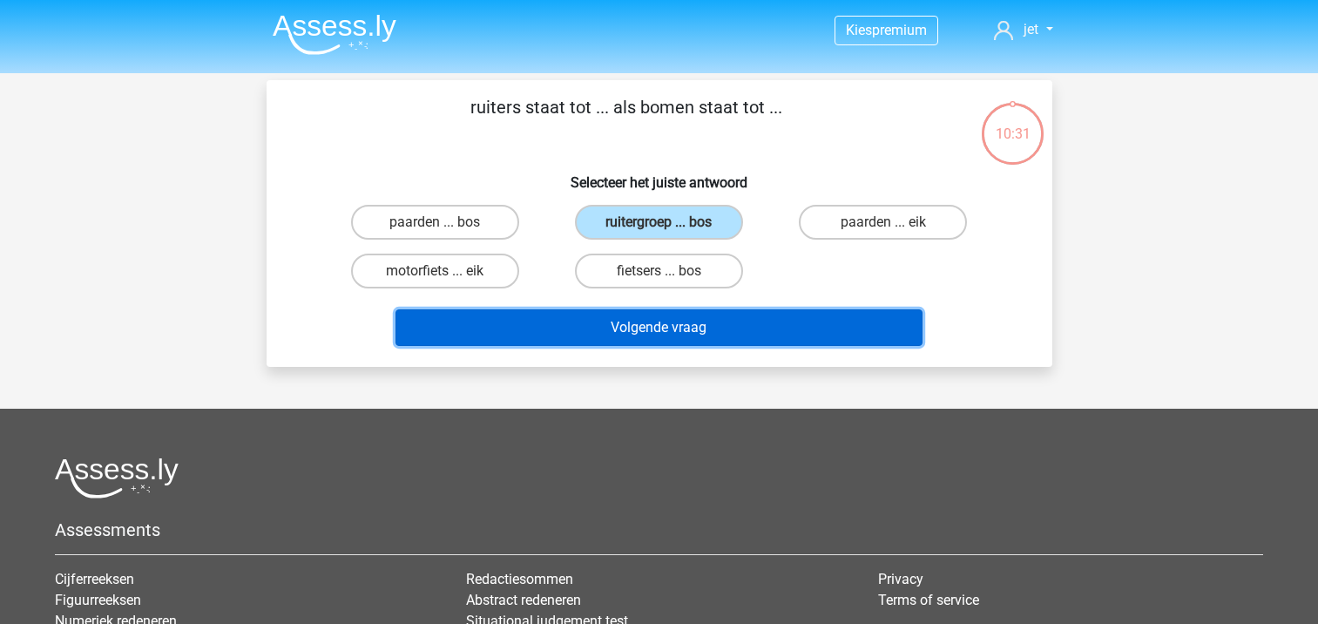
click at [623, 328] on button "Volgende vraag" at bounding box center [659, 327] width 527 height 37
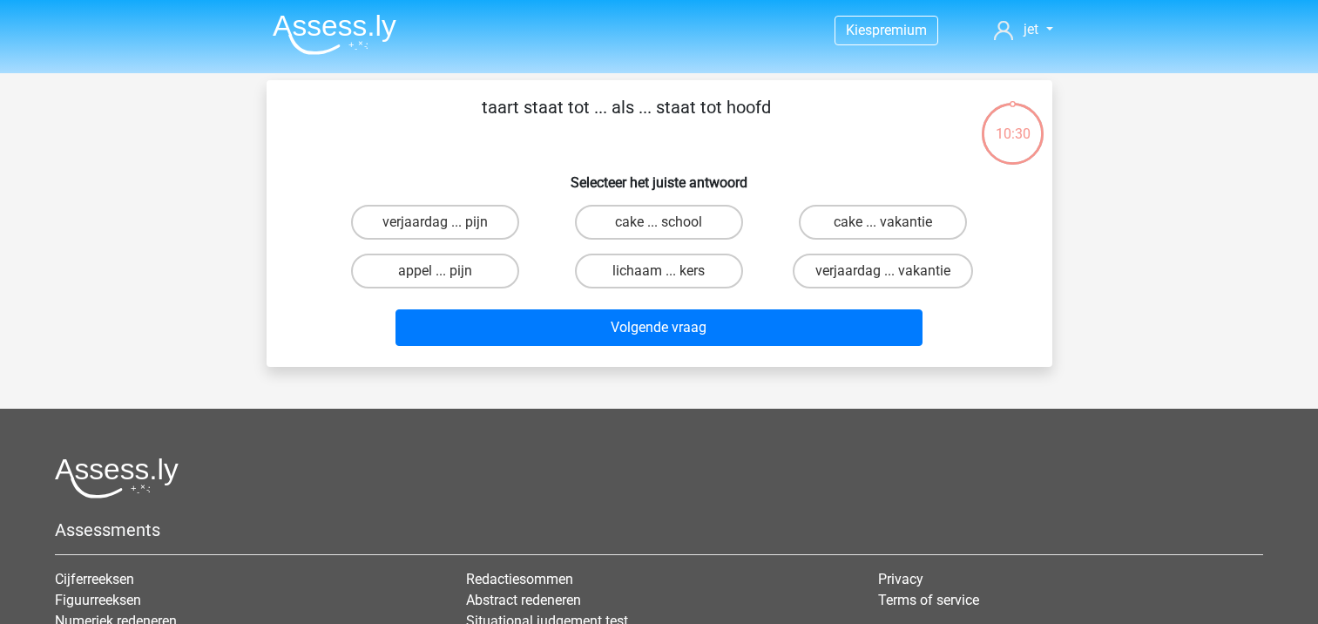
scroll to position [80, 0]
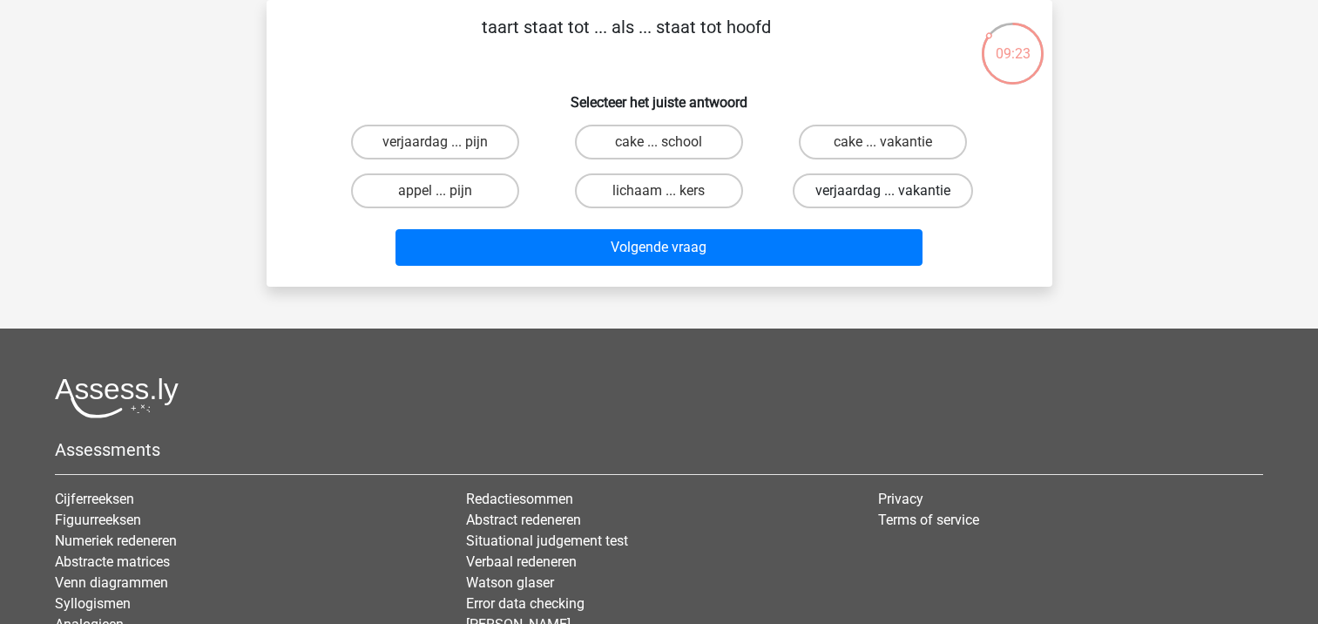
click at [854, 197] on label "verjaardag ... vakantie" at bounding box center [883, 190] width 180 height 35
click at [883, 197] on input "verjaardag ... vakantie" at bounding box center [888, 196] width 11 height 11
radio input "true"
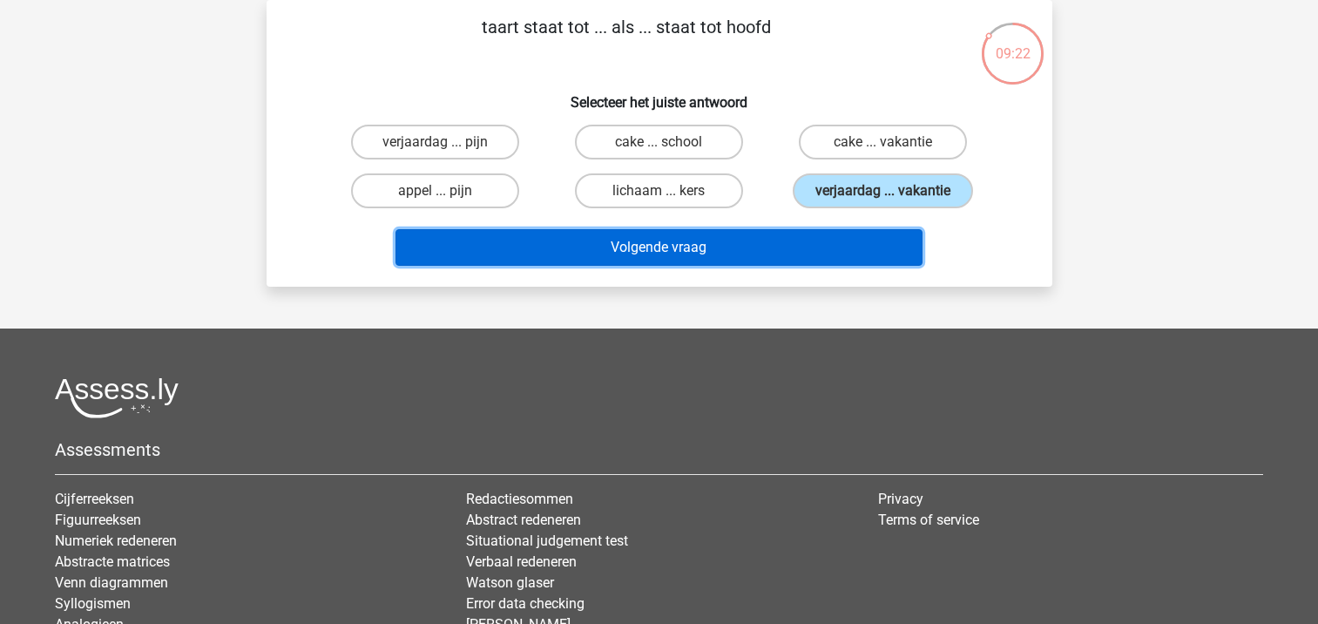
click at [781, 254] on button "Volgende vraag" at bounding box center [659, 247] width 527 height 37
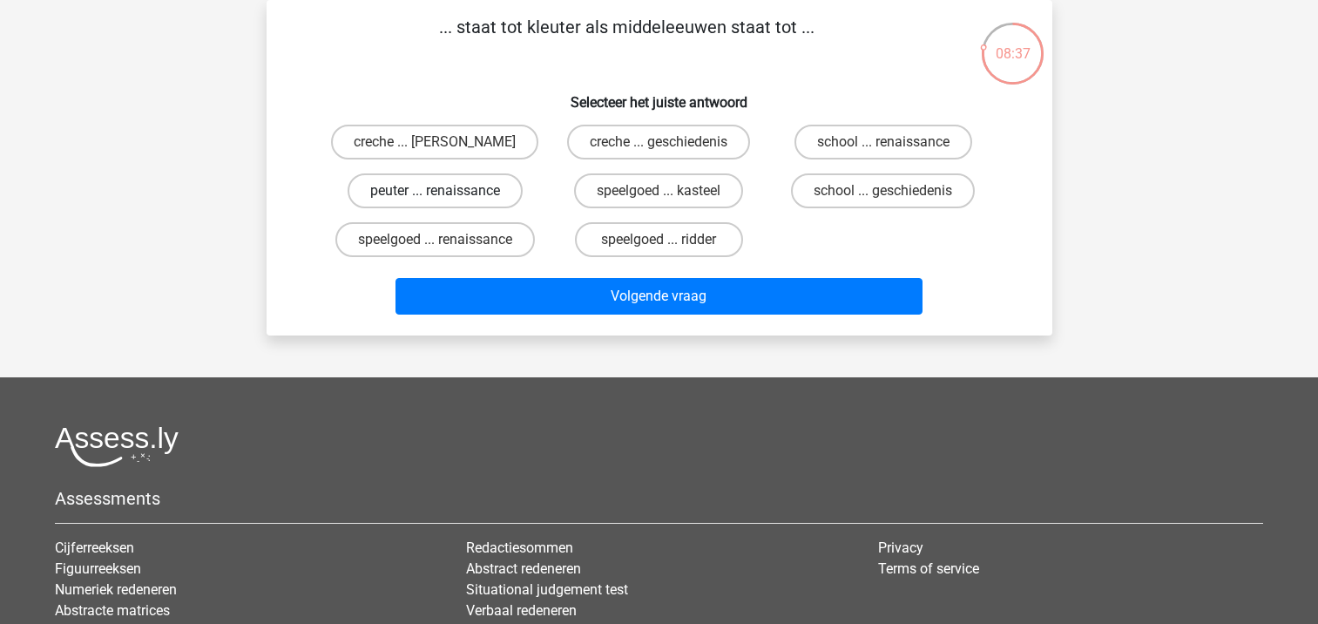
click at [481, 186] on label "peuter ... renaissance" at bounding box center [435, 190] width 175 height 35
click at [446, 191] on input "peuter ... renaissance" at bounding box center [440, 196] width 11 height 11
radio input "true"
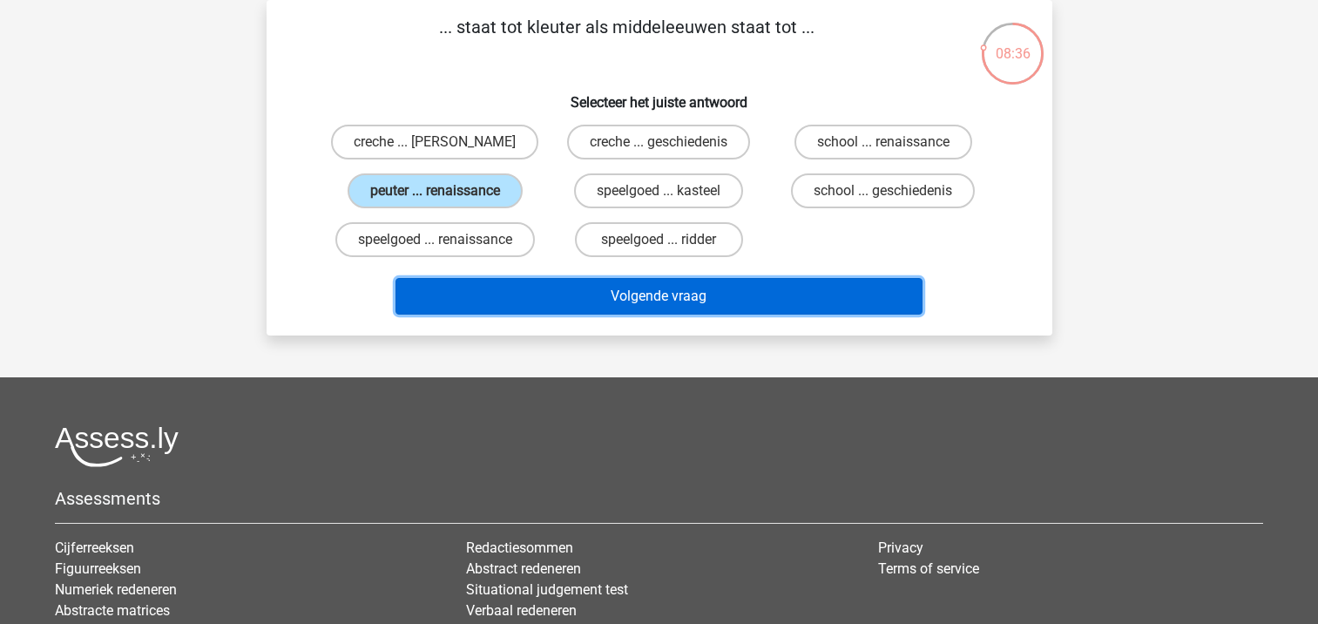
click at [507, 289] on button "Volgende vraag" at bounding box center [659, 296] width 527 height 37
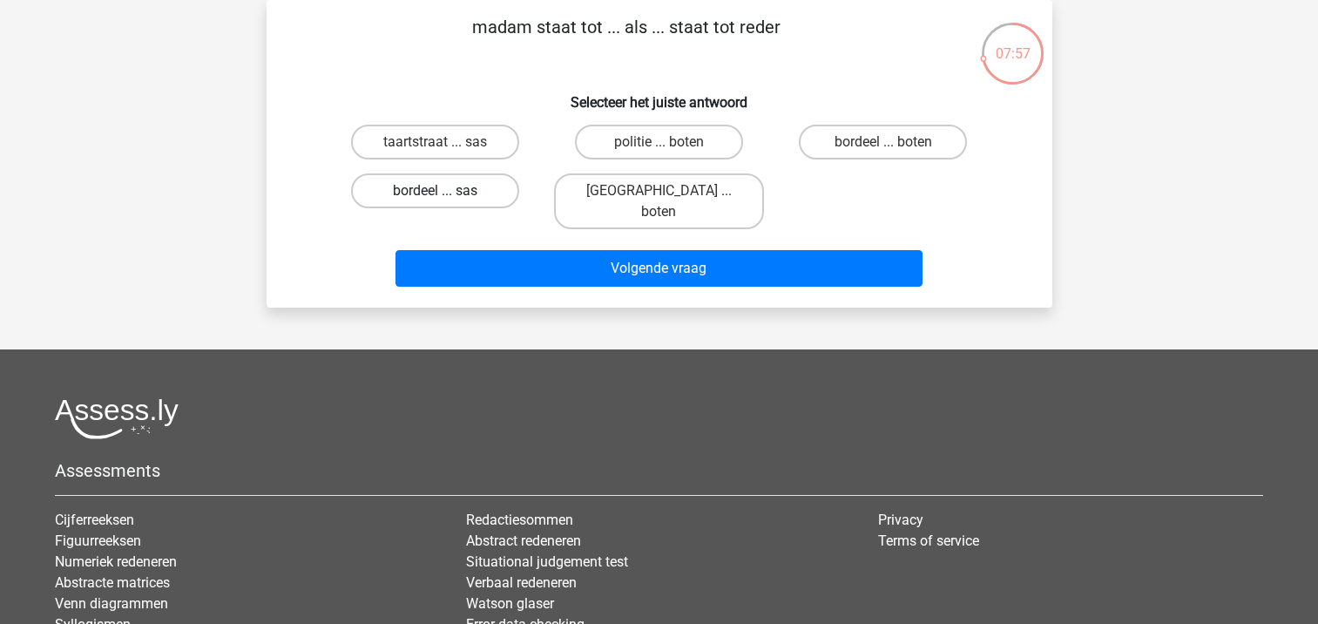
click at [431, 194] on label "bordeel ... sas" at bounding box center [435, 190] width 168 height 35
click at [435, 194] on input "bordeel ... sas" at bounding box center [440, 196] width 11 height 11
radio input "true"
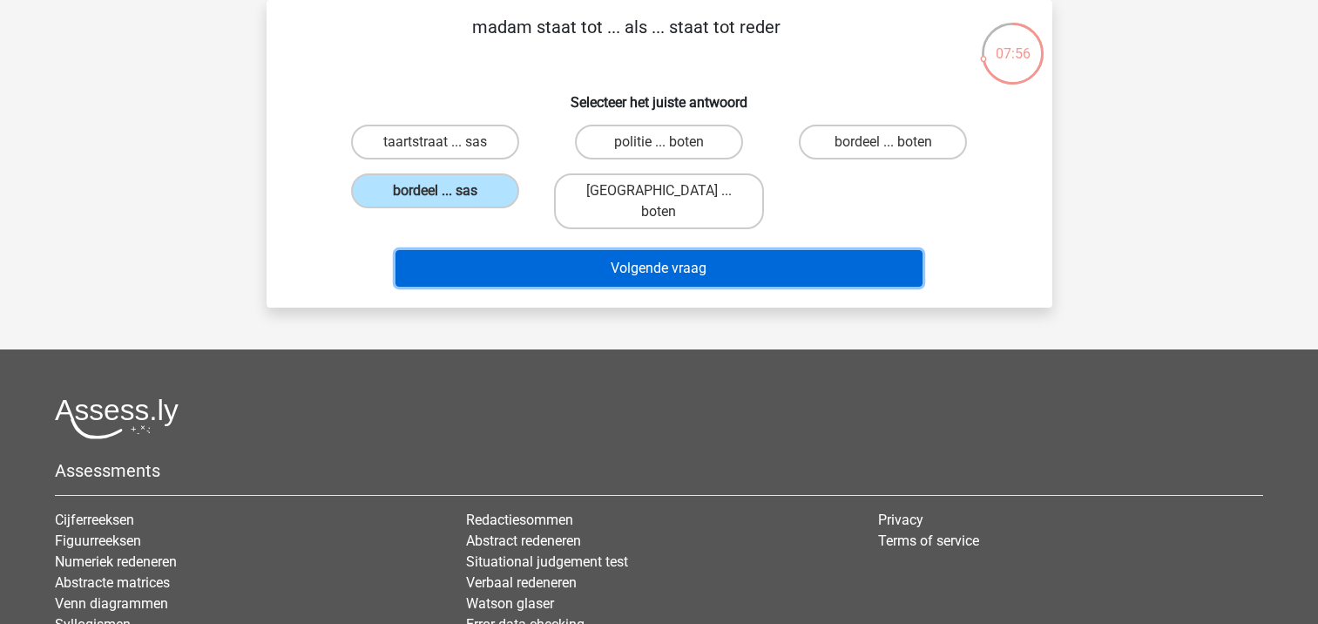
click at [457, 250] on button "Volgende vraag" at bounding box center [659, 268] width 527 height 37
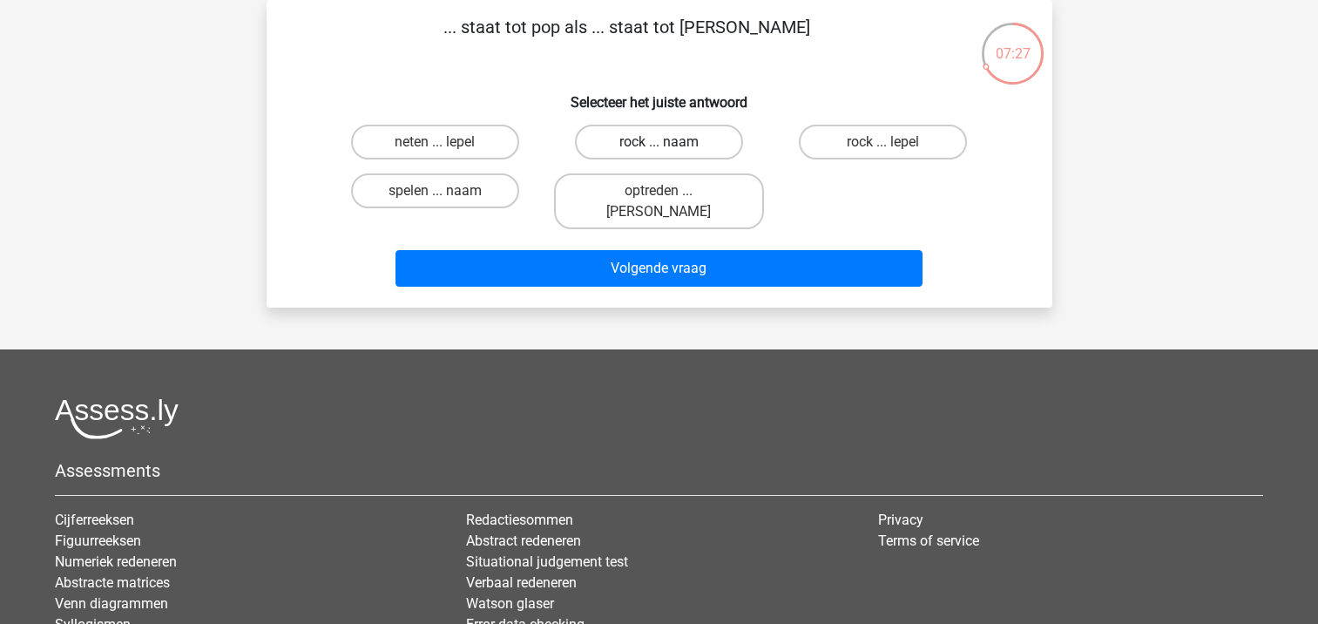
click at [615, 142] on label "rock ... naam" at bounding box center [659, 142] width 168 height 35
click at [659, 142] on input "rock ... naam" at bounding box center [664, 147] width 11 height 11
radio input "true"
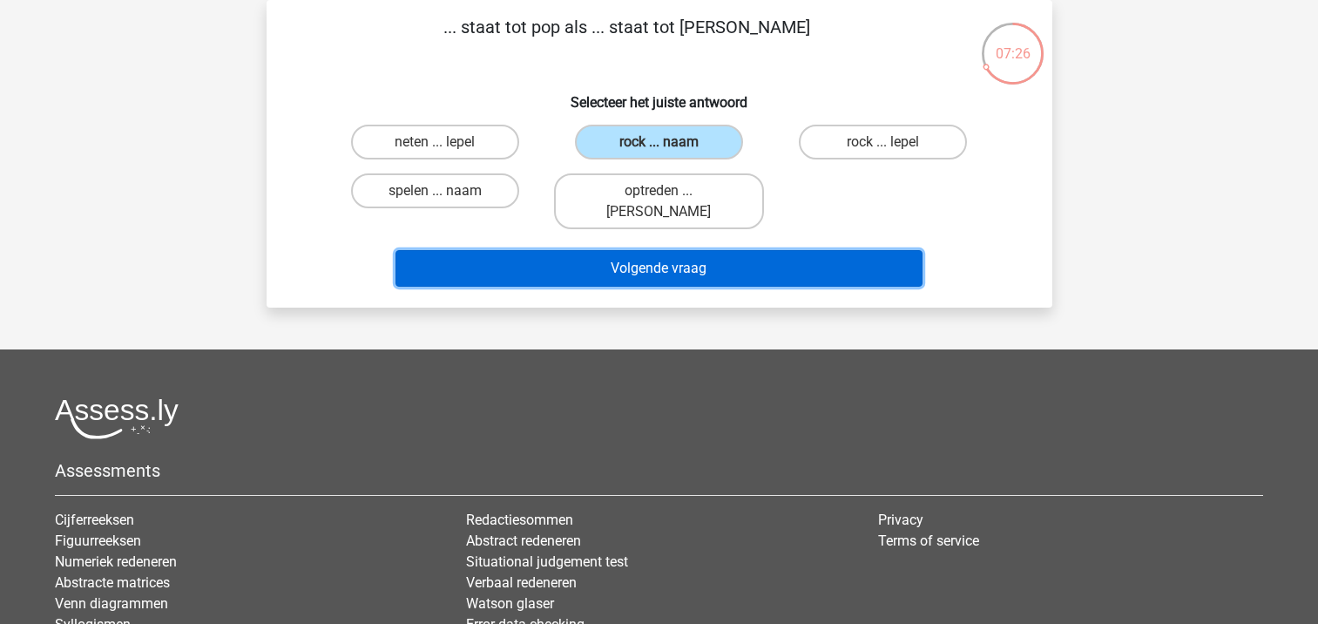
click at [587, 250] on button "Volgende vraag" at bounding box center [659, 268] width 527 height 37
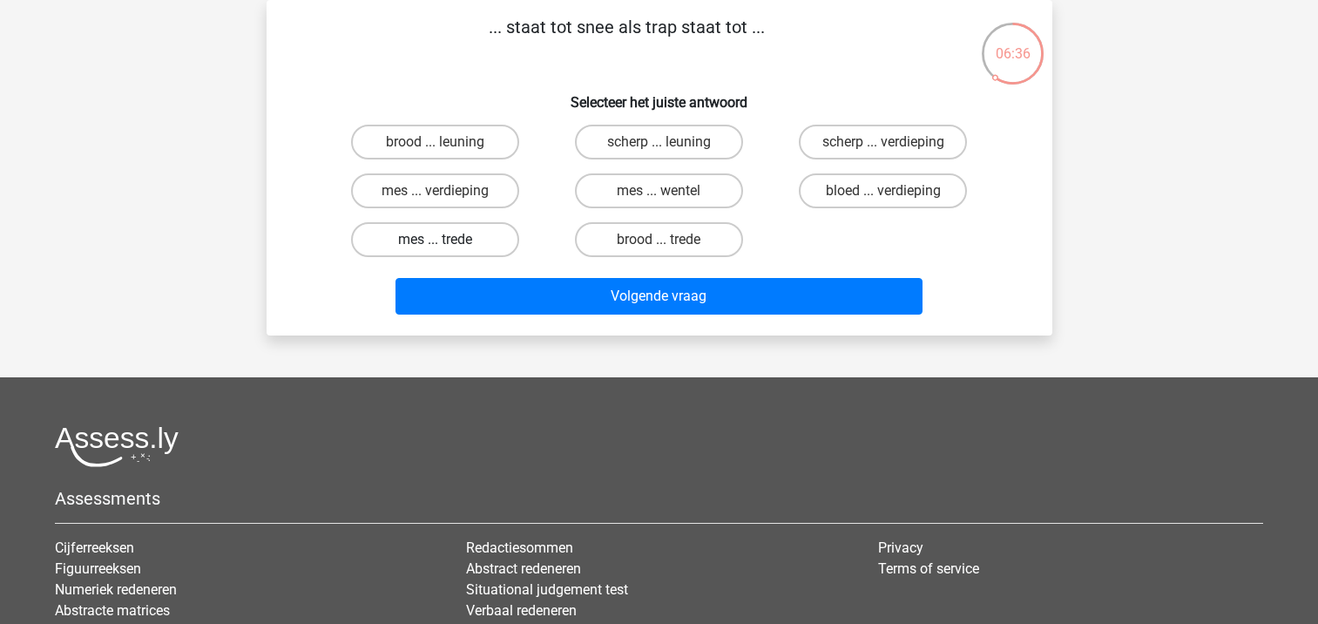
click at [496, 240] on label "mes ... trede" at bounding box center [435, 239] width 168 height 35
click at [446, 240] on input "mes ... trede" at bounding box center [440, 245] width 11 height 11
radio input "true"
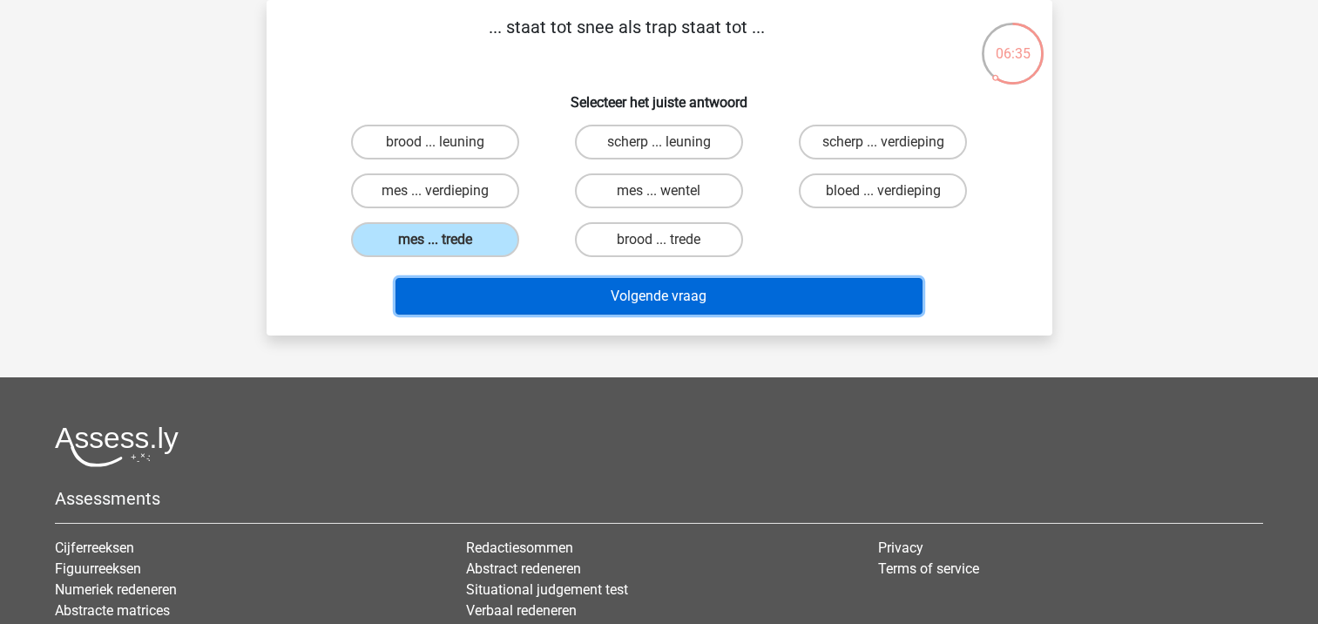
click at [529, 294] on button "Volgende vraag" at bounding box center [659, 296] width 527 height 37
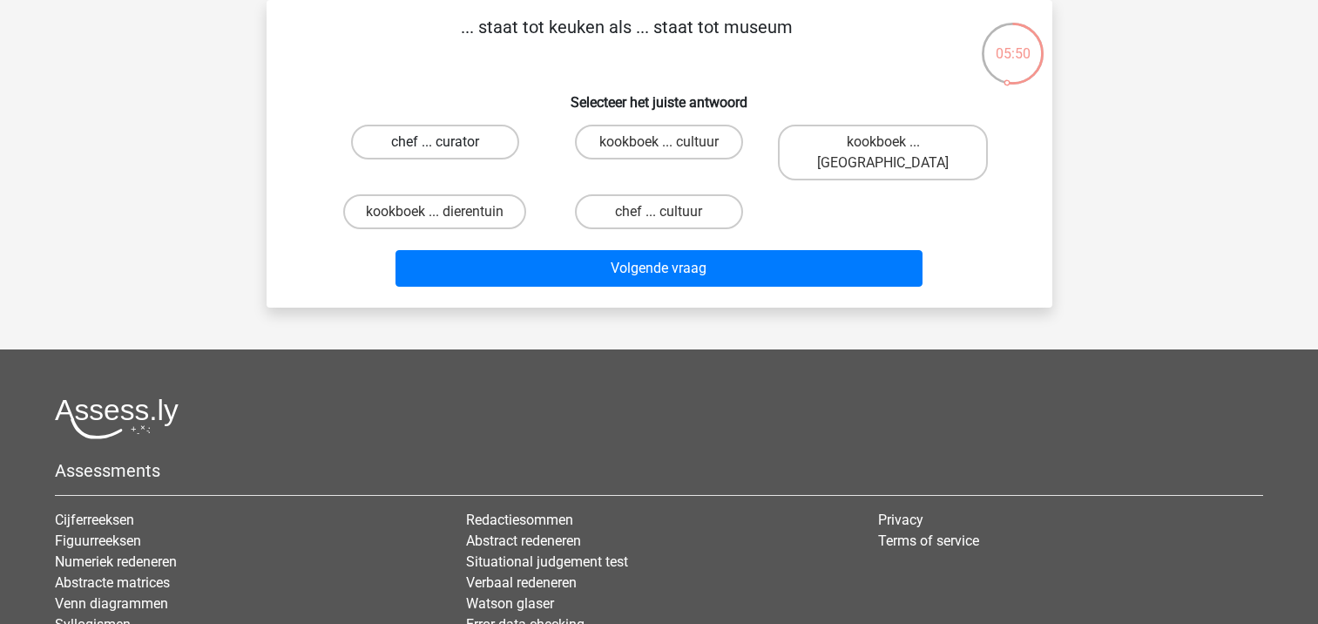
click at [497, 141] on label "chef ... curator" at bounding box center [435, 142] width 168 height 35
click at [446, 142] on input "chef ... curator" at bounding box center [440, 147] width 11 height 11
radio input "true"
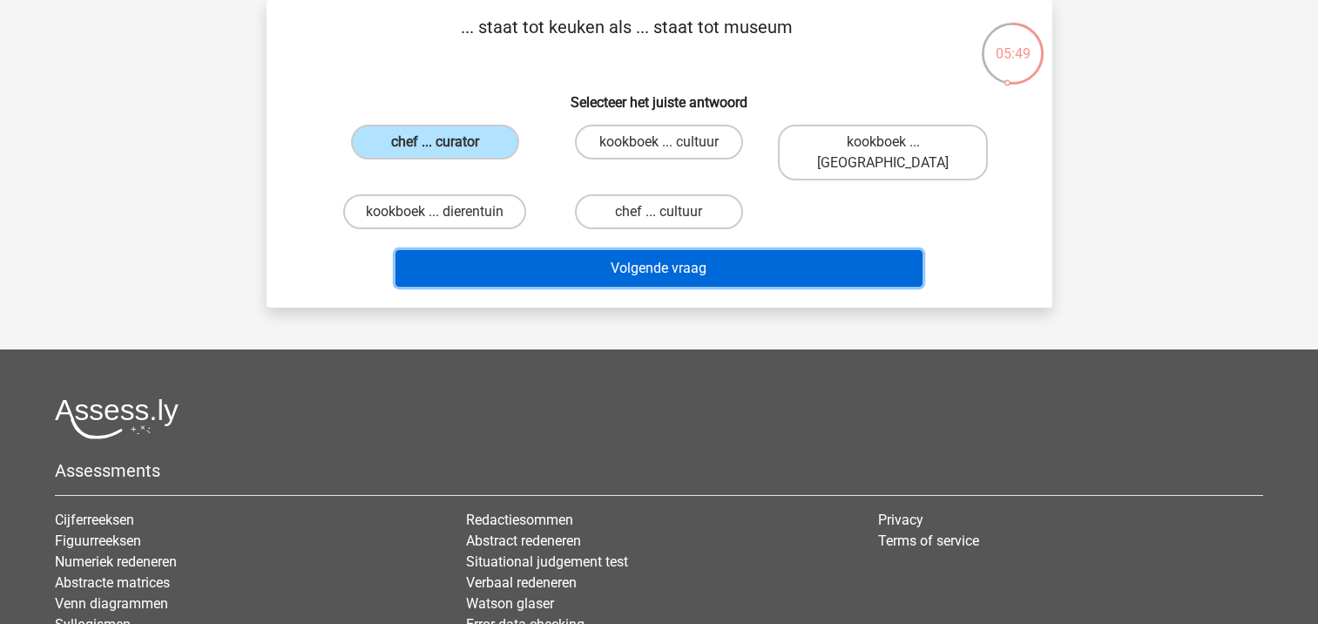
click at [522, 250] on button "Volgende vraag" at bounding box center [659, 268] width 527 height 37
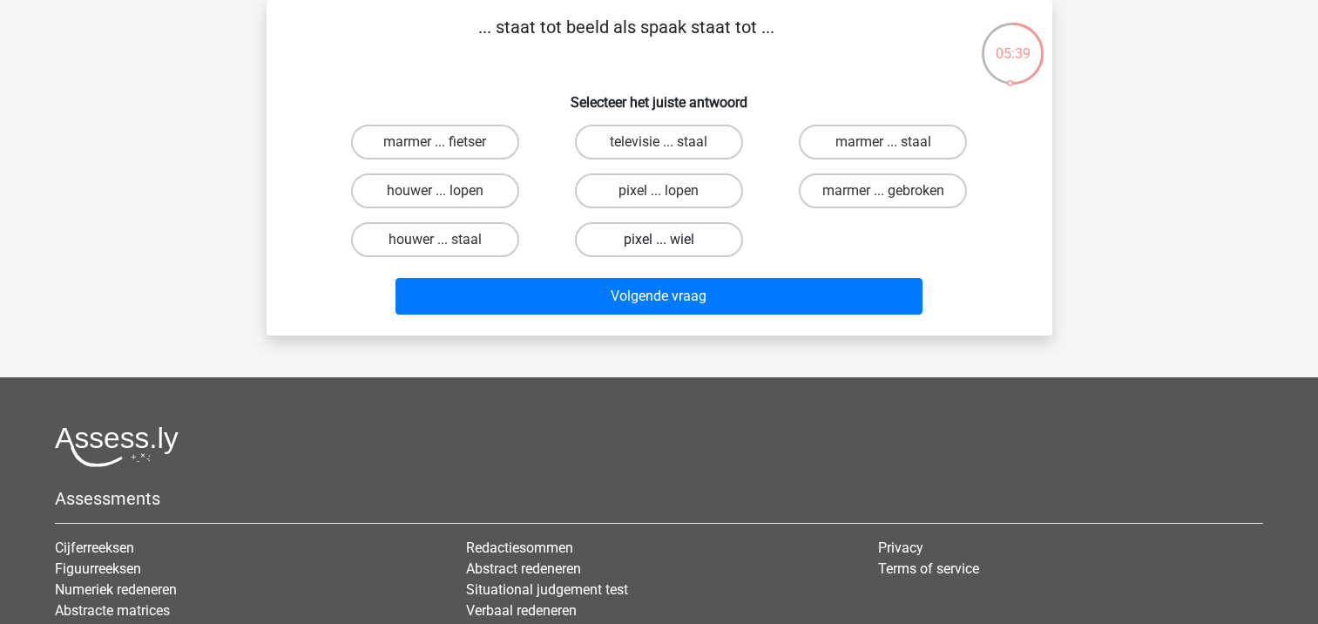
click at [640, 238] on label "pixel ... wiel" at bounding box center [659, 239] width 168 height 35
click at [659, 240] on input "pixel ... wiel" at bounding box center [664, 245] width 11 height 11
radio input "true"
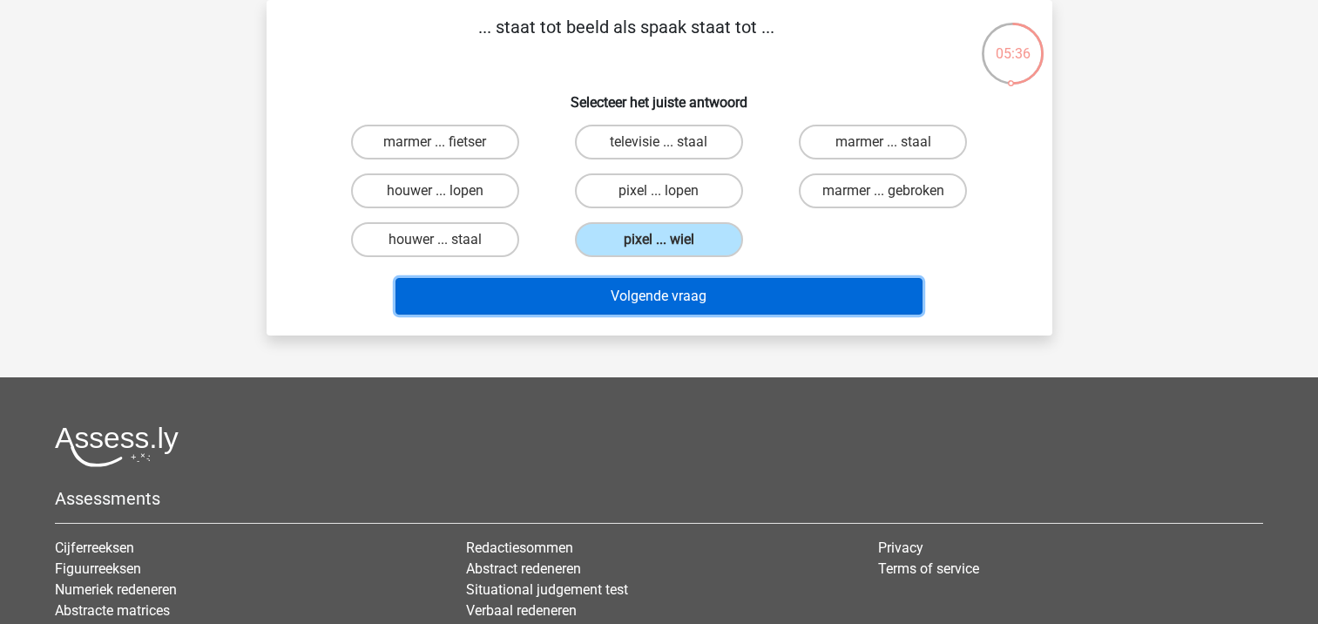
click at [646, 298] on button "Volgende vraag" at bounding box center [659, 296] width 527 height 37
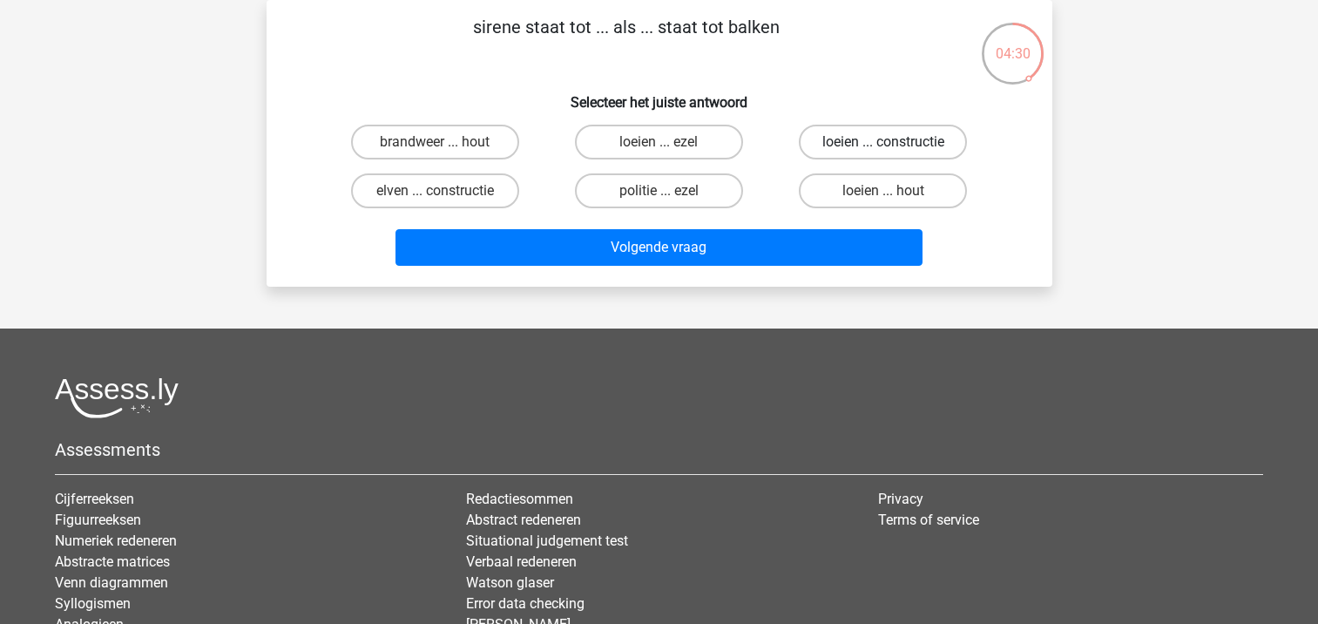
click at [843, 145] on label "loeien ... constructie" at bounding box center [883, 142] width 168 height 35
click at [883, 145] on input "loeien ... constructie" at bounding box center [888, 147] width 11 height 11
radio input "true"
click at [625, 148] on label "loeien ... ezel" at bounding box center [659, 142] width 168 height 35
click at [659, 148] on input "loeien ... ezel" at bounding box center [664, 147] width 11 height 11
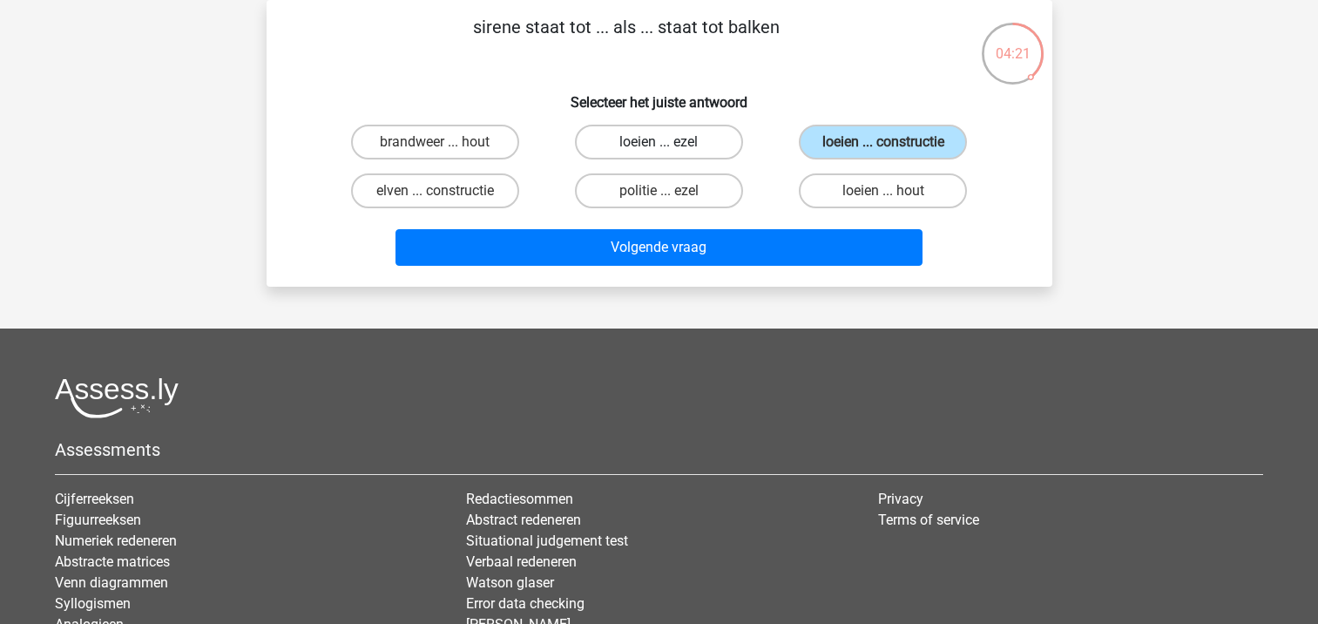
radio input "true"
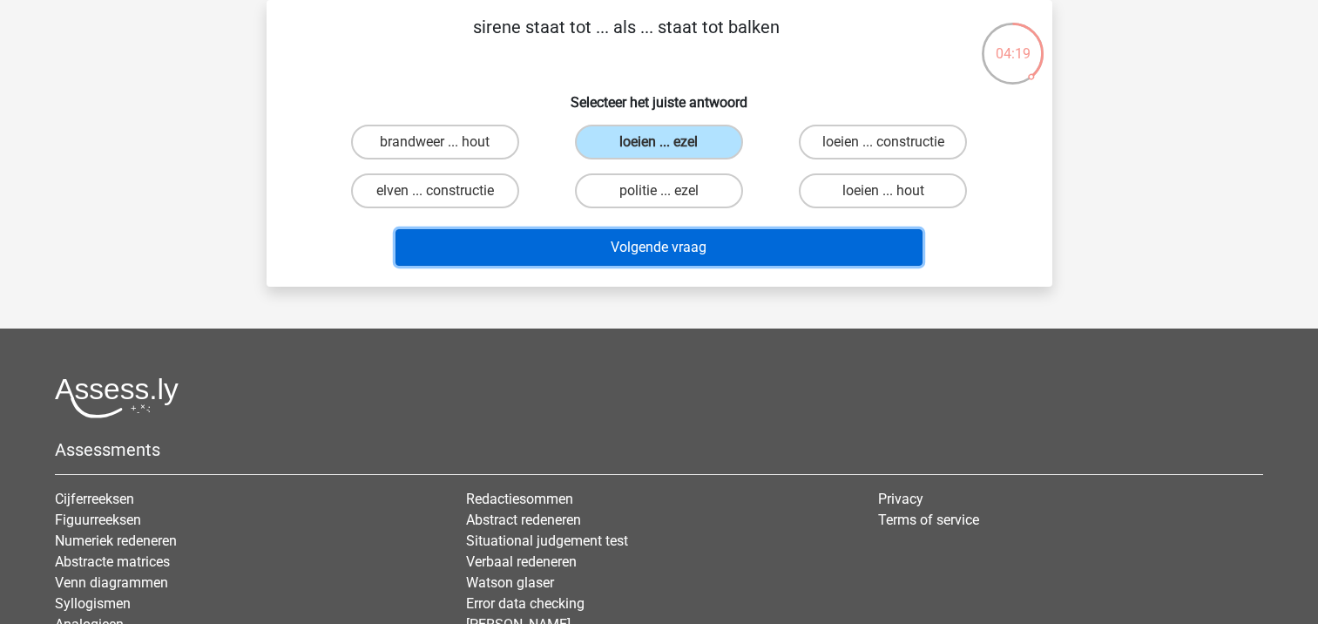
click at [609, 245] on button "Volgende vraag" at bounding box center [659, 247] width 527 height 37
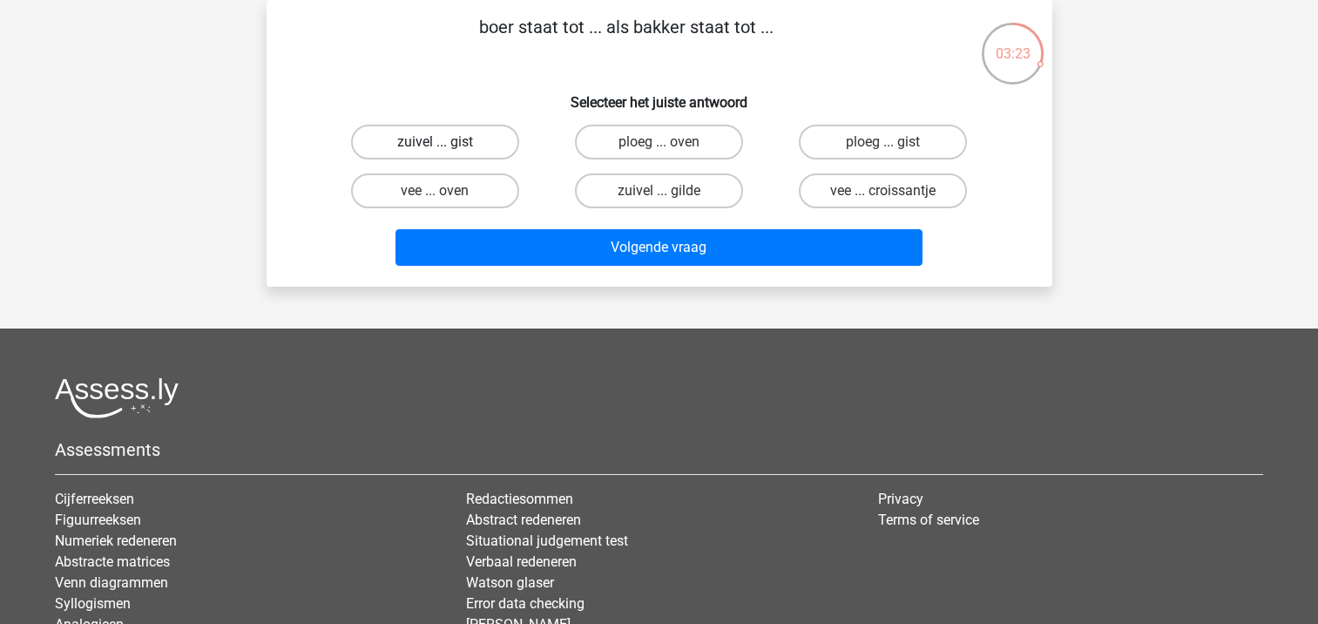
click at [484, 138] on label "zuivel ... gist" at bounding box center [435, 142] width 168 height 35
click at [446, 142] on input "zuivel ... gist" at bounding box center [440, 147] width 11 height 11
radio input "true"
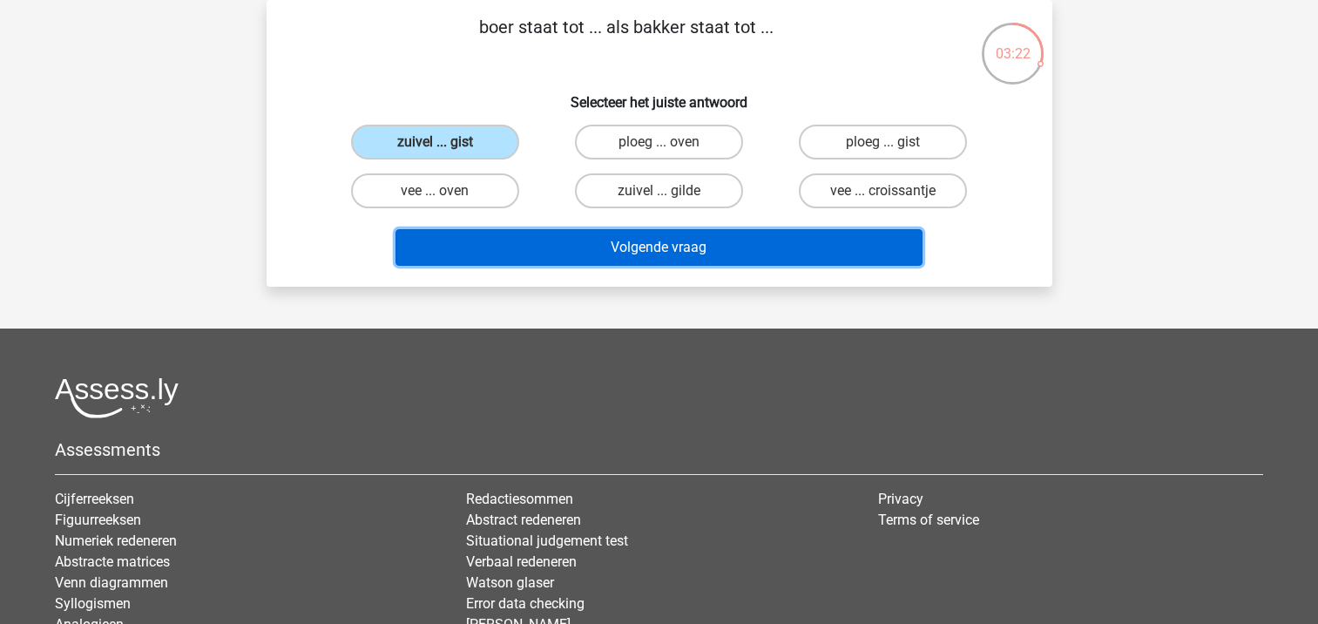
click at [560, 245] on button "Volgende vraag" at bounding box center [659, 247] width 527 height 37
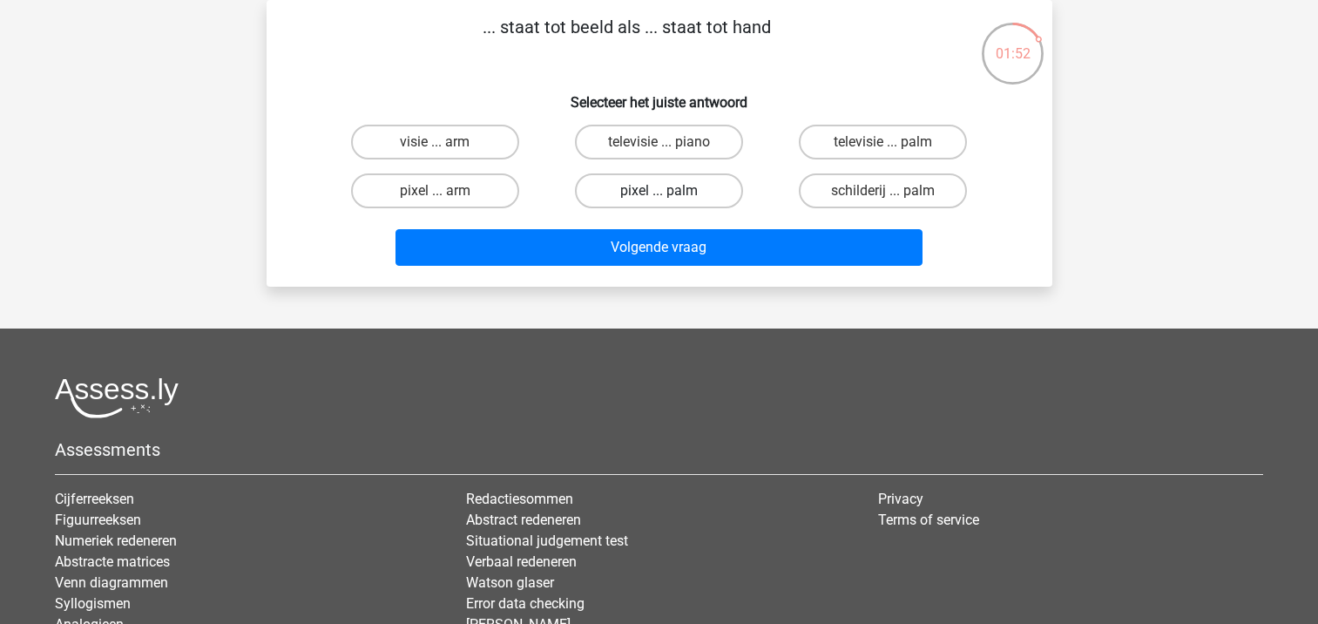
click at [641, 193] on label "pixel ... palm" at bounding box center [659, 190] width 168 height 35
click at [659, 193] on input "pixel ... palm" at bounding box center [664, 196] width 11 height 11
radio input "true"
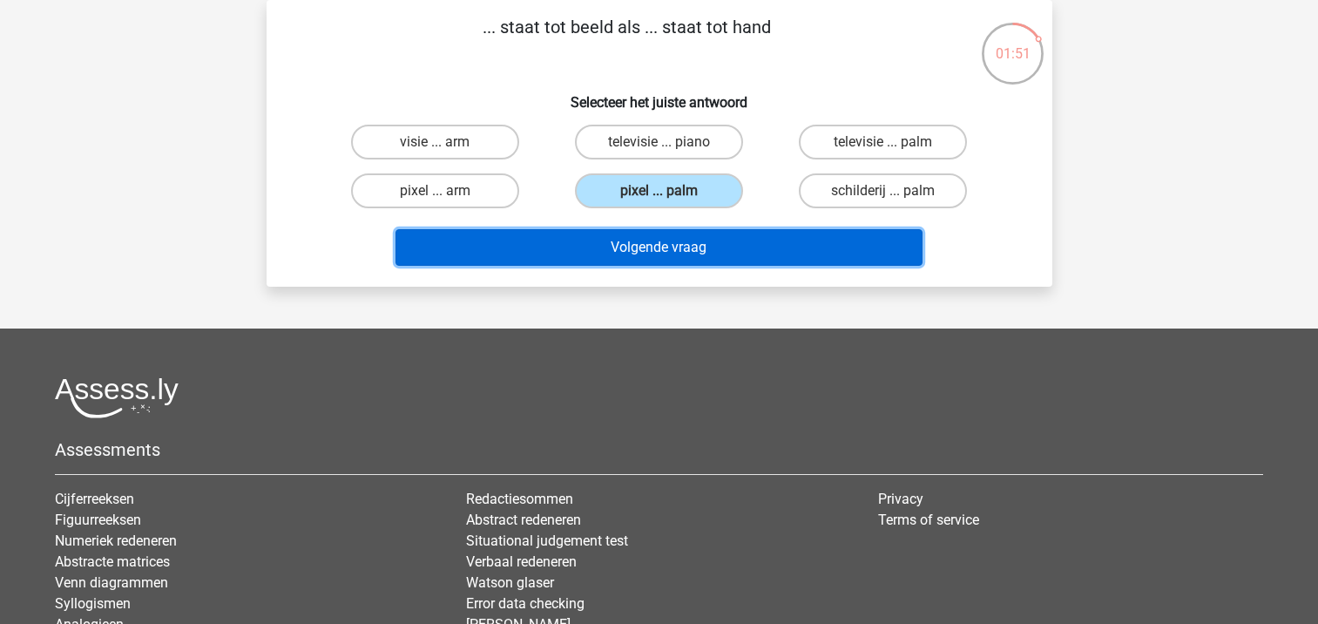
click at [646, 247] on button "Volgende vraag" at bounding box center [659, 247] width 527 height 37
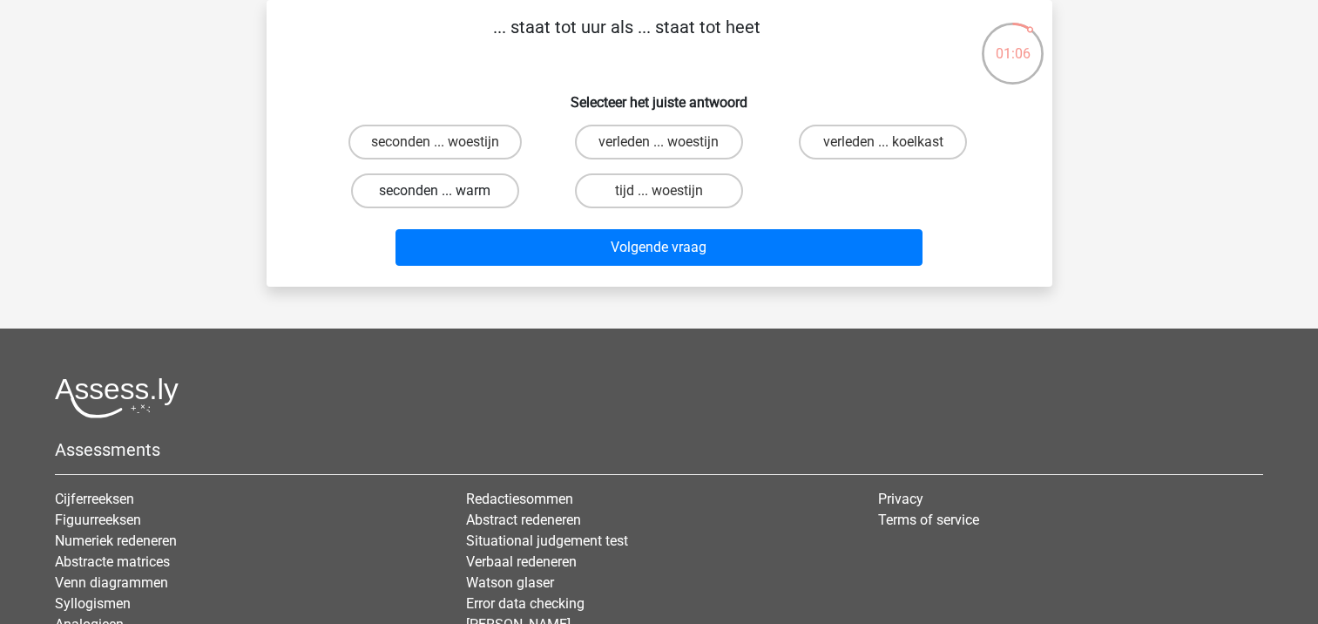
click at [490, 190] on label "seconden ... warm" at bounding box center [435, 190] width 168 height 35
click at [446, 191] on input "seconden ... warm" at bounding box center [440, 196] width 11 height 11
radio input "true"
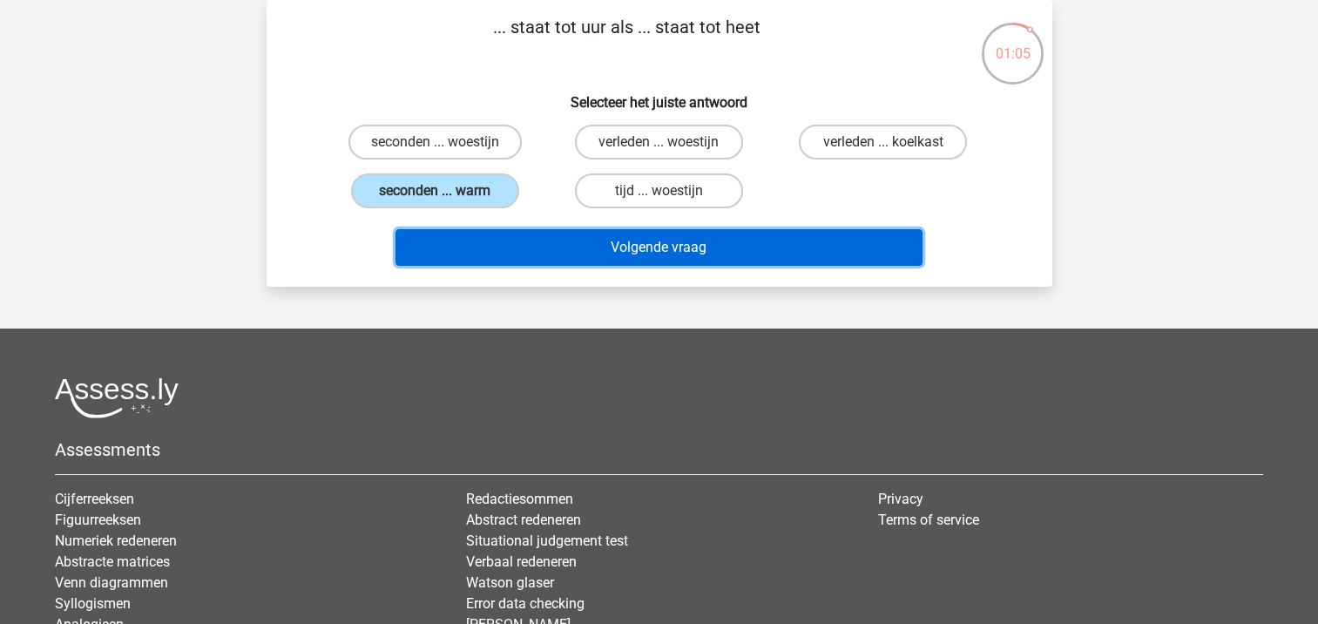
click at [502, 241] on button "Volgende vraag" at bounding box center [659, 247] width 527 height 37
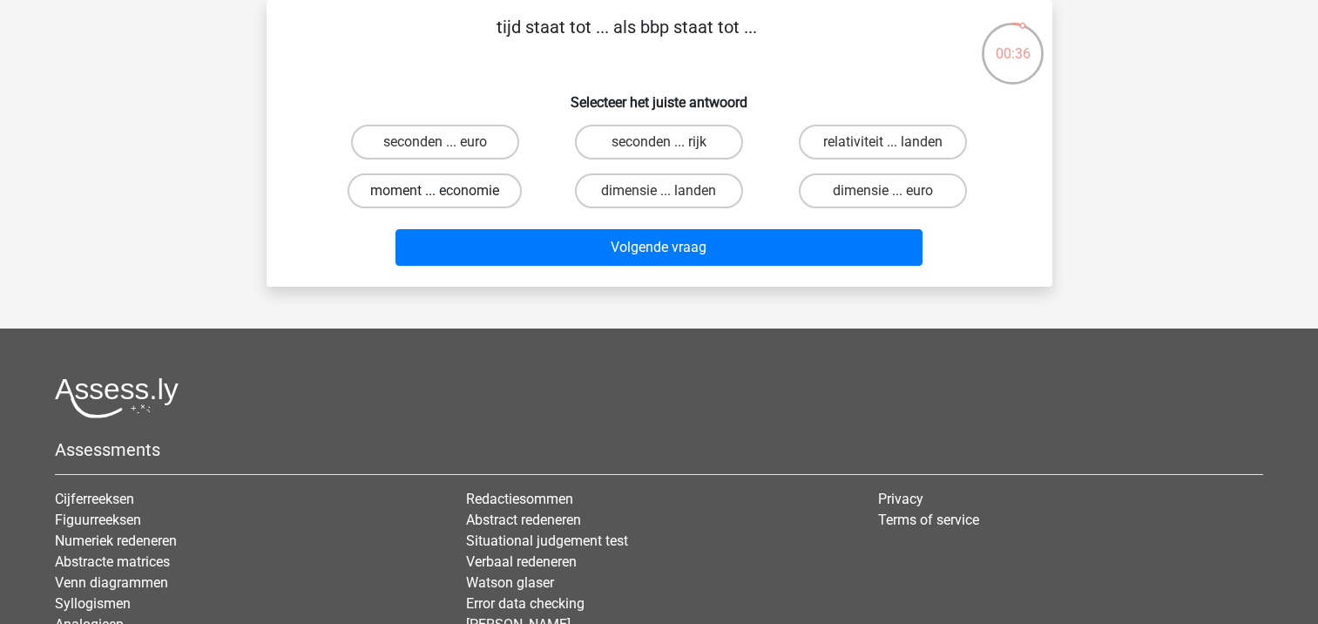
click at [469, 193] on label "moment ... economie" at bounding box center [435, 190] width 174 height 35
click at [446, 193] on input "moment ... economie" at bounding box center [440, 196] width 11 height 11
radio input "true"
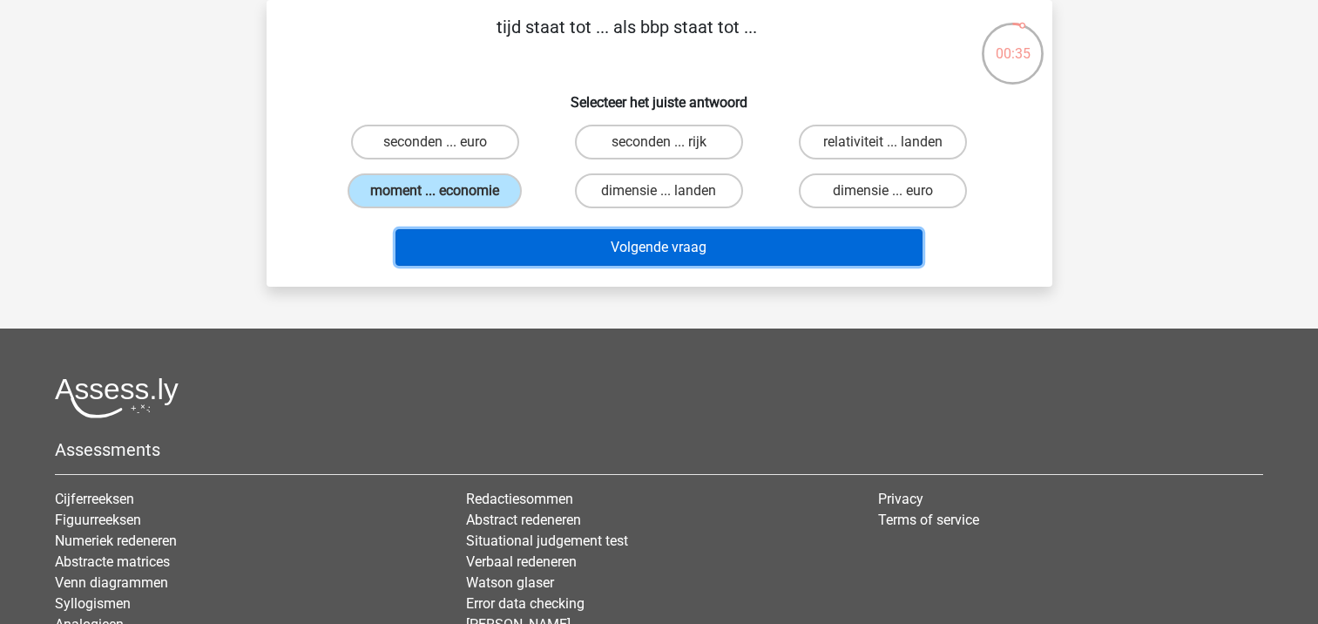
click at [486, 239] on button "Volgende vraag" at bounding box center [659, 247] width 527 height 37
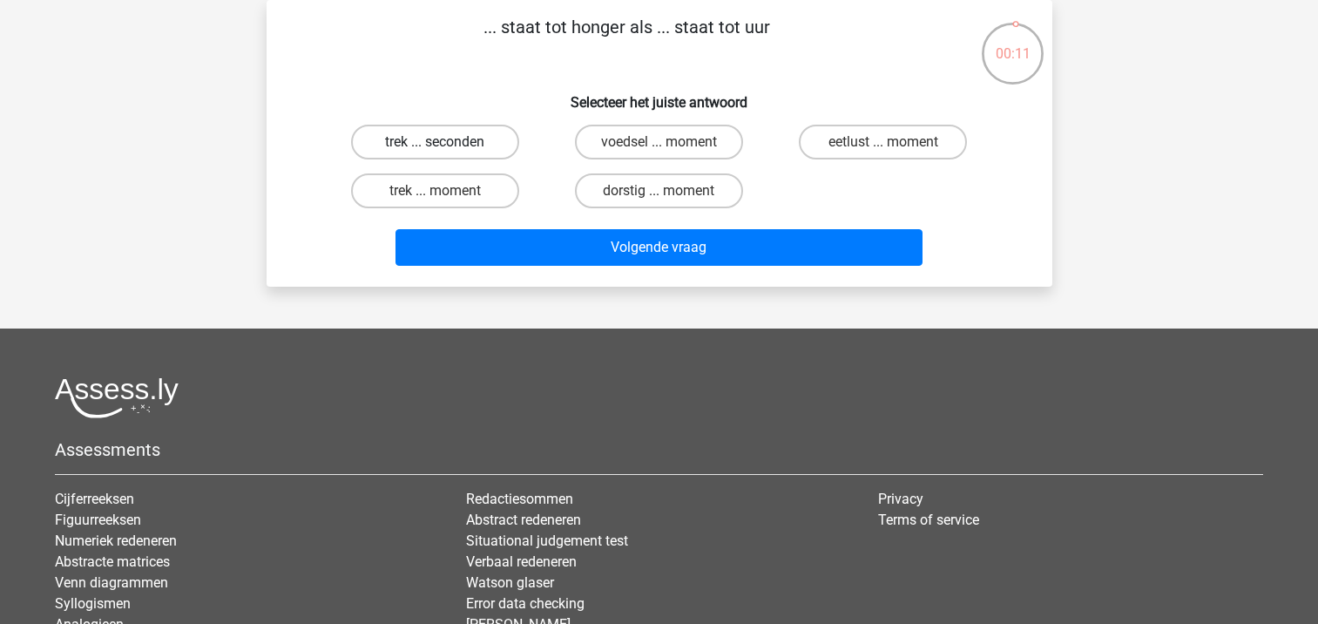
click at [477, 138] on label "trek ... seconden" at bounding box center [435, 142] width 168 height 35
click at [446, 142] on input "trek ... seconden" at bounding box center [440, 147] width 11 height 11
radio input "true"
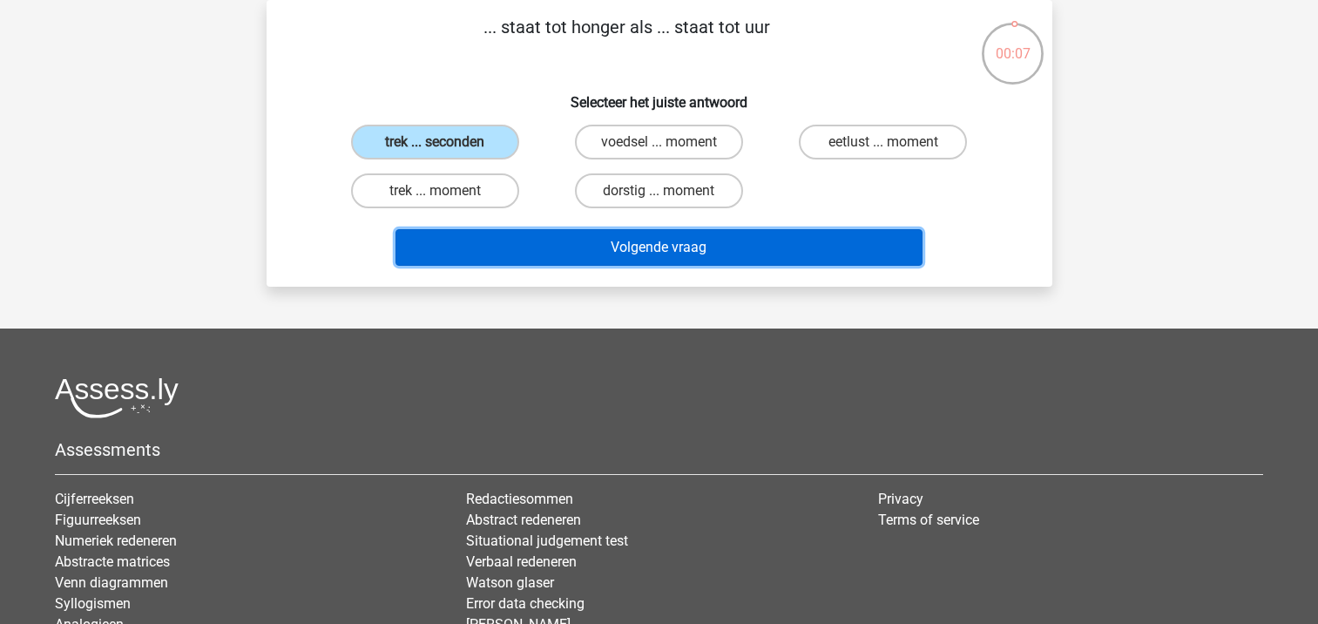
click at [496, 244] on button "Volgende vraag" at bounding box center [659, 247] width 527 height 37
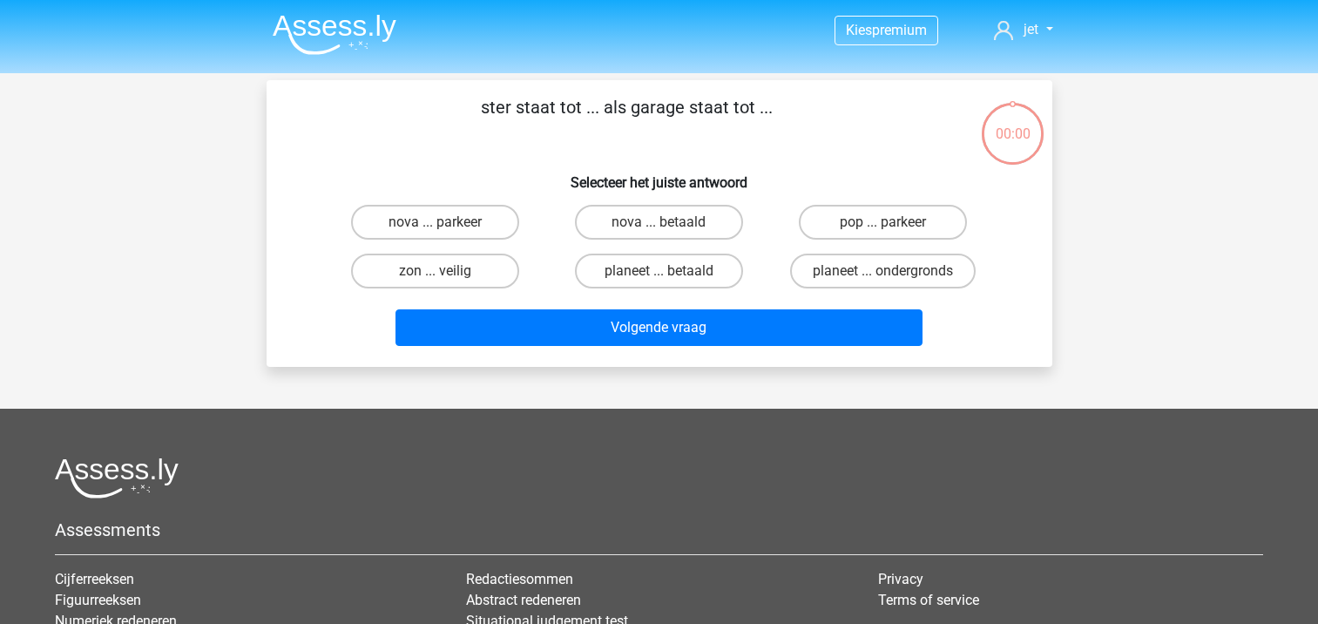
scroll to position [80, 0]
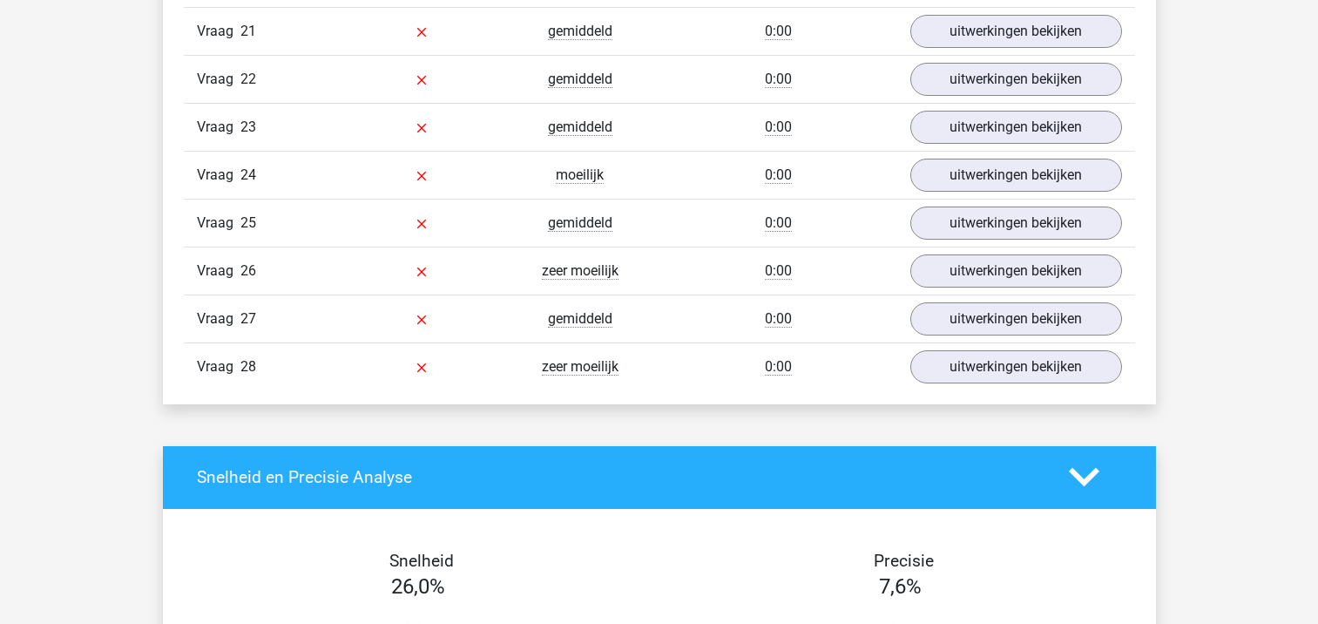
scroll to position [2453, 0]
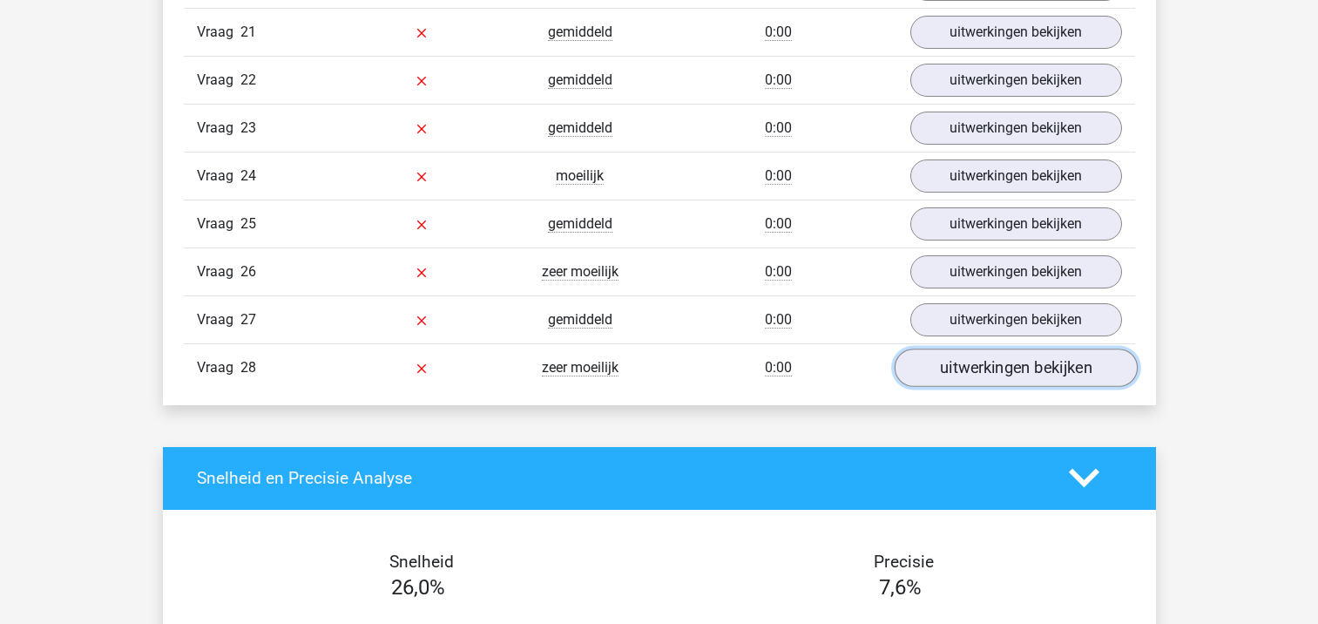
click at [967, 373] on link "uitwerkingen bekijken" at bounding box center [1015, 367] width 243 height 38
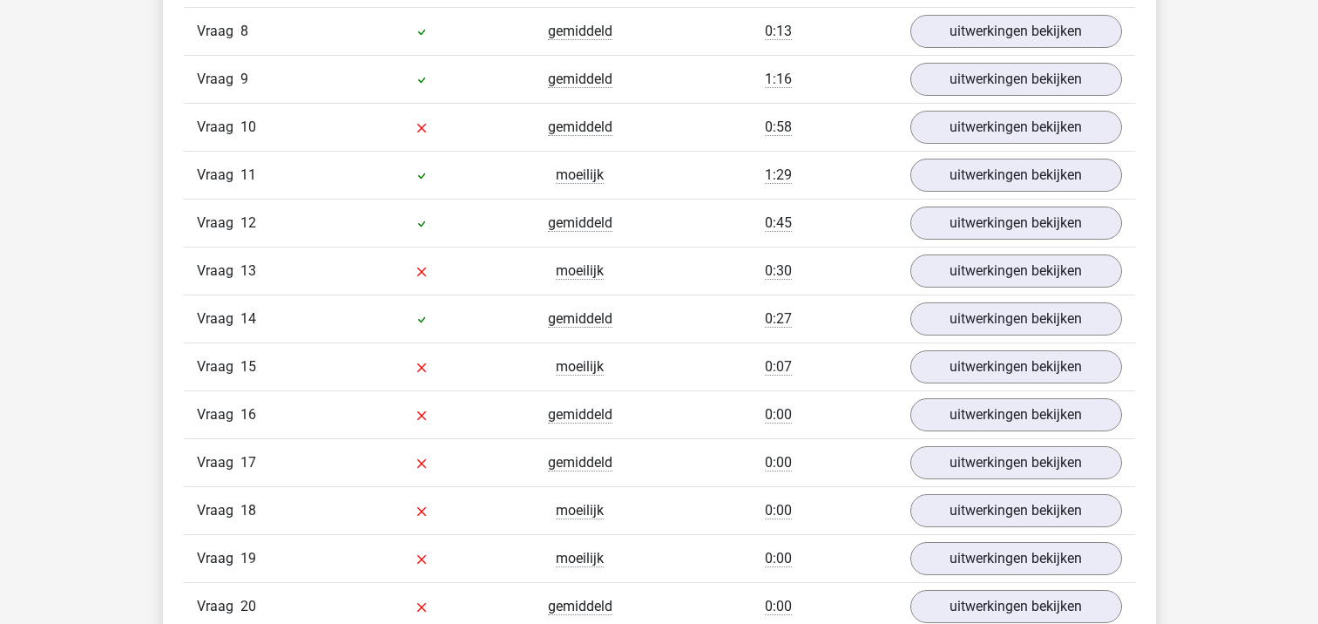
scroll to position [1829, 0]
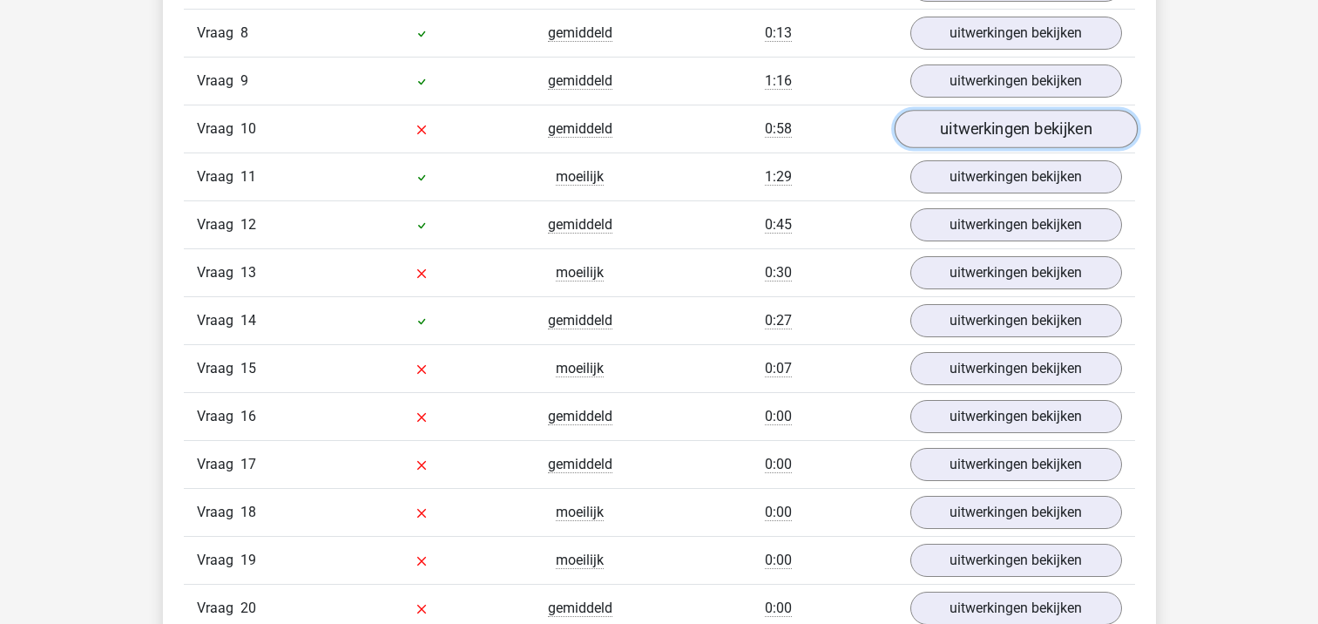
click at [971, 130] on link "uitwerkingen bekijken" at bounding box center [1015, 129] width 243 height 38
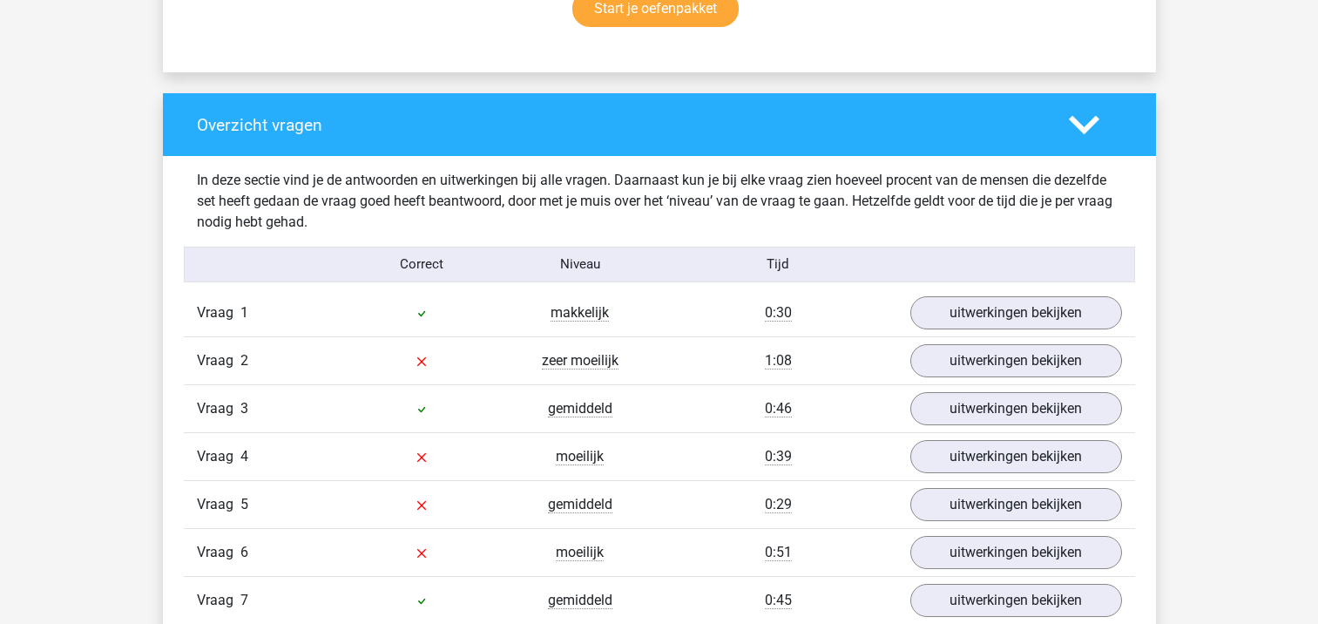
scroll to position [1195, 0]
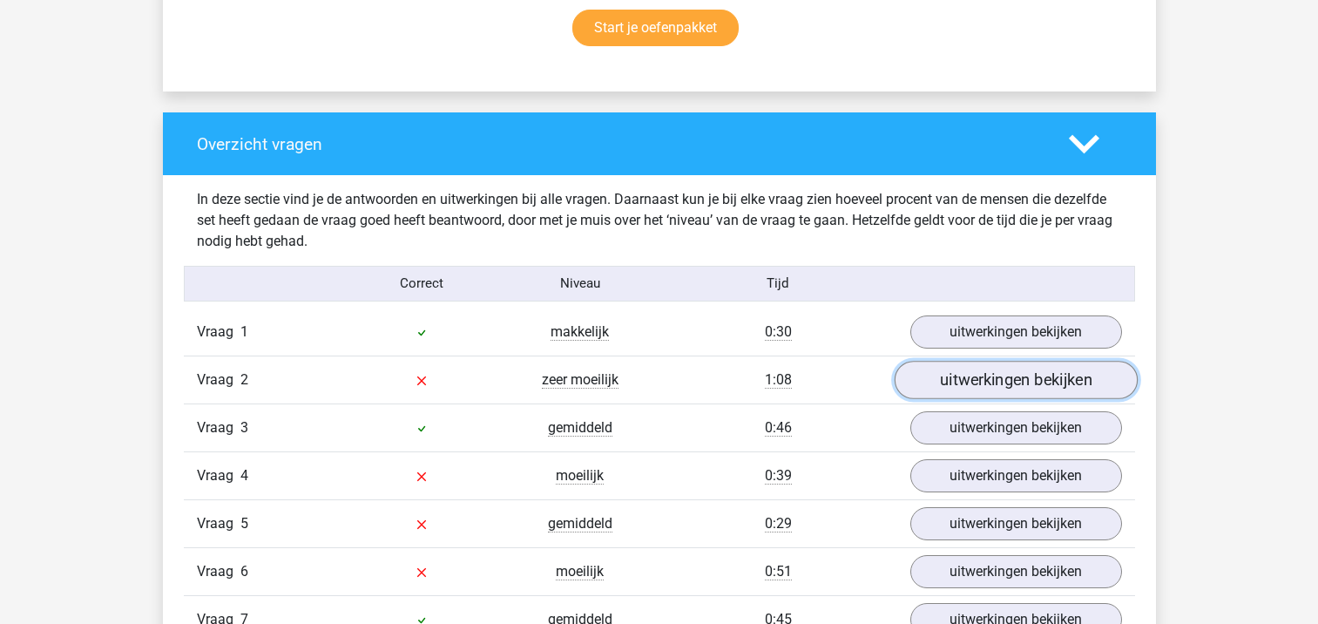
click at [960, 377] on link "uitwerkingen bekijken" at bounding box center [1015, 380] width 243 height 38
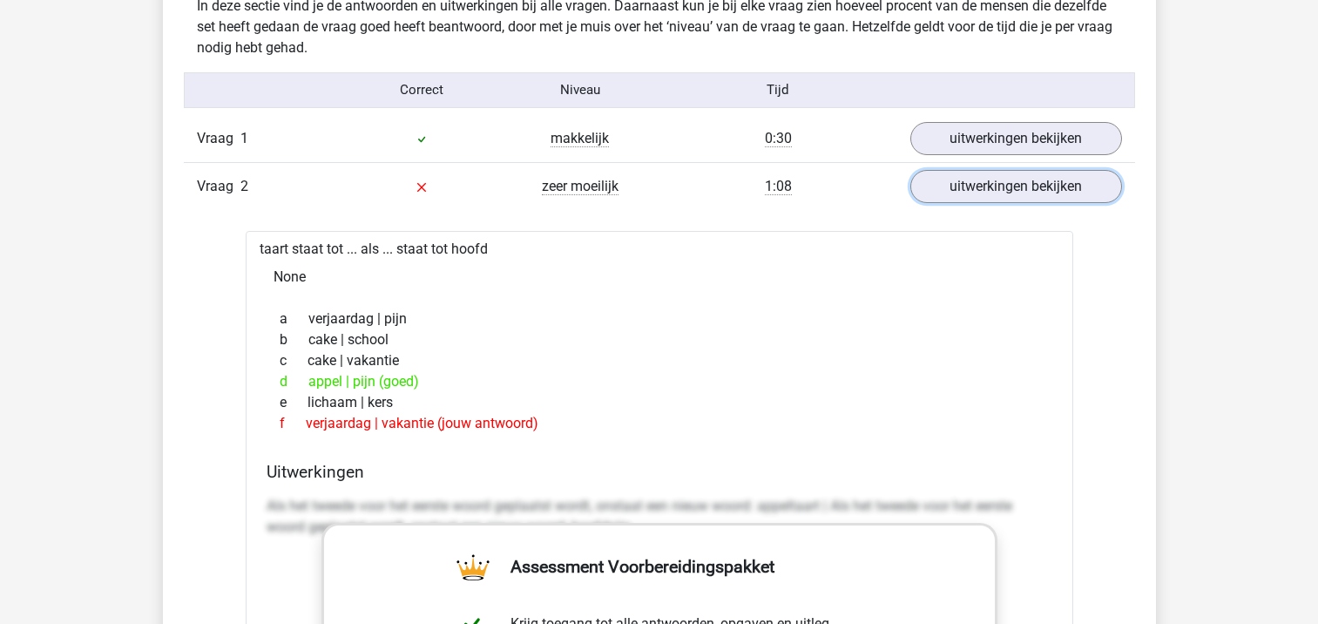
scroll to position [1383, 0]
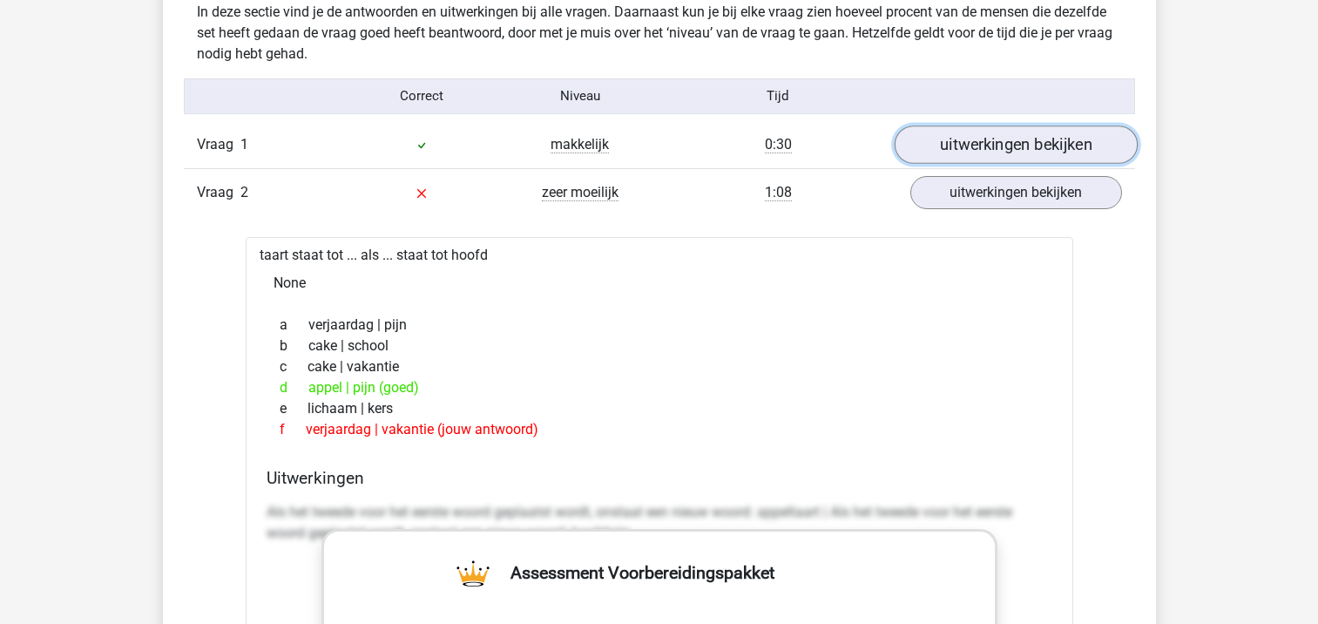
click at [981, 146] on link "uitwerkingen bekijken" at bounding box center [1015, 144] width 243 height 38
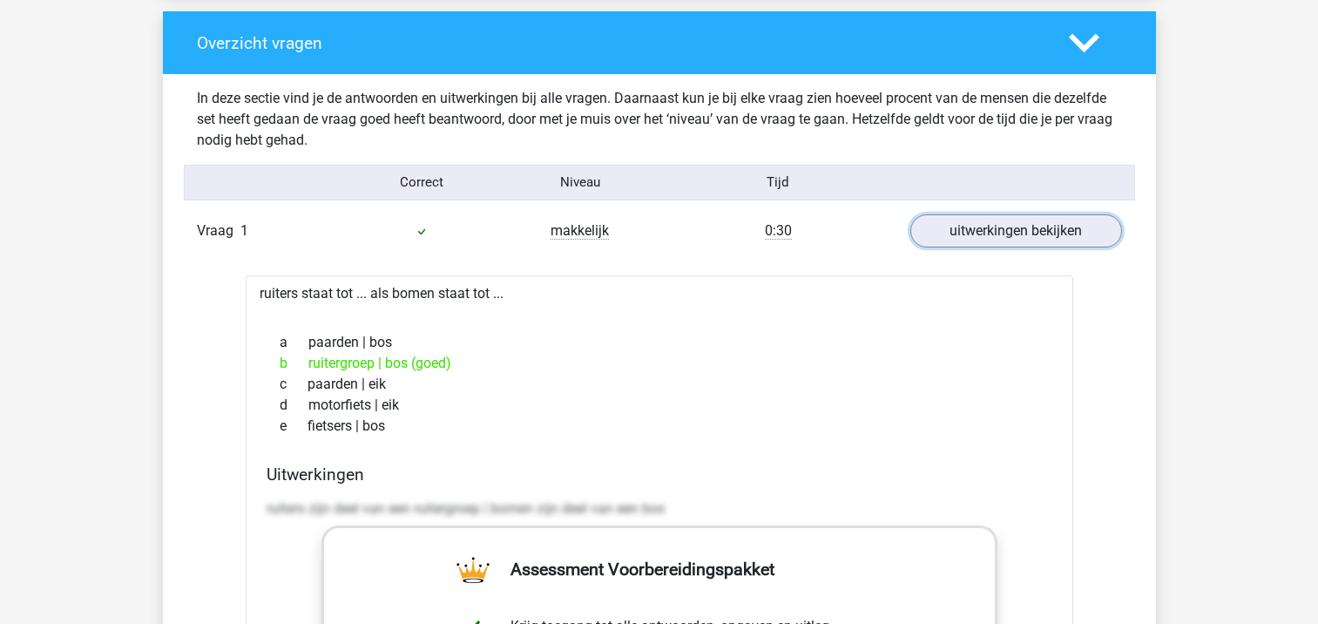
scroll to position [1325, 0]
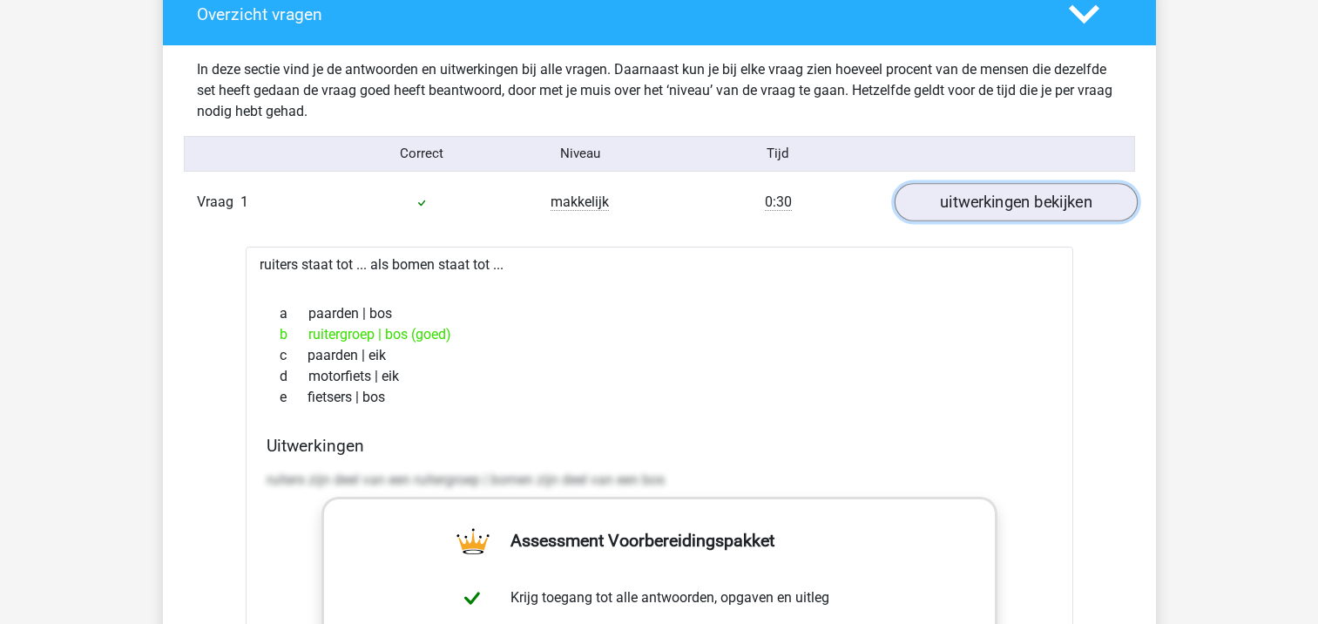
click at [980, 207] on link "uitwerkingen bekijken" at bounding box center [1015, 202] width 243 height 38
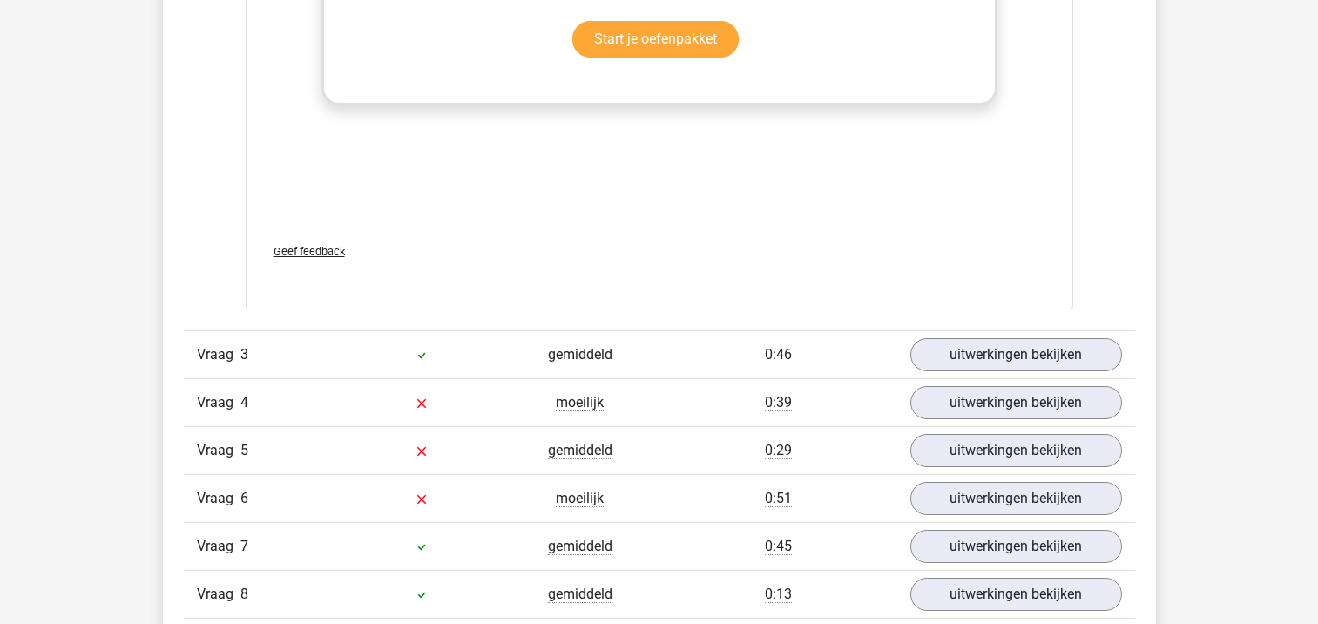
scroll to position [2204, 0]
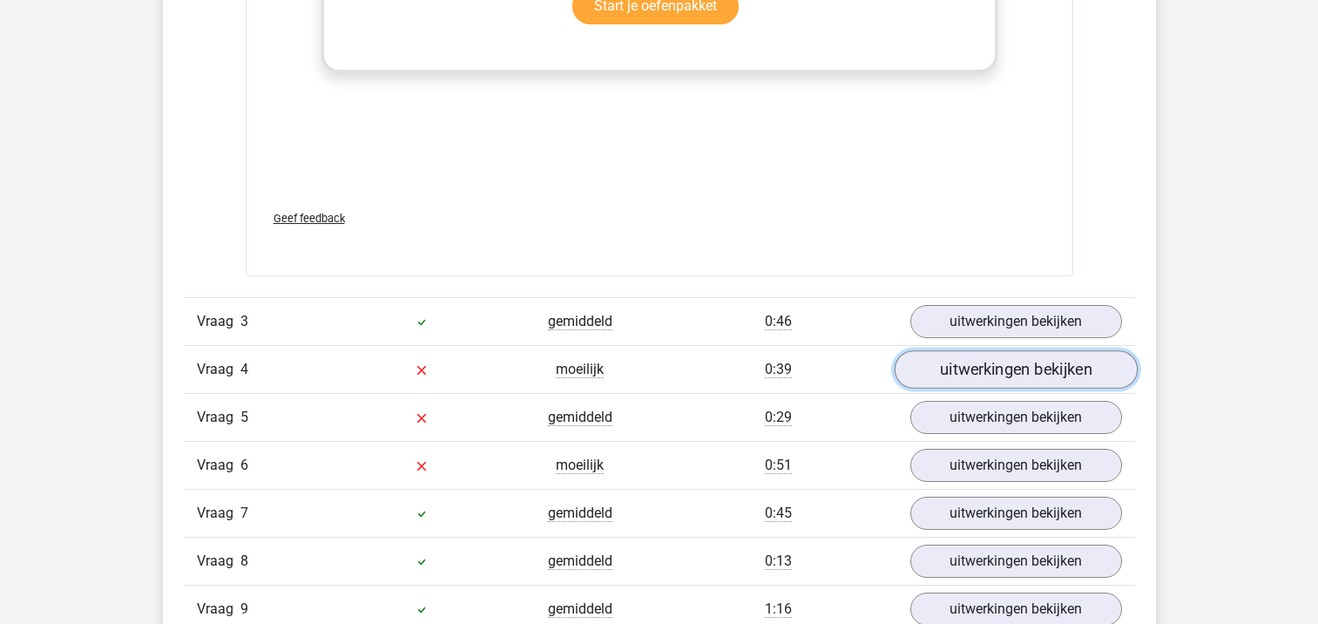
click at [967, 369] on link "uitwerkingen bekijken" at bounding box center [1015, 369] width 243 height 38
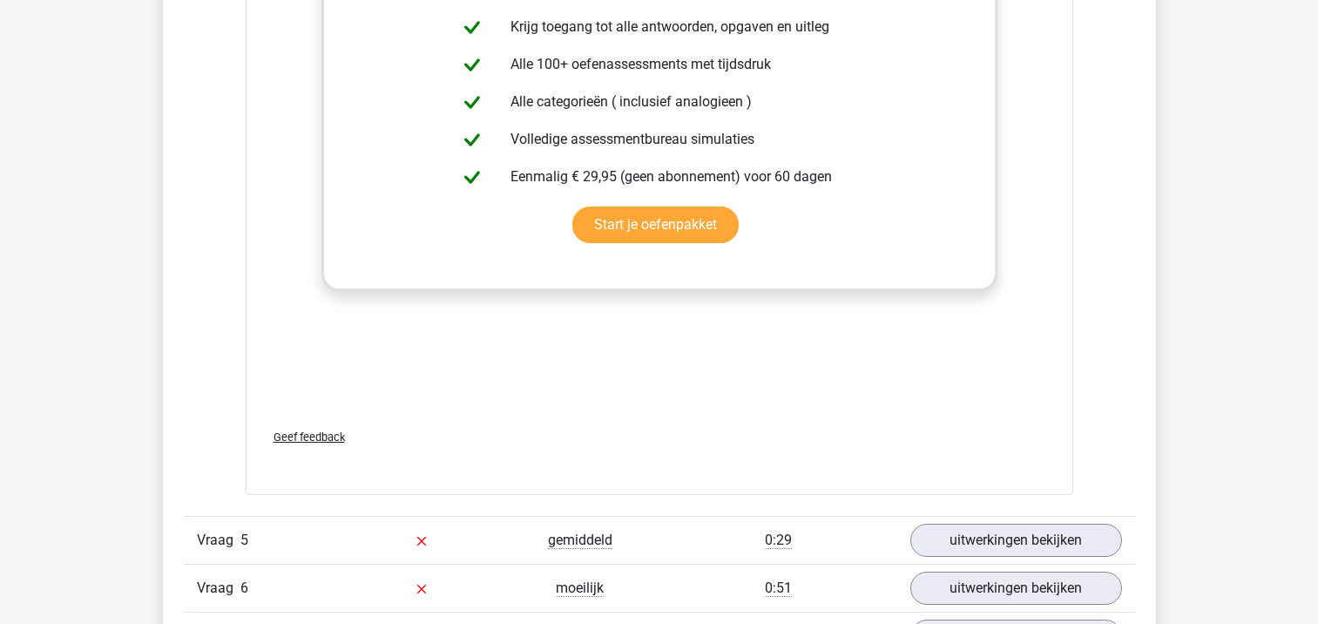
scroll to position [2995, 0]
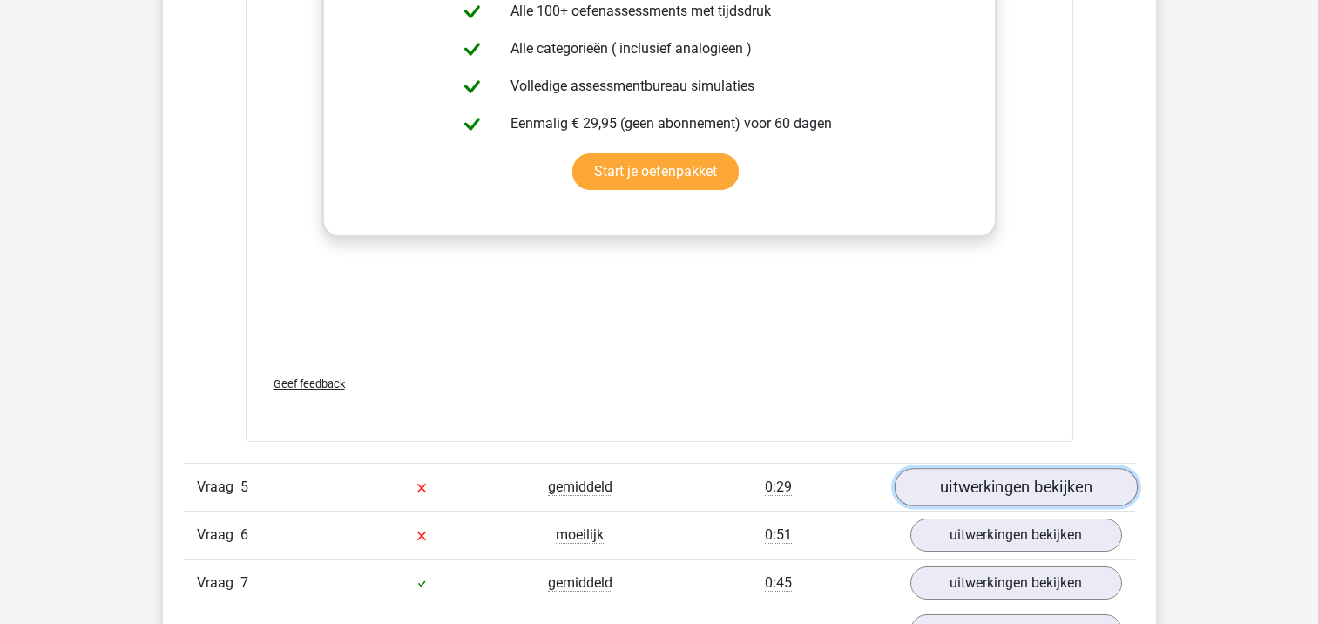
click at [950, 483] on link "uitwerkingen bekijken" at bounding box center [1015, 487] width 243 height 38
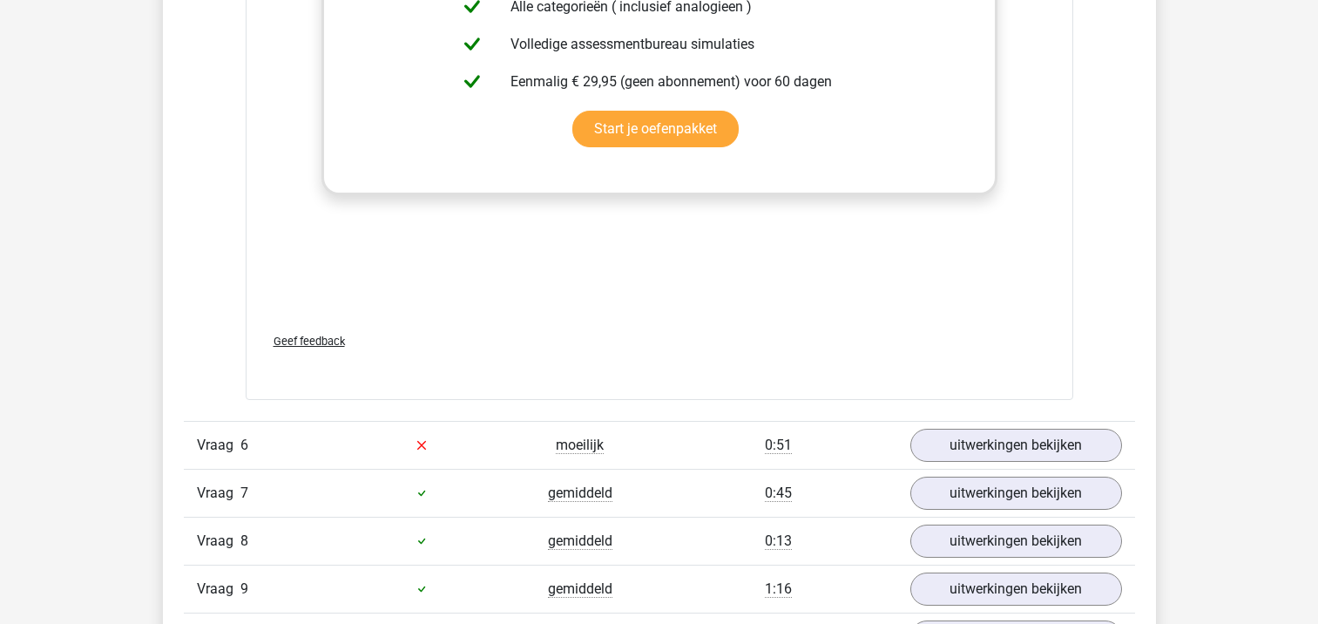
scroll to position [3948, 0]
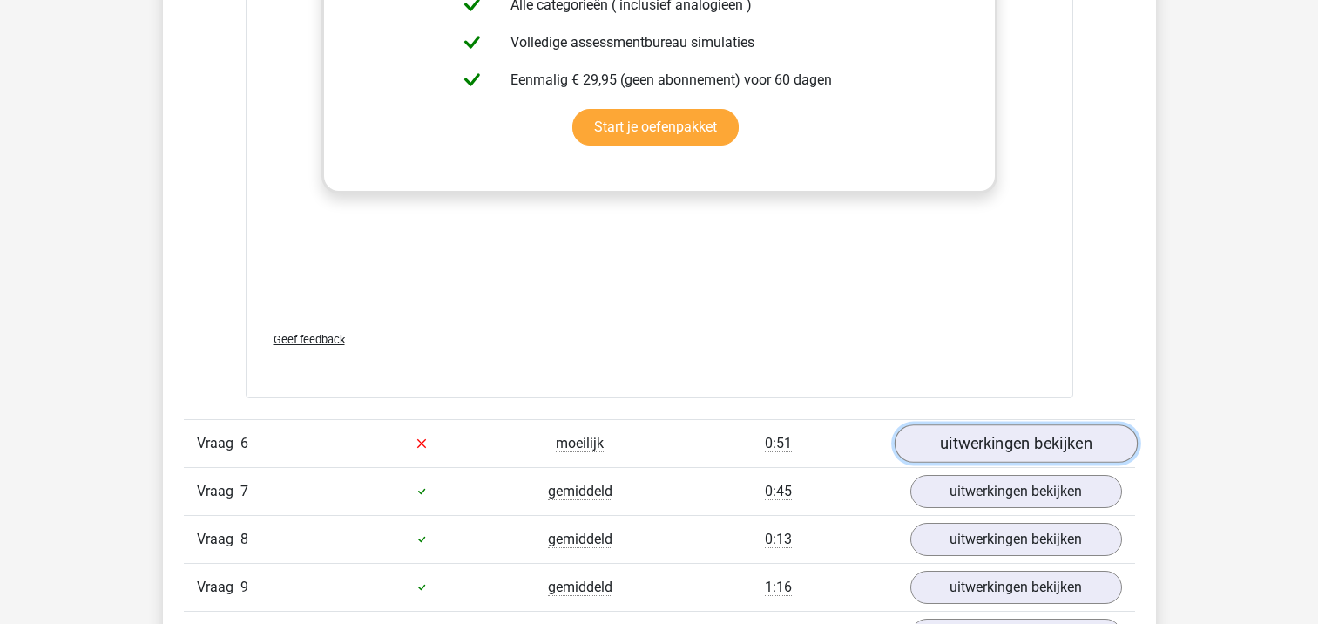
click at [991, 450] on link "uitwerkingen bekijken" at bounding box center [1015, 443] width 243 height 38
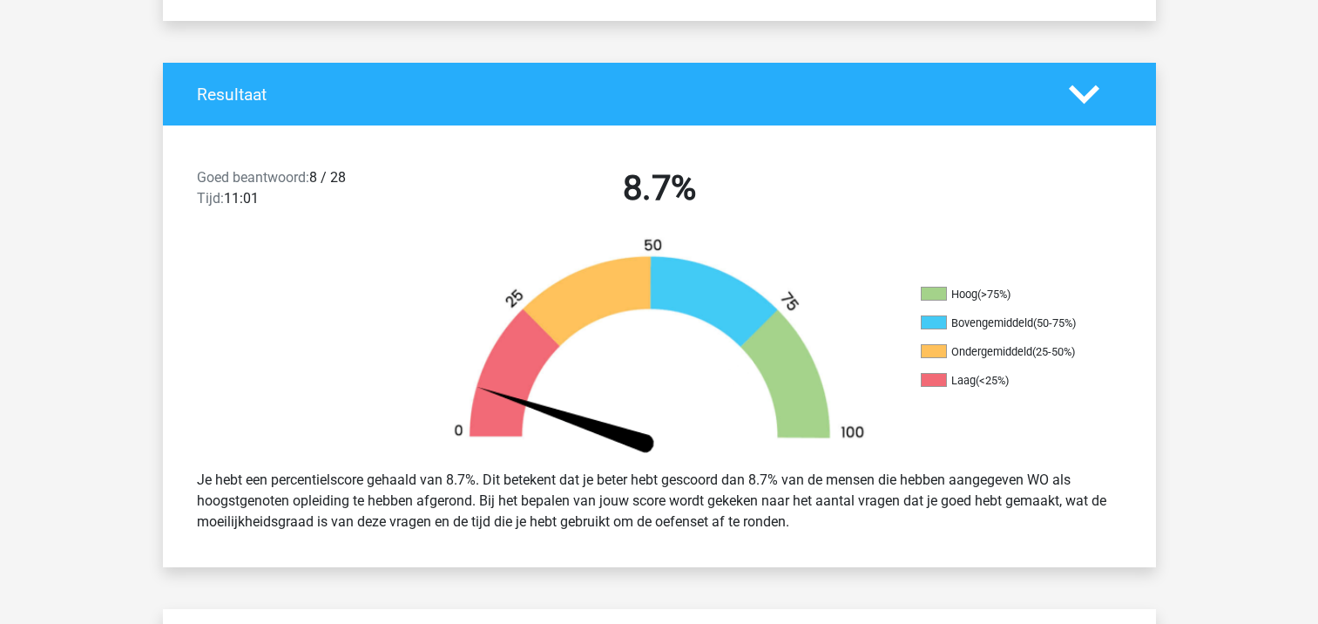
scroll to position [0, 0]
